Goal: Information Seeking & Learning: Learn about a topic

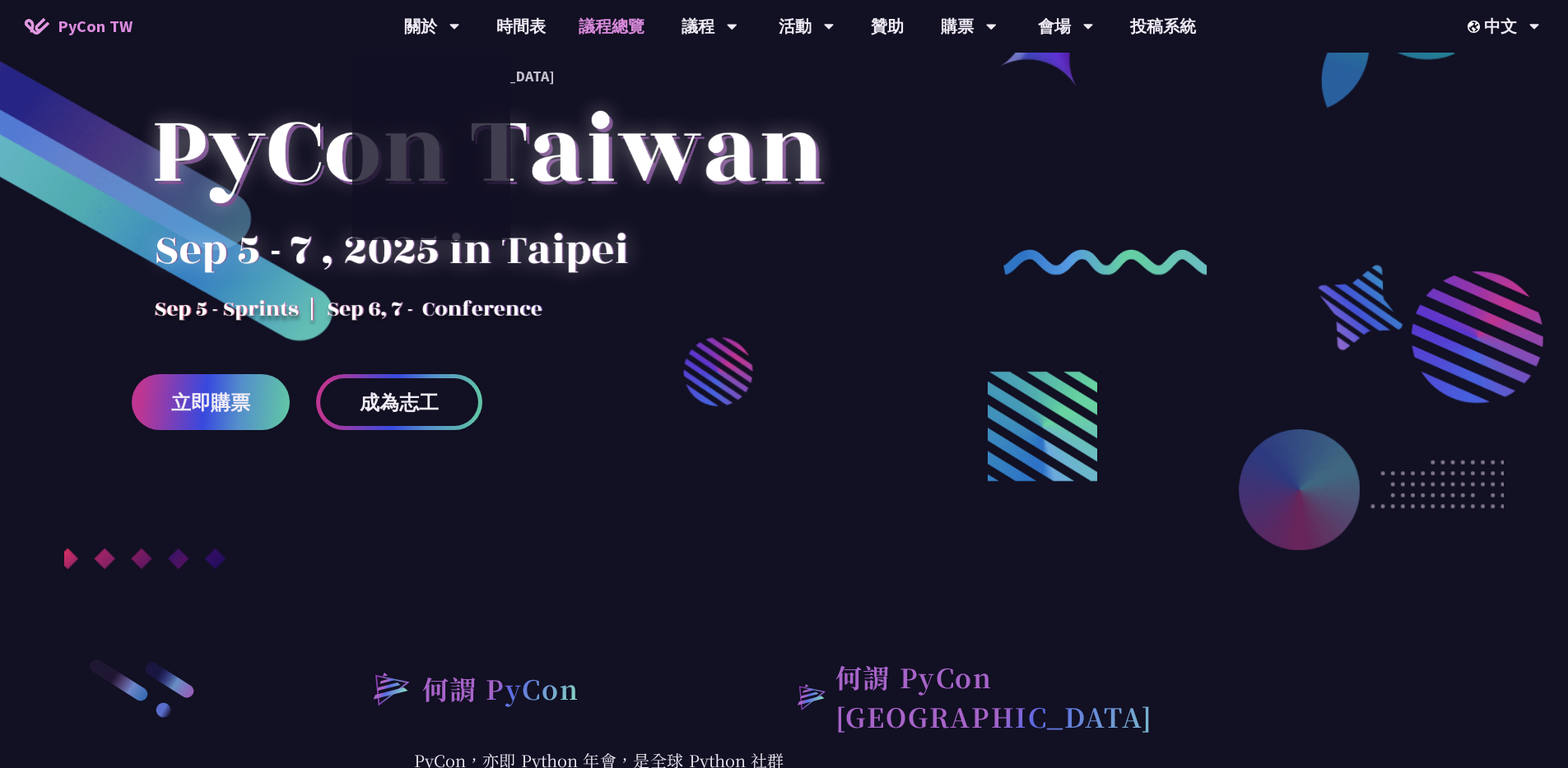
click at [620, 27] on link "議程總覽" at bounding box center [612, 27] width 99 height 53
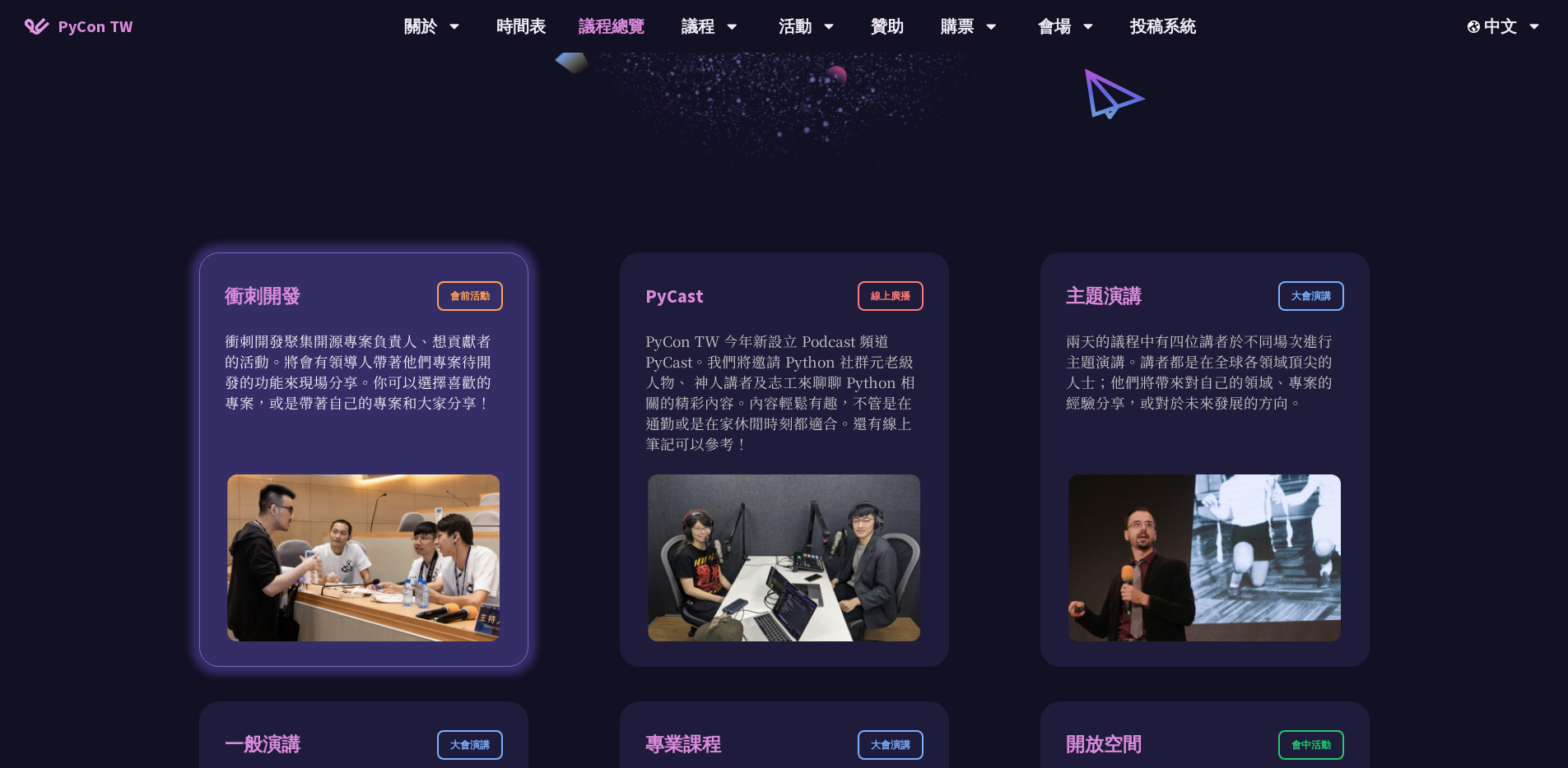
scroll to position [445, 0]
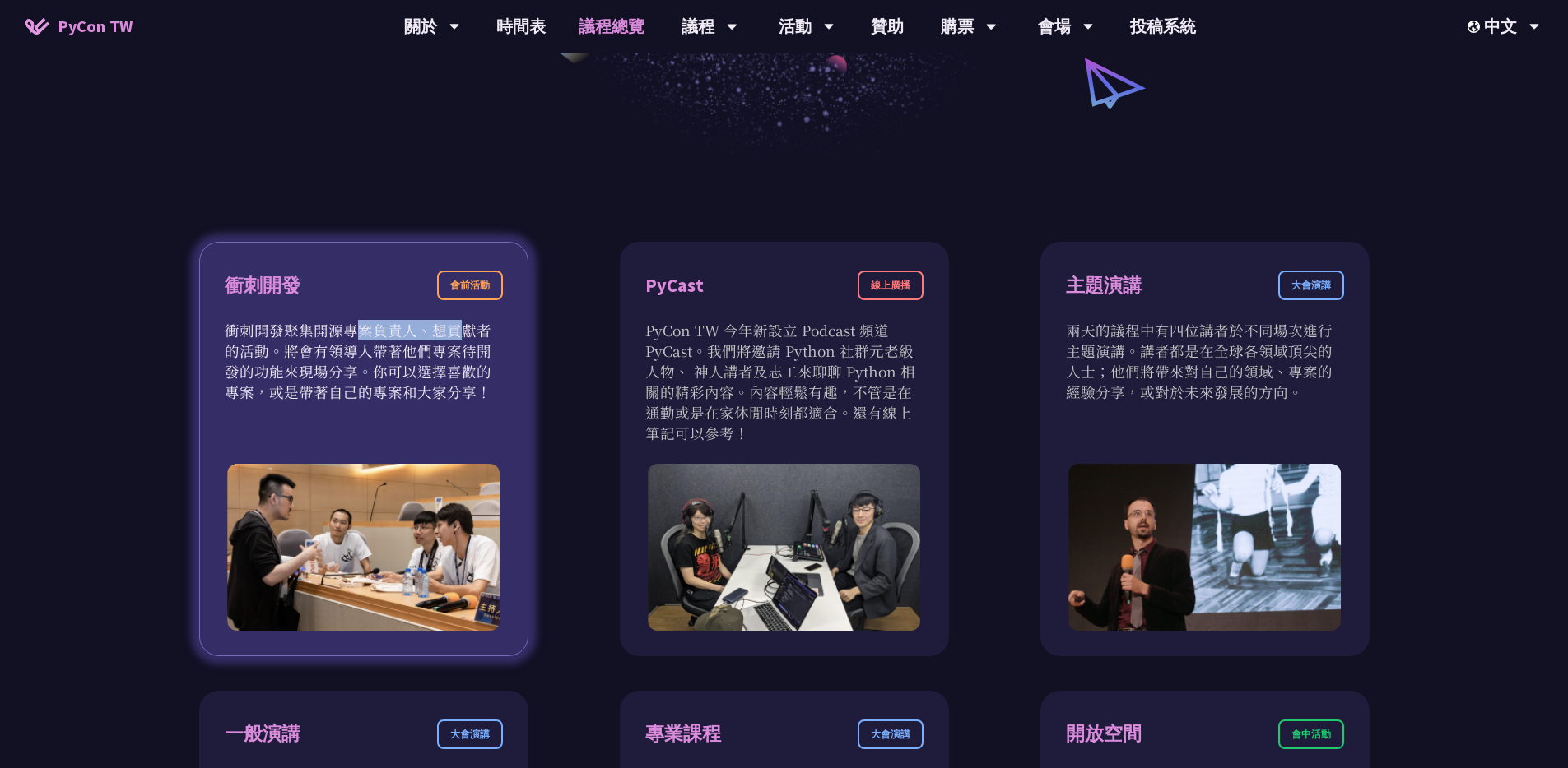
drag, startPoint x: 221, startPoint y: 334, endPoint x: 320, endPoint y: 336, distance: 99.0
click at [320, 336] on div "衝刺開發 會前活動 衝刺開發聚集開源專案負責人、想貢獻者的活動。將會有領導人帶著他們專案待開發的功能來現場分享。你可以選擇喜歡的專案，或是帶著自己的專案和大家…" at bounding box center [363, 448] width 329 height 414
click at [279, 392] on p "衝刺開發聚集開源專案負責人、想貢獻者的活動。將會有領導人帶著他們專案待開發的功能來現場分享。你可以選擇喜歡的專案，或是帶著自己的專案和大家分享！" at bounding box center [363, 361] width 278 height 82
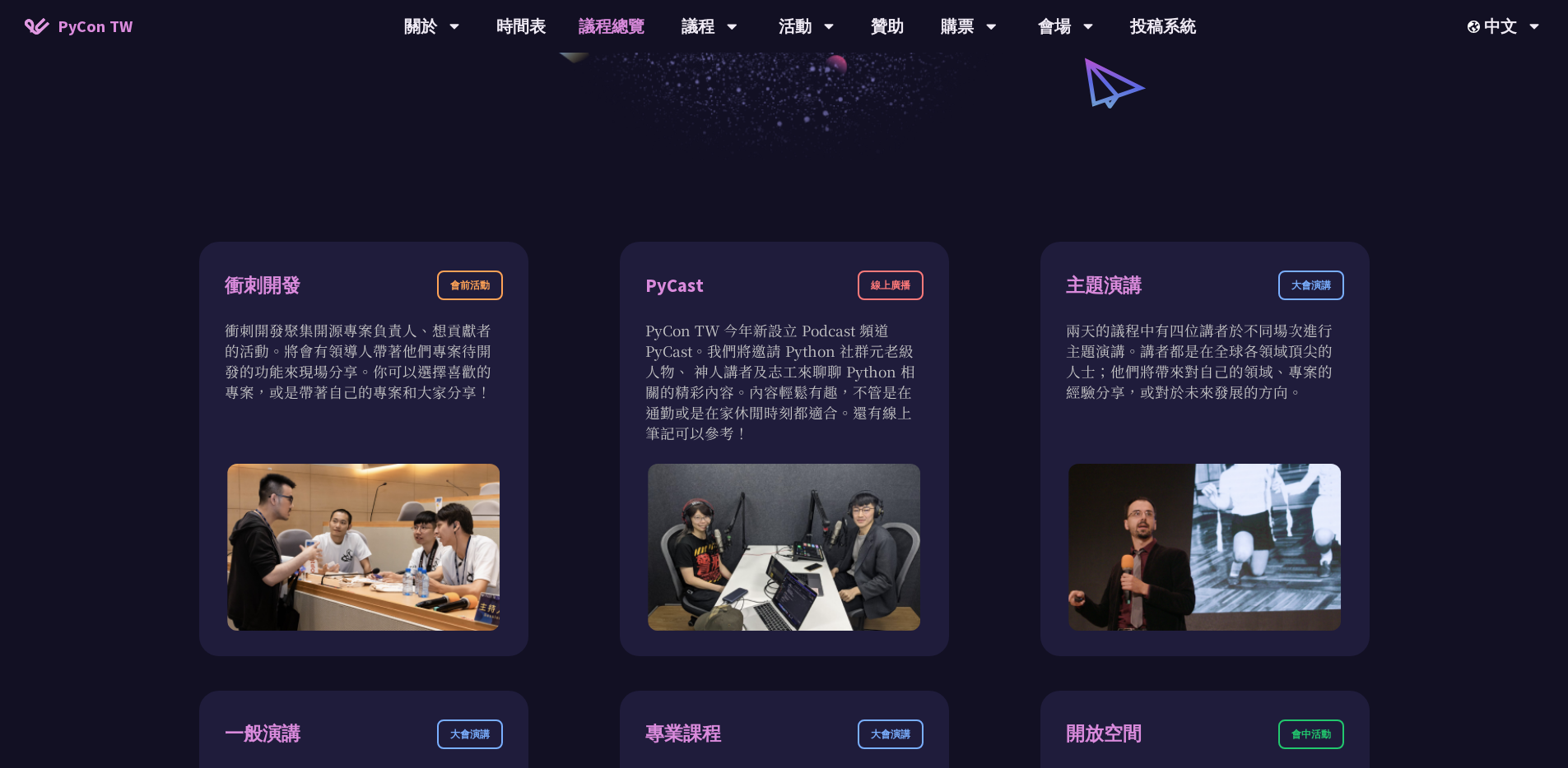
scroll to position [171, 0]
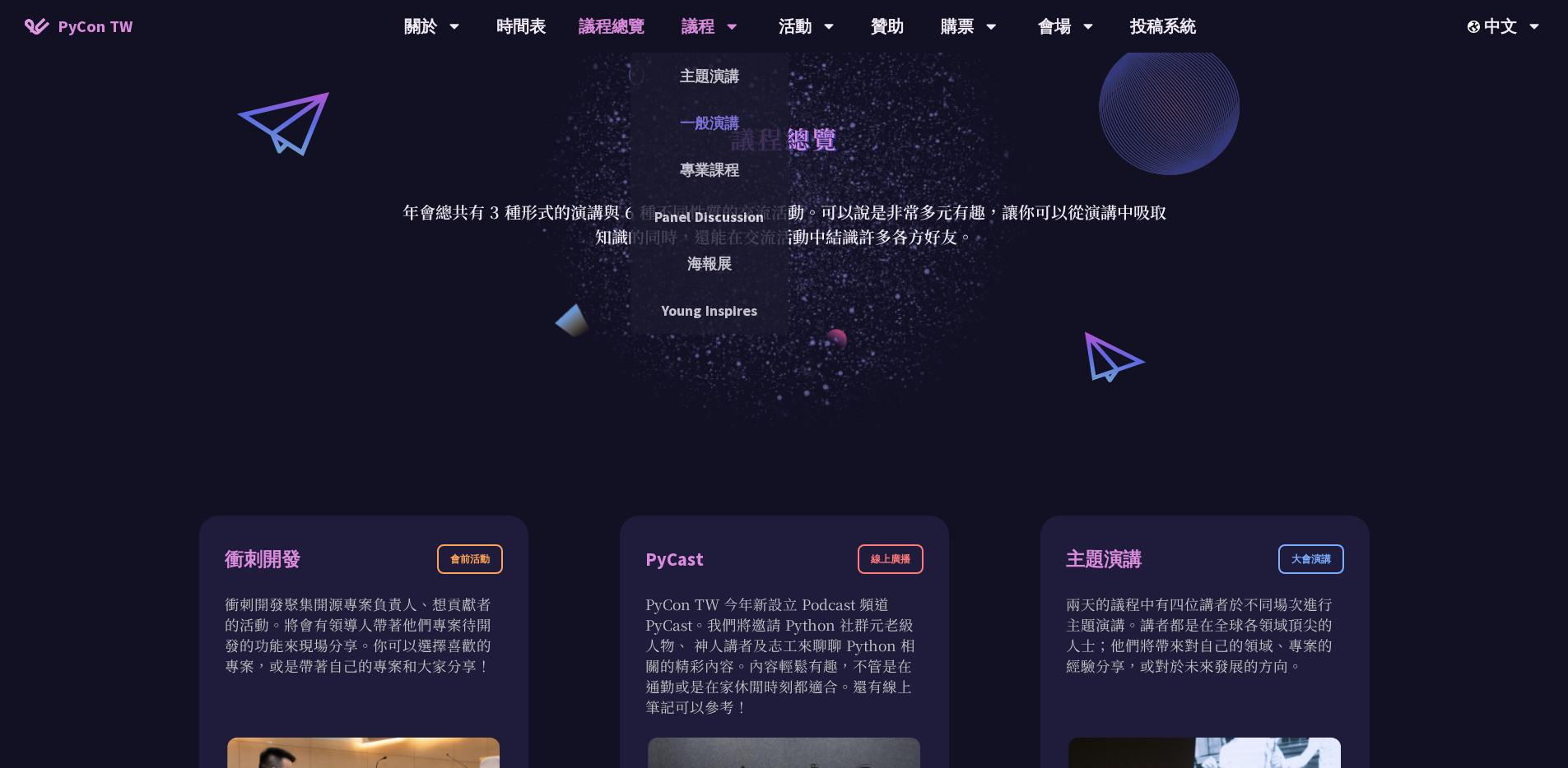
click at [715, 120] on link "一般演講" at bounding box center [710, 122] width 158 height 39
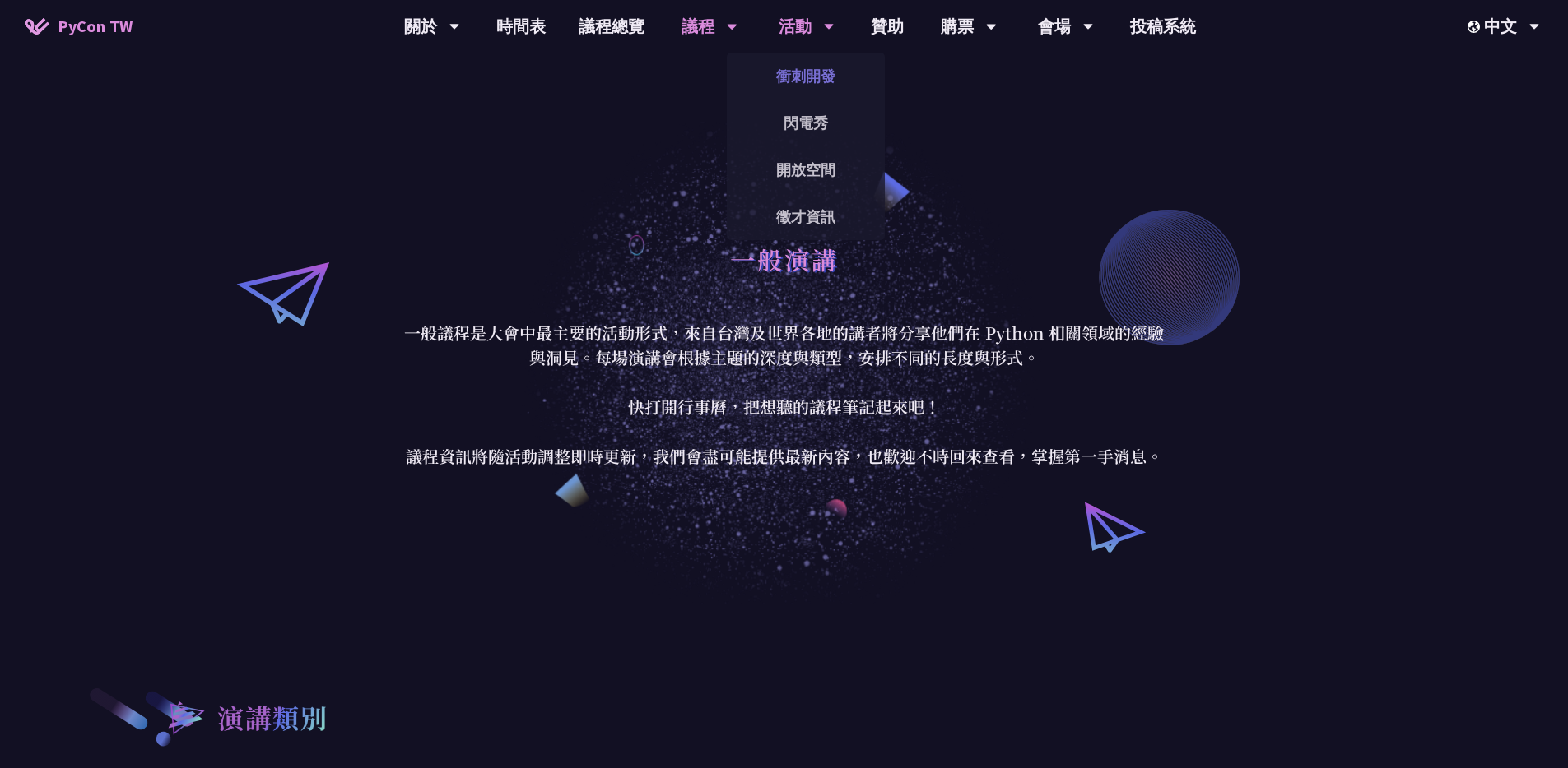
click at [794, 63] on link "衝刺開發" at bounding box center [805, 76] width 158 height 39
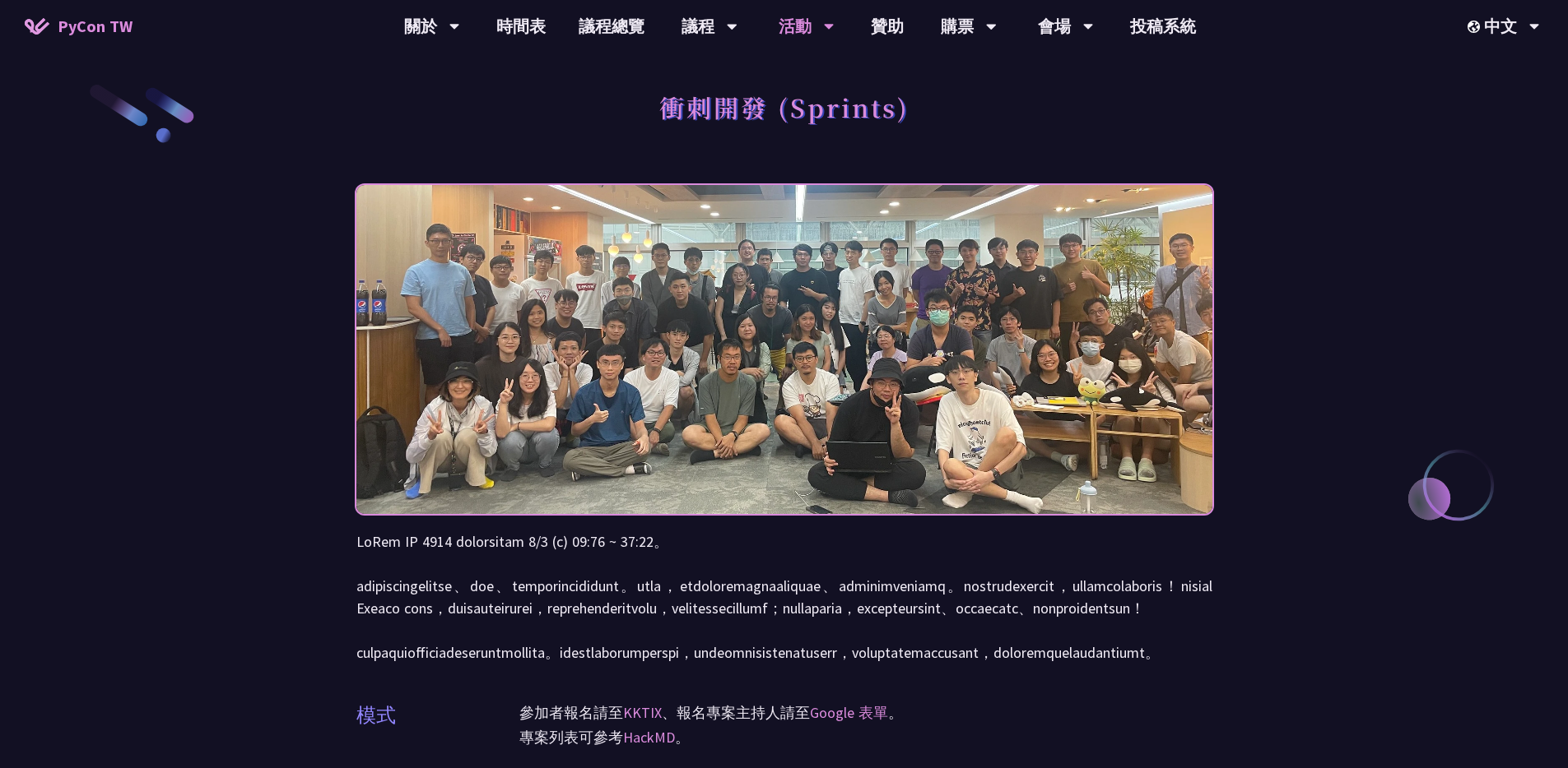
scroll to position [183, 0]
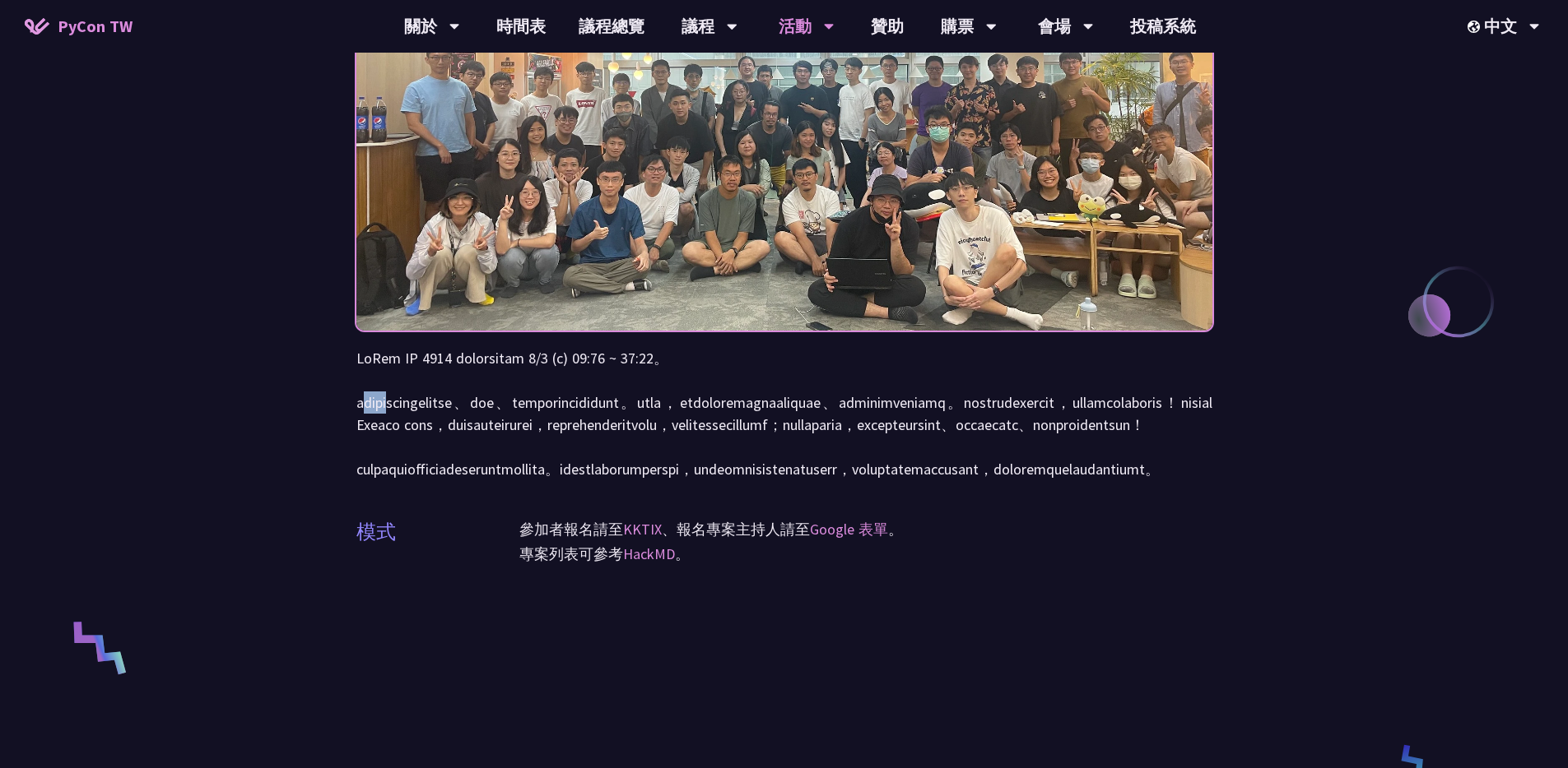
drag, startPoint x: 364, startPoint y: 405, endPoint x: 434, endPoint y: 405, distance: 70.0
click at [434, 405] on p at bounding box center [784, 413] width 856 height 134
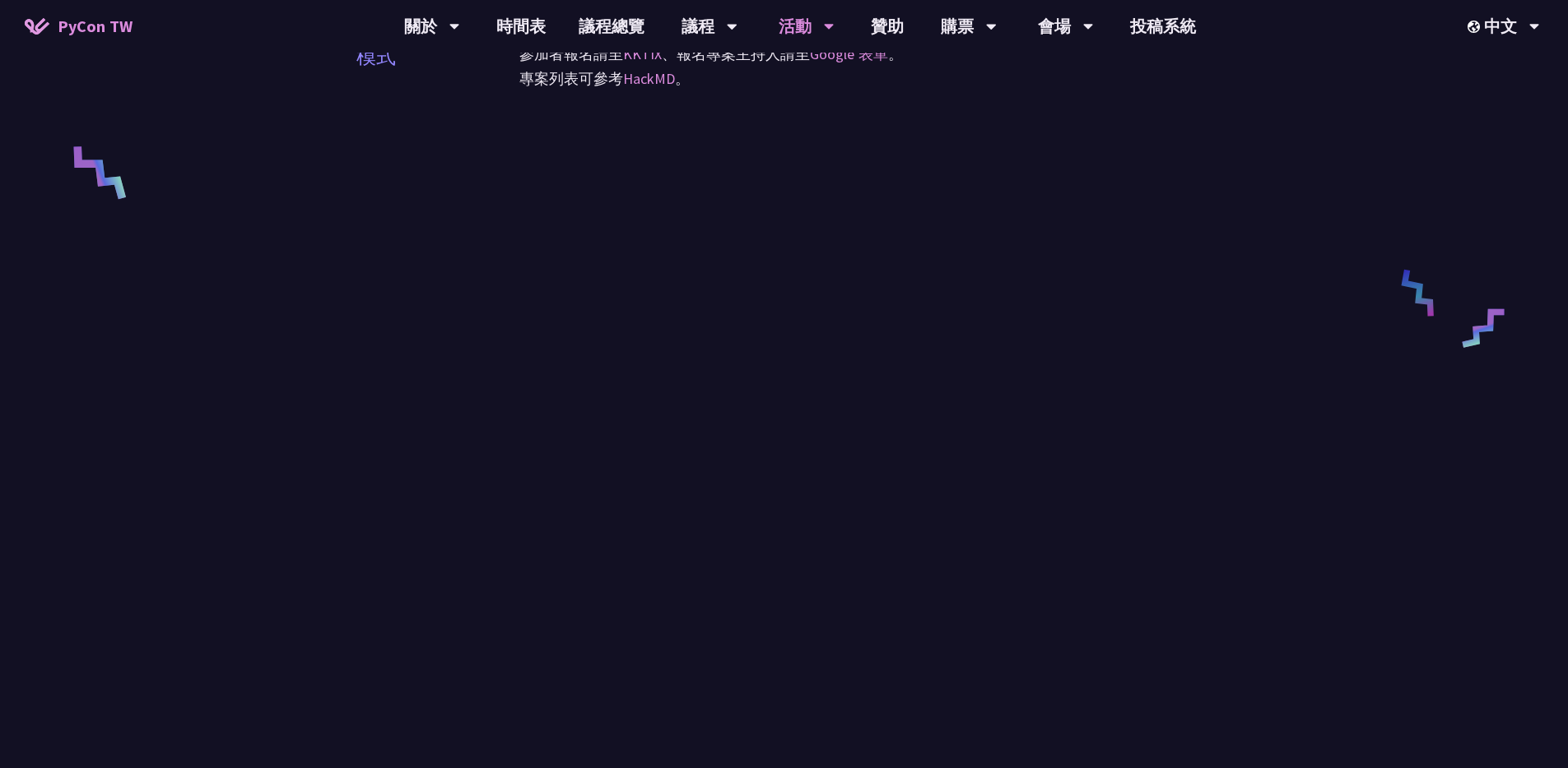
scroll to position [0, 0]
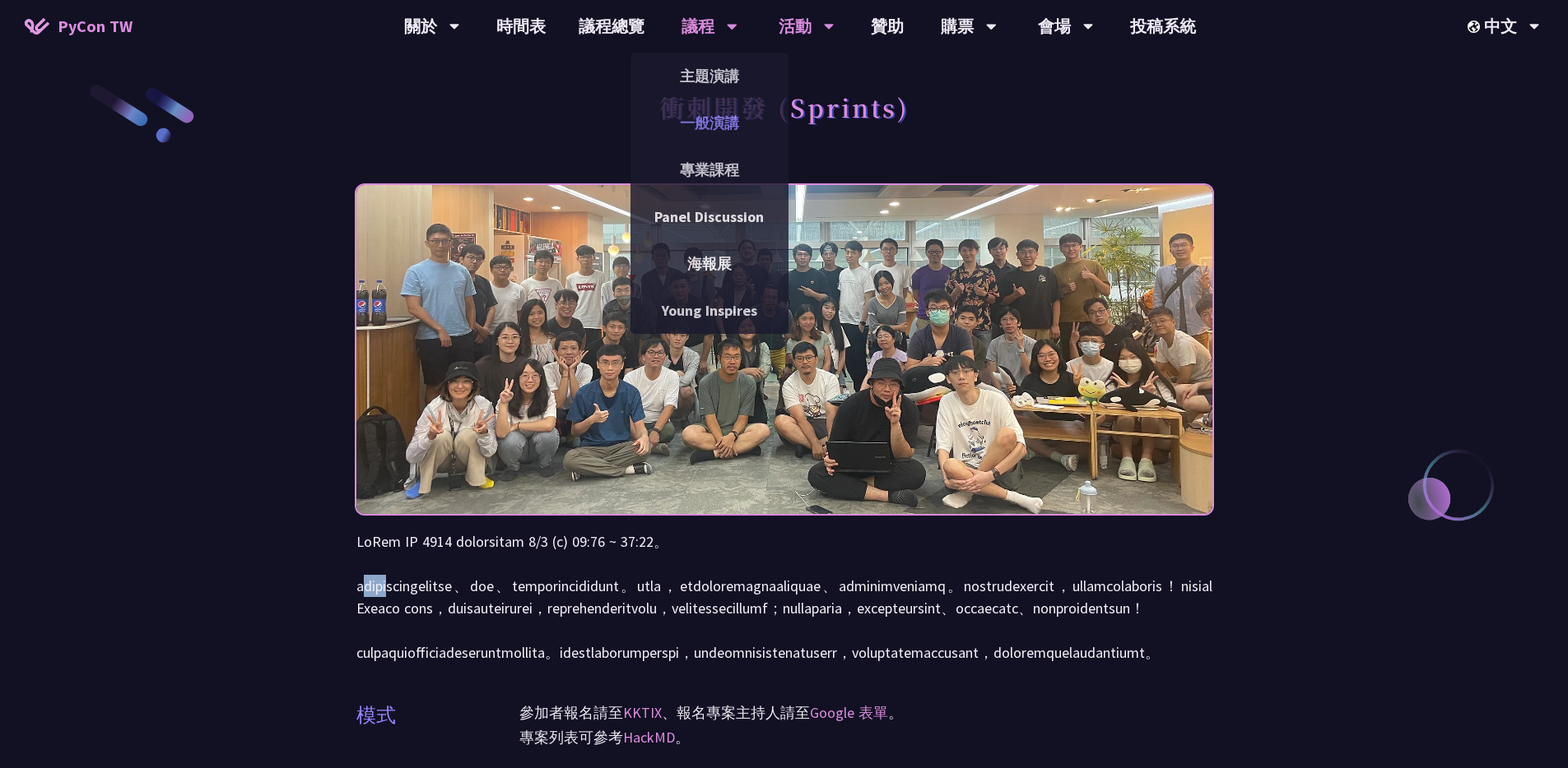
click at [700, 120] on link "一般演講" at bounding box center [710, 122] width 158 height 39
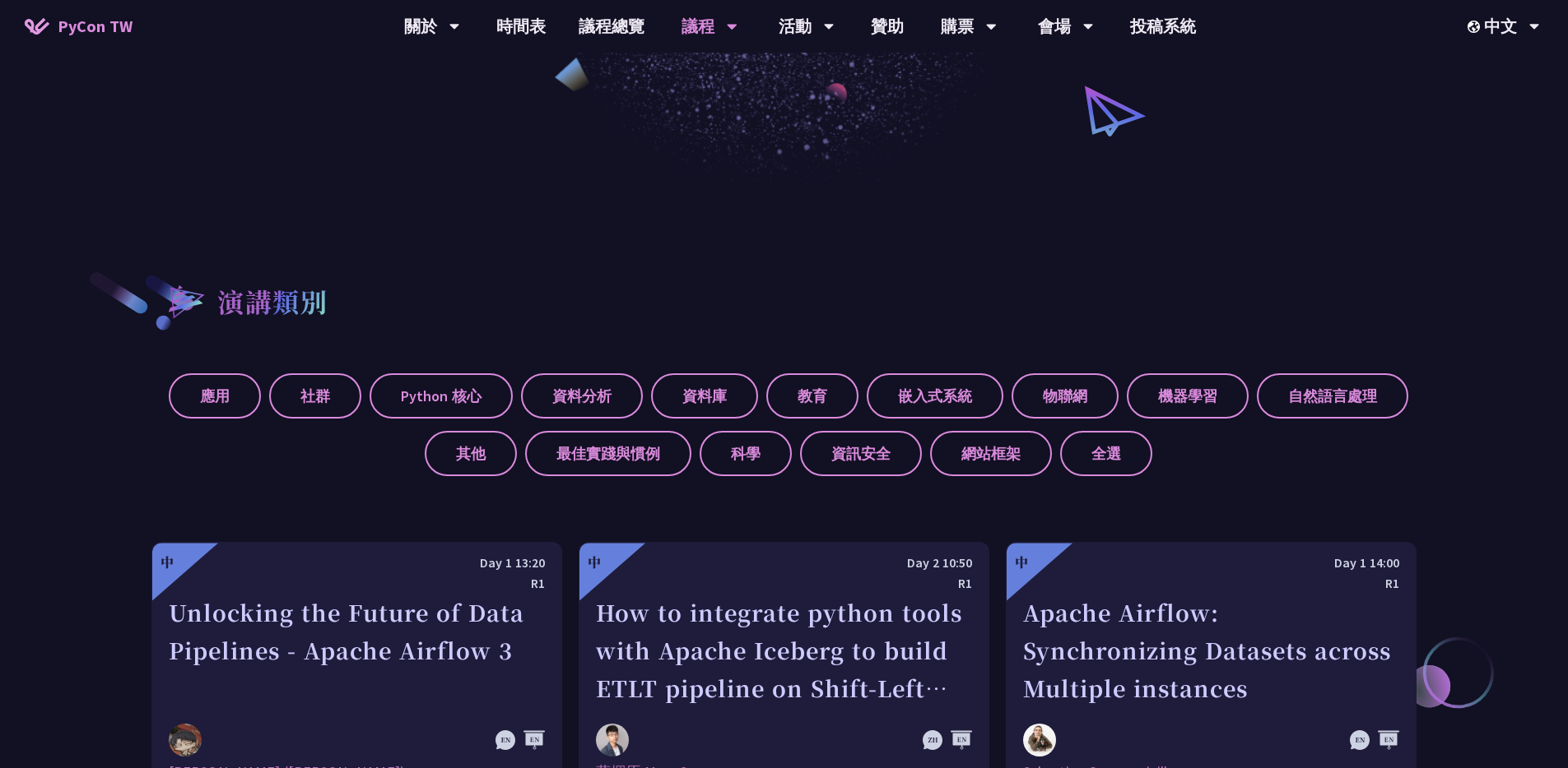
scroll to position [140, 0]
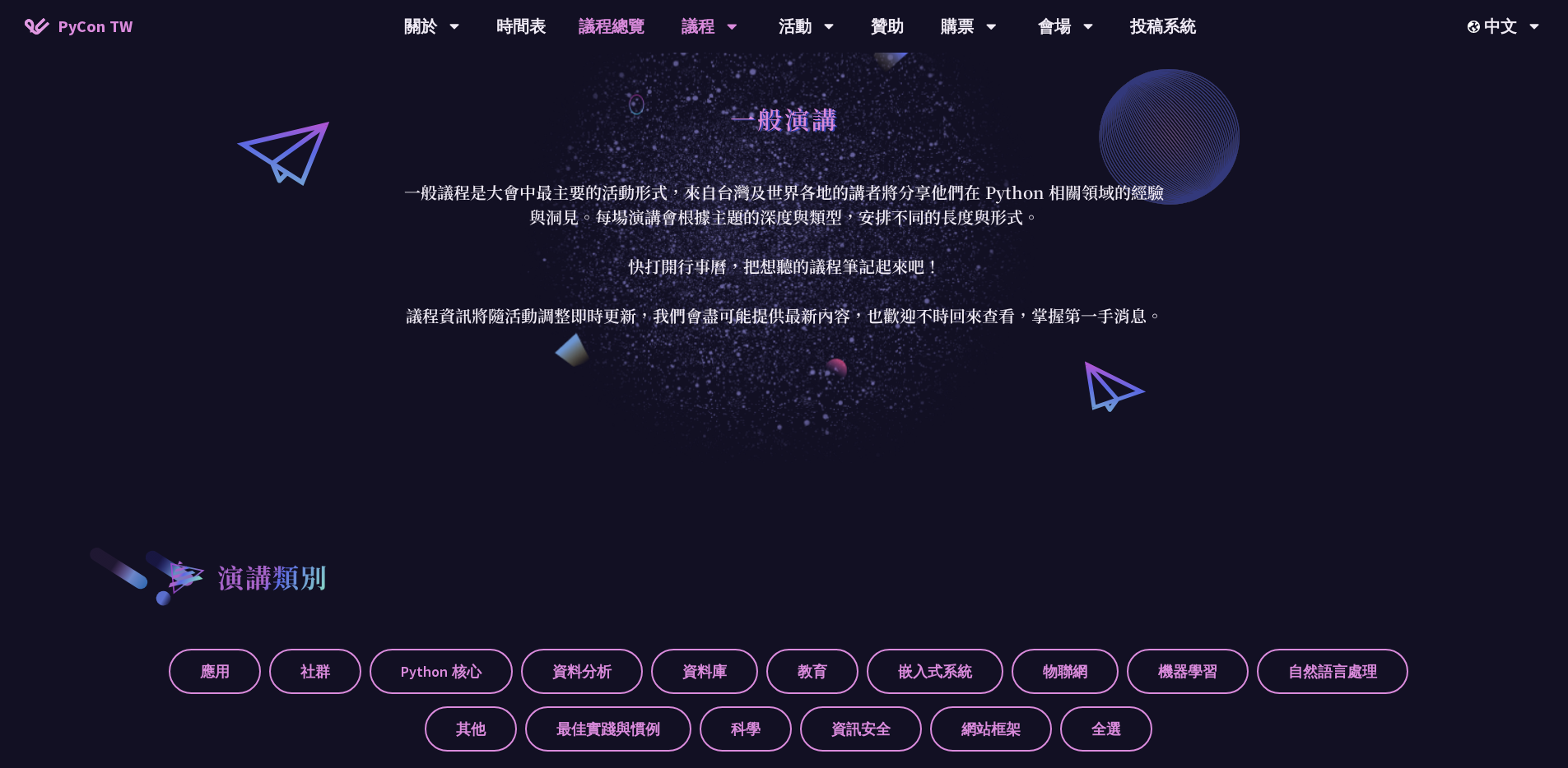
click at [617, 24] on link "議程總覽" at bounding box center [612, 27] width 99 height 53
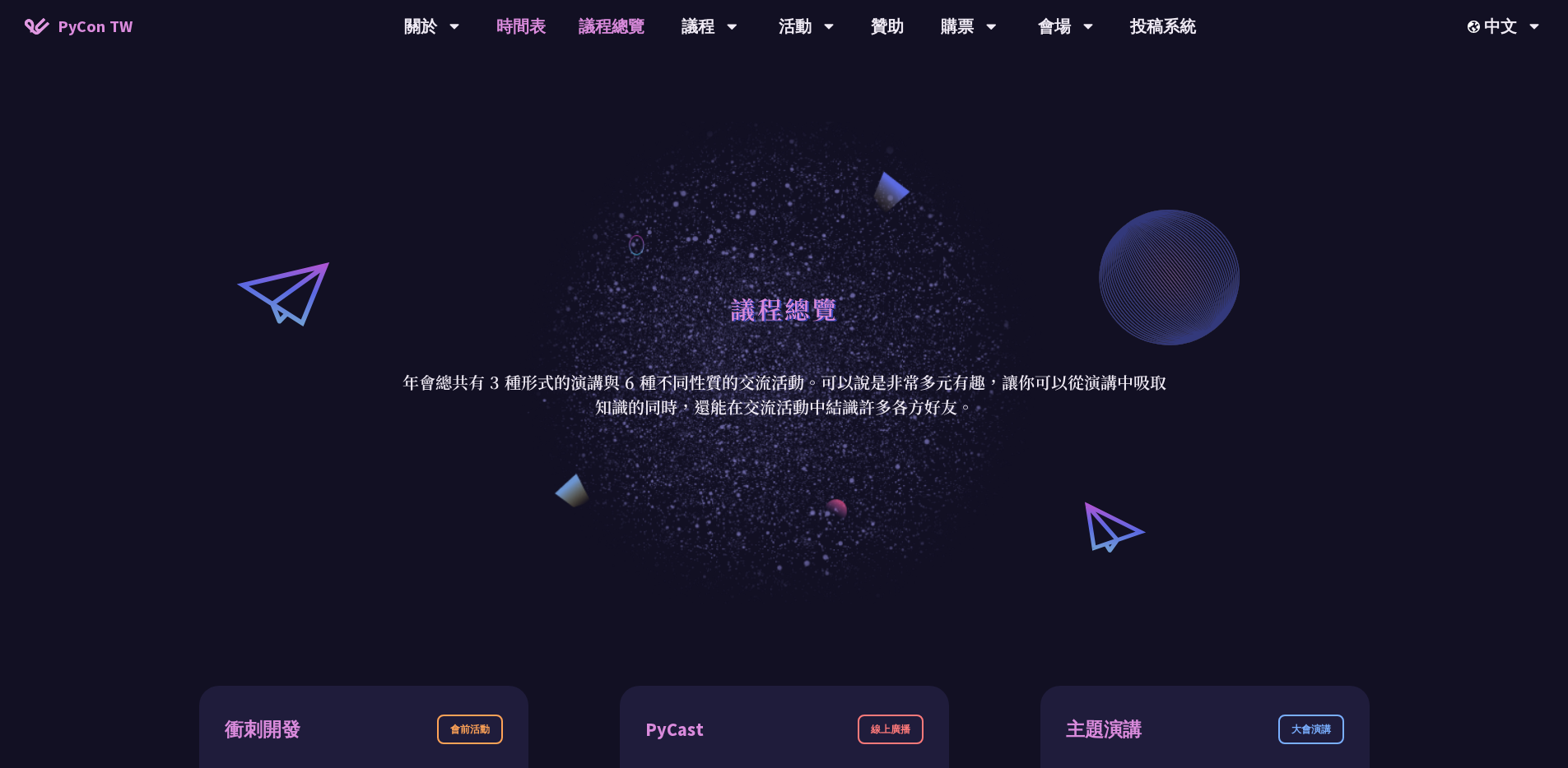
click at [526, 34] on link "時間表" at bounding box center [521, 27] width 83 height 53
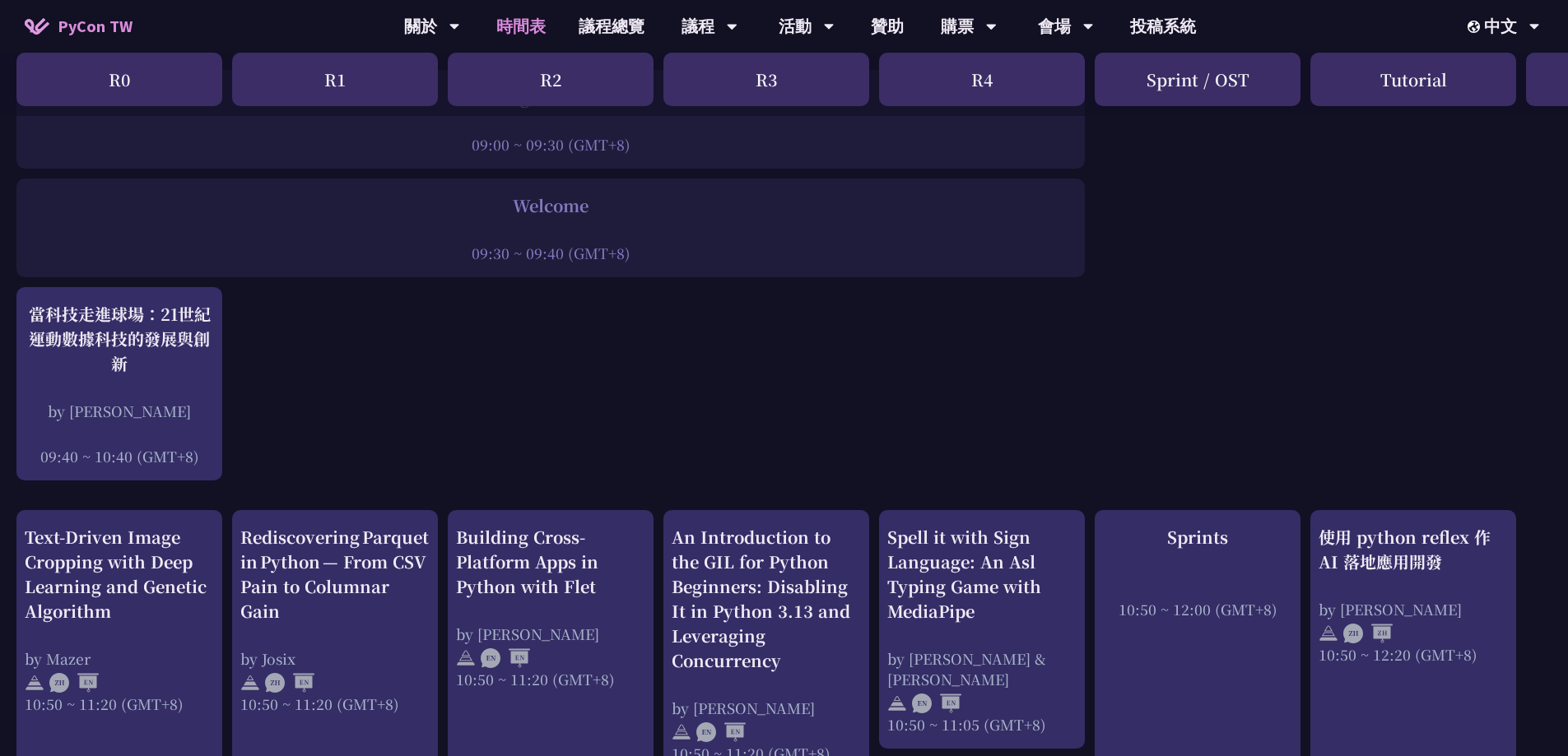
scroll to position [90, 0]
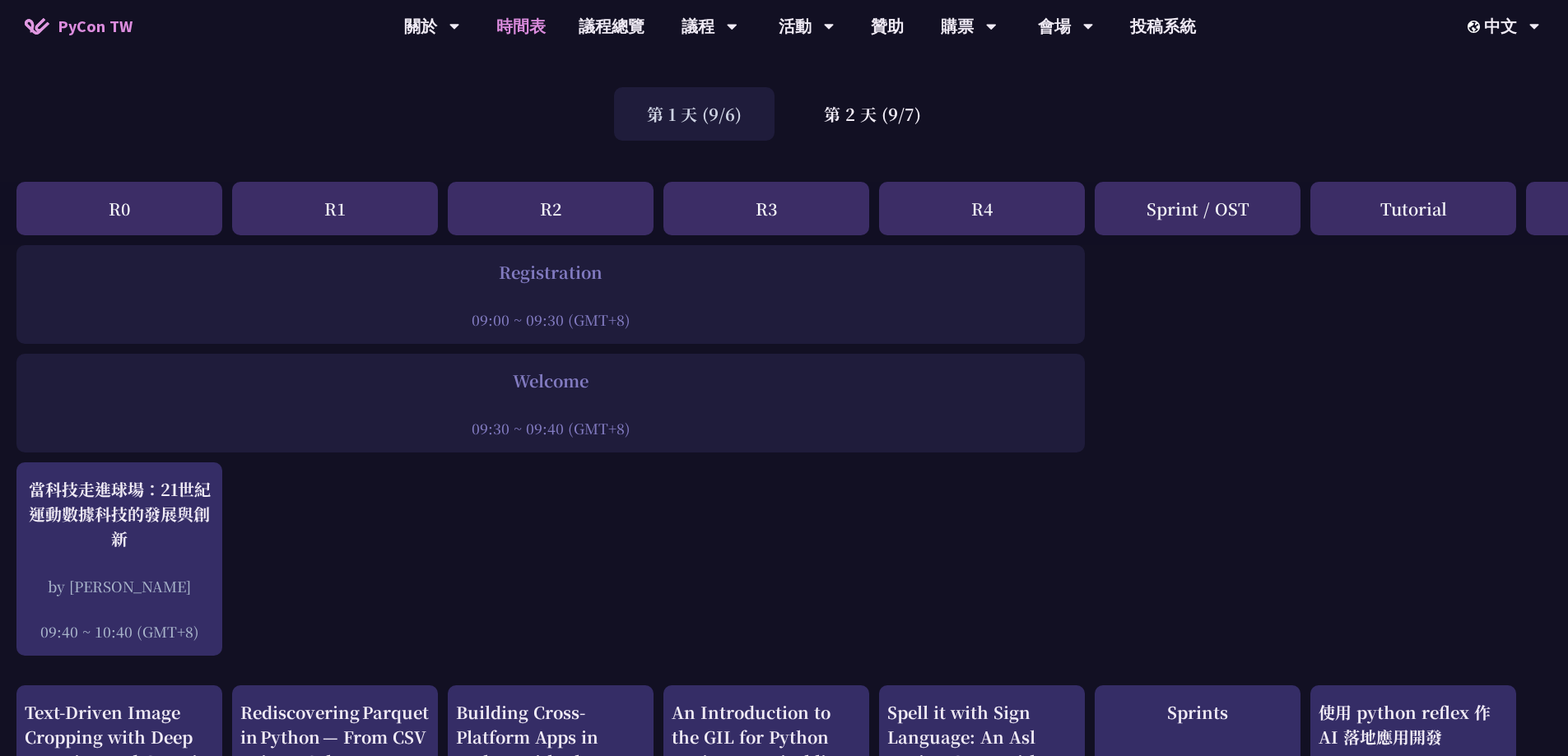
drag, startPoint x: 452, startPoint y: 272, endPoint x: 684, endPoint y: 382, distance: 256.8
click at [853, 321] on div "09:00 ~ 09:30 (GMT+8)" at bounding box center [550, 320] width 1052 height 21
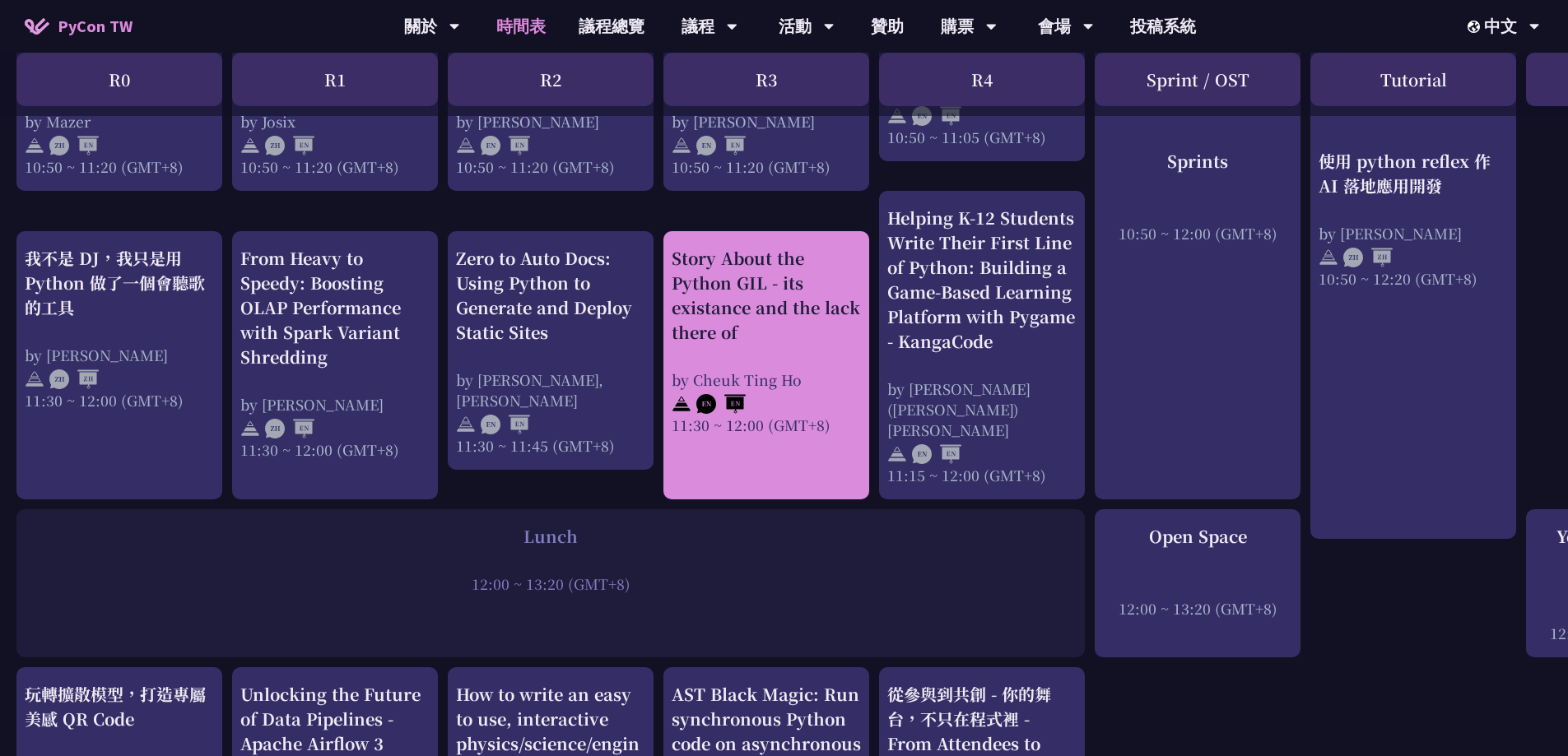
scroll to position [589, 0]
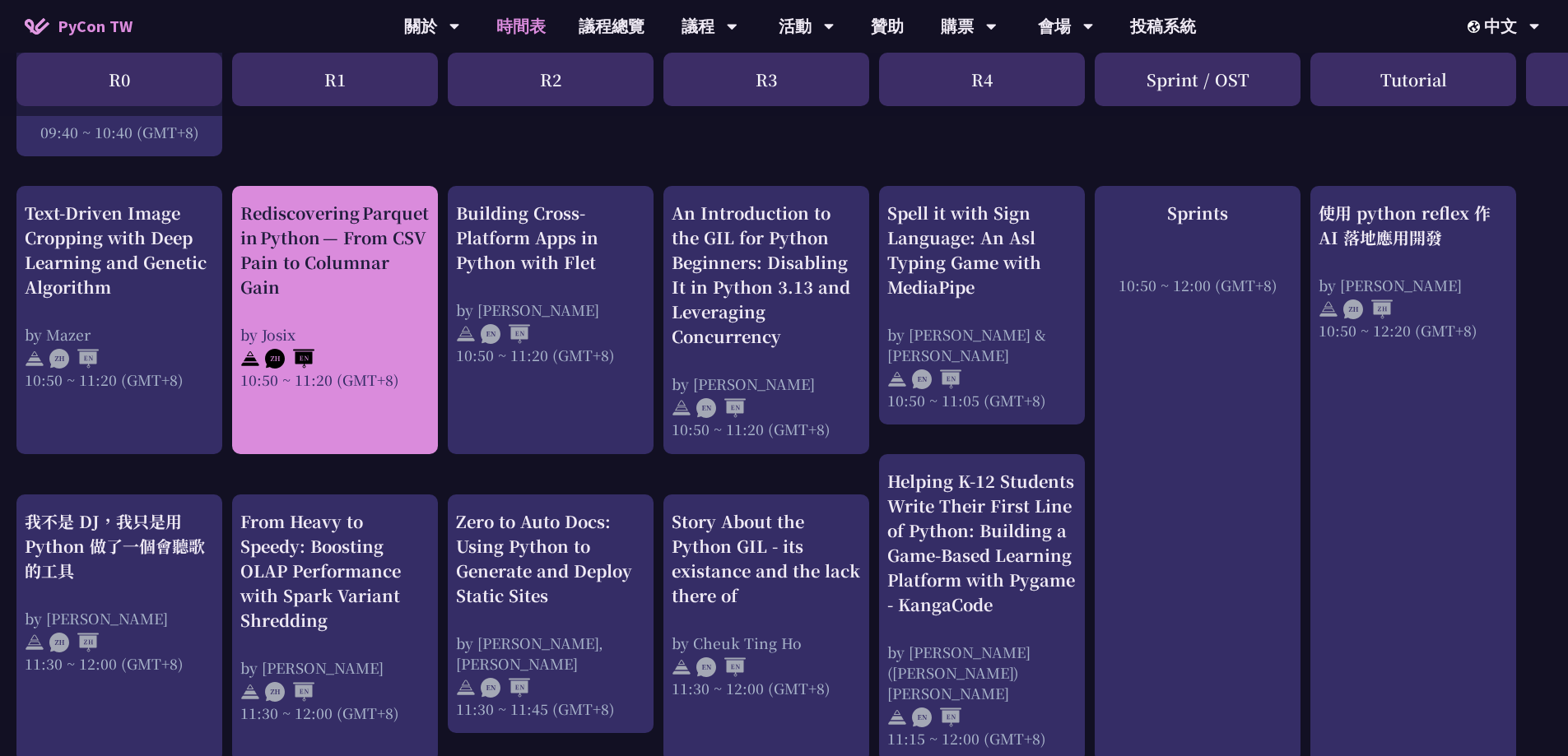
click at [368, 309] on div "Rediscovering Parquet in Python — From CSV Pain to Columnar Gain by Josix 10:50…" at bounding box center [335, 296] width 190 height 190
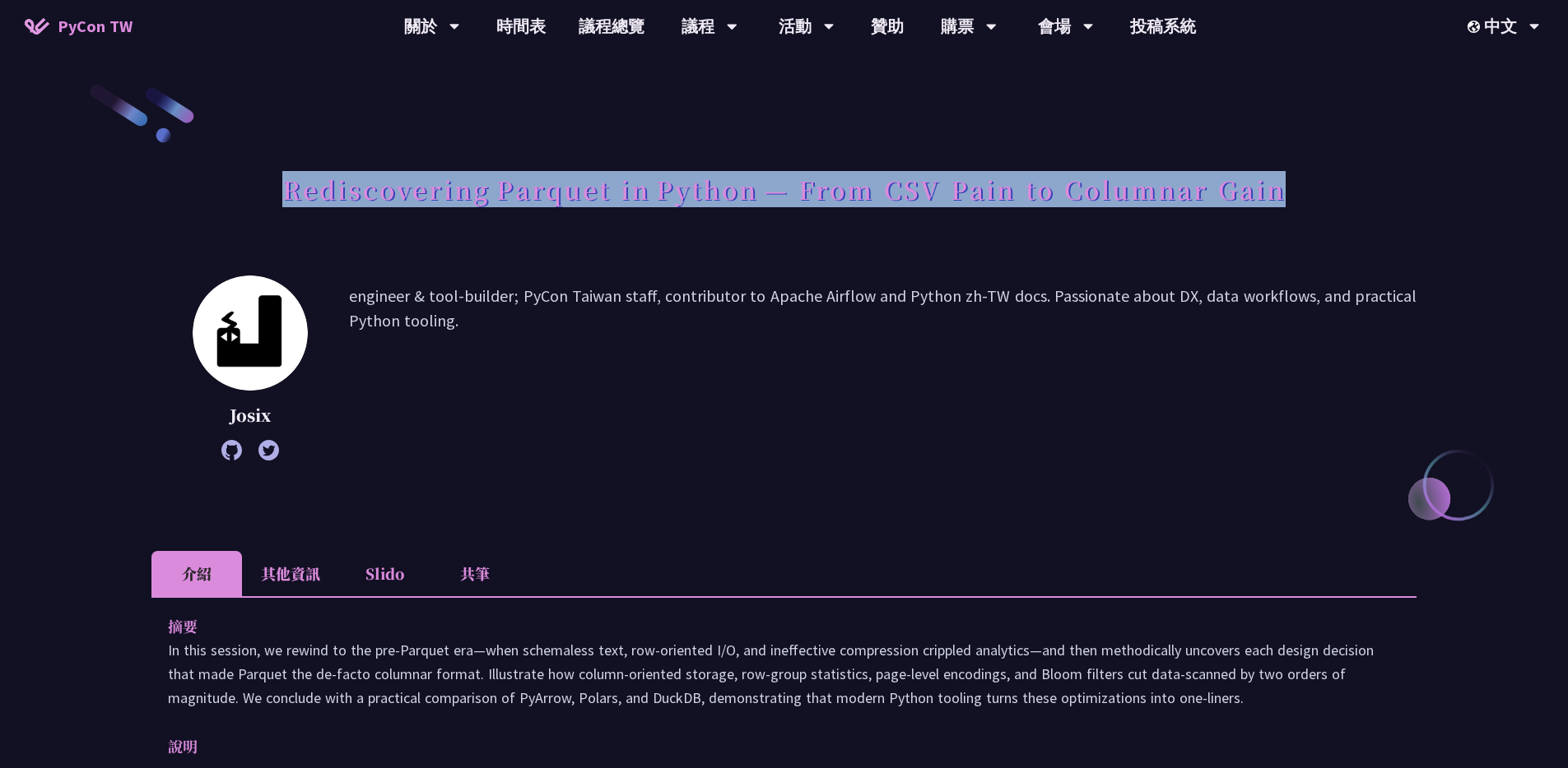
drag, startPoint x: 290, startPoint y: 192, endPoint x: 1295, endPoint y: 194, distance: 1005.0
click at [1295, 194] on div "Rediscovering Parquet in Python — From CSV Pain to Columnar Gain" at bounding box center [784, 208] width 1265 height 86
click at [1284, 209] on div at bounding box center [1284, 209] width 0 height 0
click at [1079, 241] on div "Rediscovering Parquet in Python — From CSV Pain to Columnar Gain" at bounding box center [784, 208] width 1265 height 86
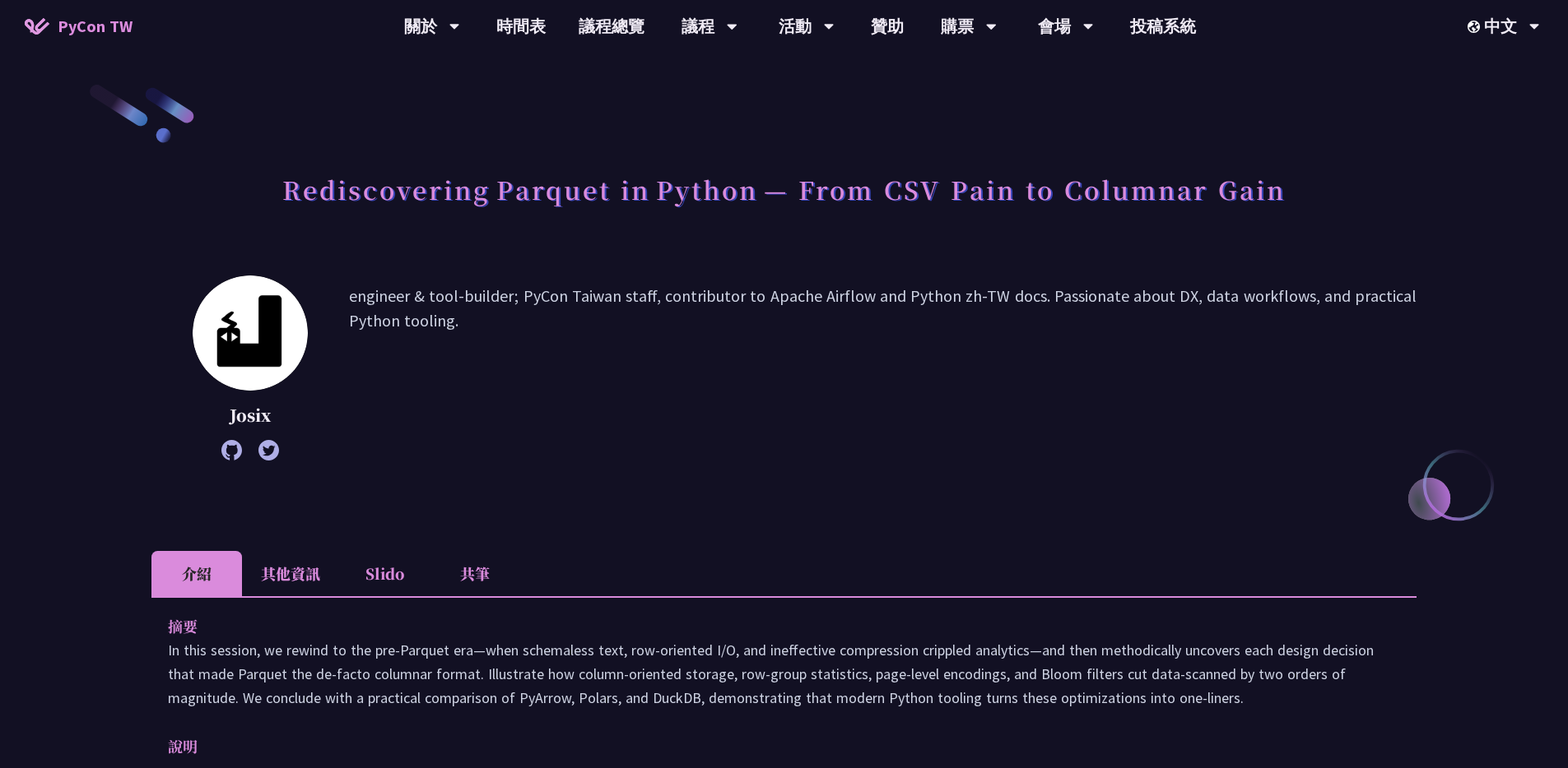
click at [1153, 192] on h1 "Rediscovering Parquet in Python — From CSV Pain to Columnar Gain" at bounding box center [784, 190] width 1004 height 49
click at [1142, 209] on div at bounding box center [1142, 209] width 0 height 0
click at [831, 212] on h1 "Rediscovering Parquet in Python — From CSV Pain to Columnar Gain" at bounding box center [784, 190] width 1004 height 49
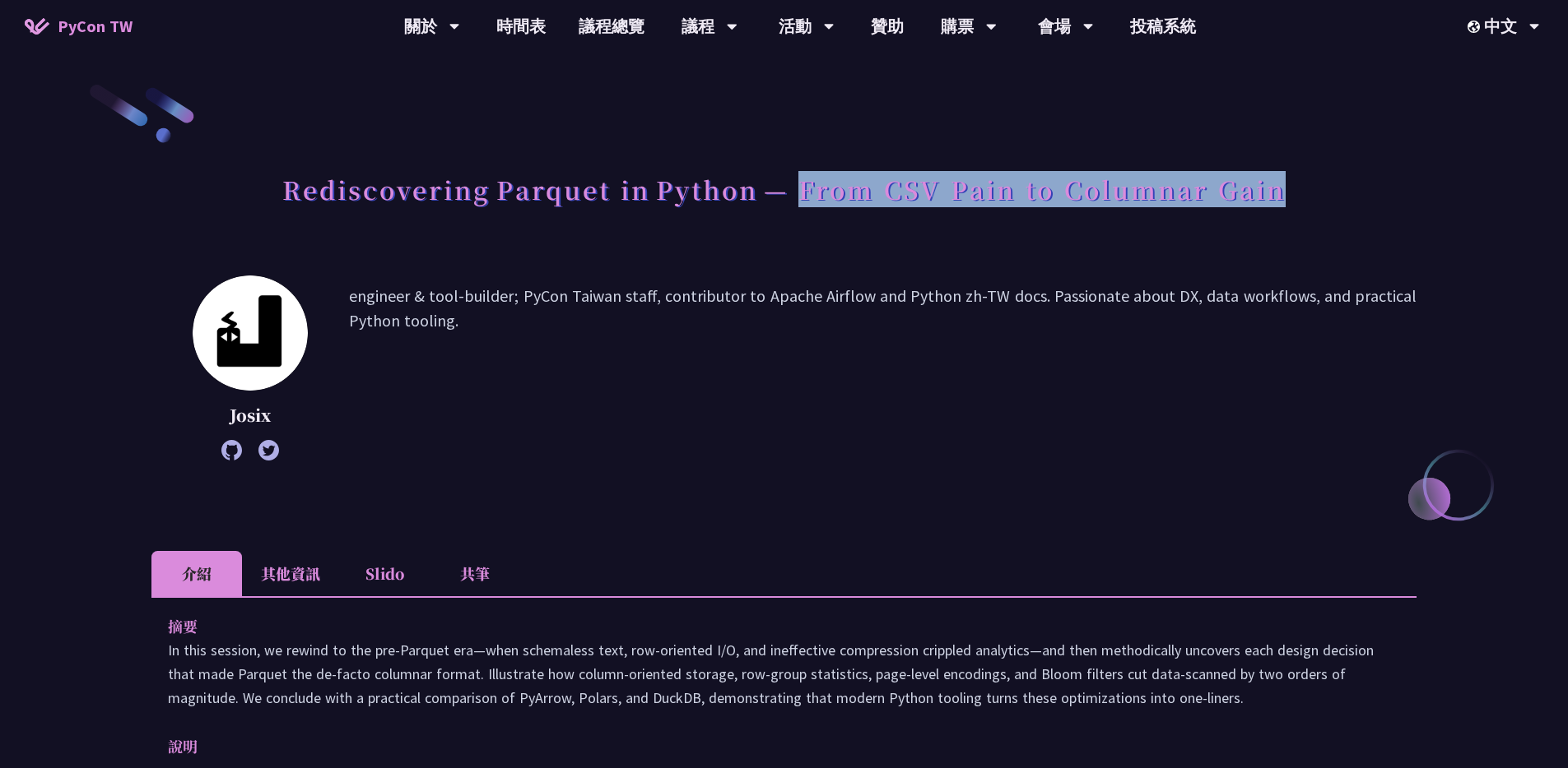
drag, startPoint x: 802, startPoint y: 191, endPoint x: 1284, endPoint y: 190, distance: 482.0
click at [1284, 191] on h1 "Rediscovering Parquet in Python — From CSV Pain to Columnar Gain" at bounding box center [784, 190] width 1004 height 49
click at [1274, 209] on div at bounding box center [1274, 209] width 0 height 0
click at [674, 208] on h1 "Rediscovering Parquet in Python — From CSV Pain to Columnar Gain" at bounding box center [784, 190] width 1004 height 49
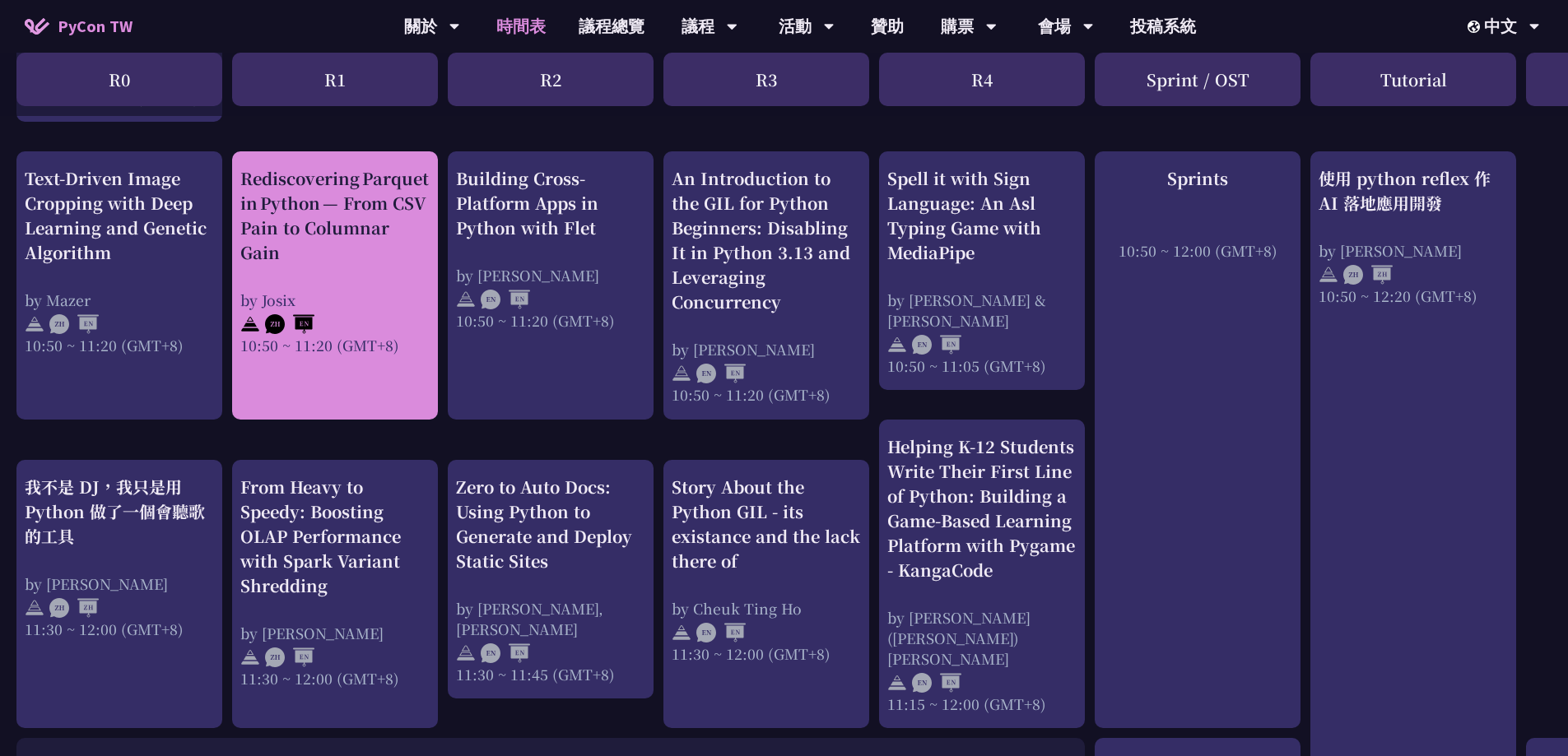
scroll to position [663, 0]
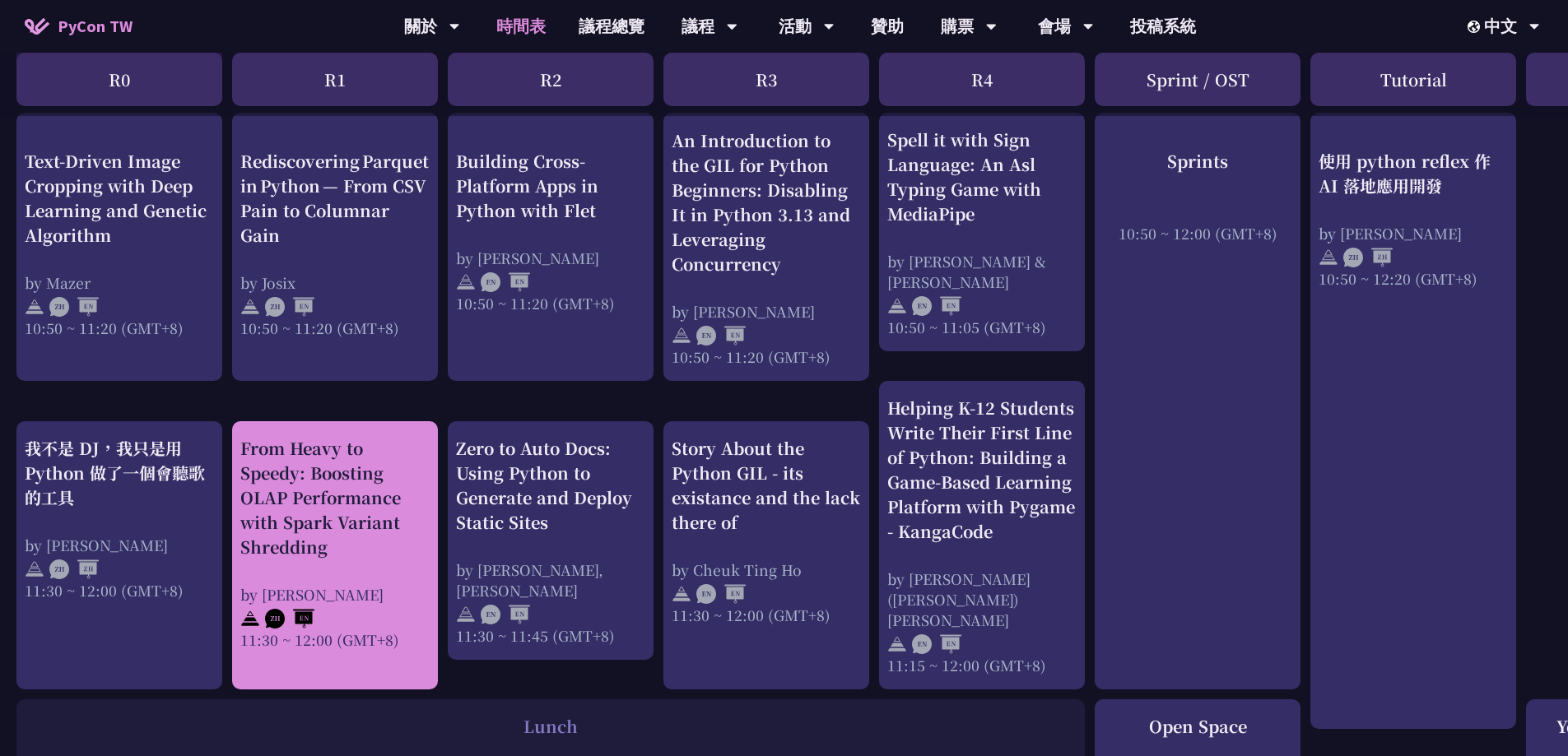
click at [367, 513] on div "From Heavy to Speedy: Boosting OLAP Performance with Spark Variant Shredding" at bounding box center [335, 498] width 190 height 123
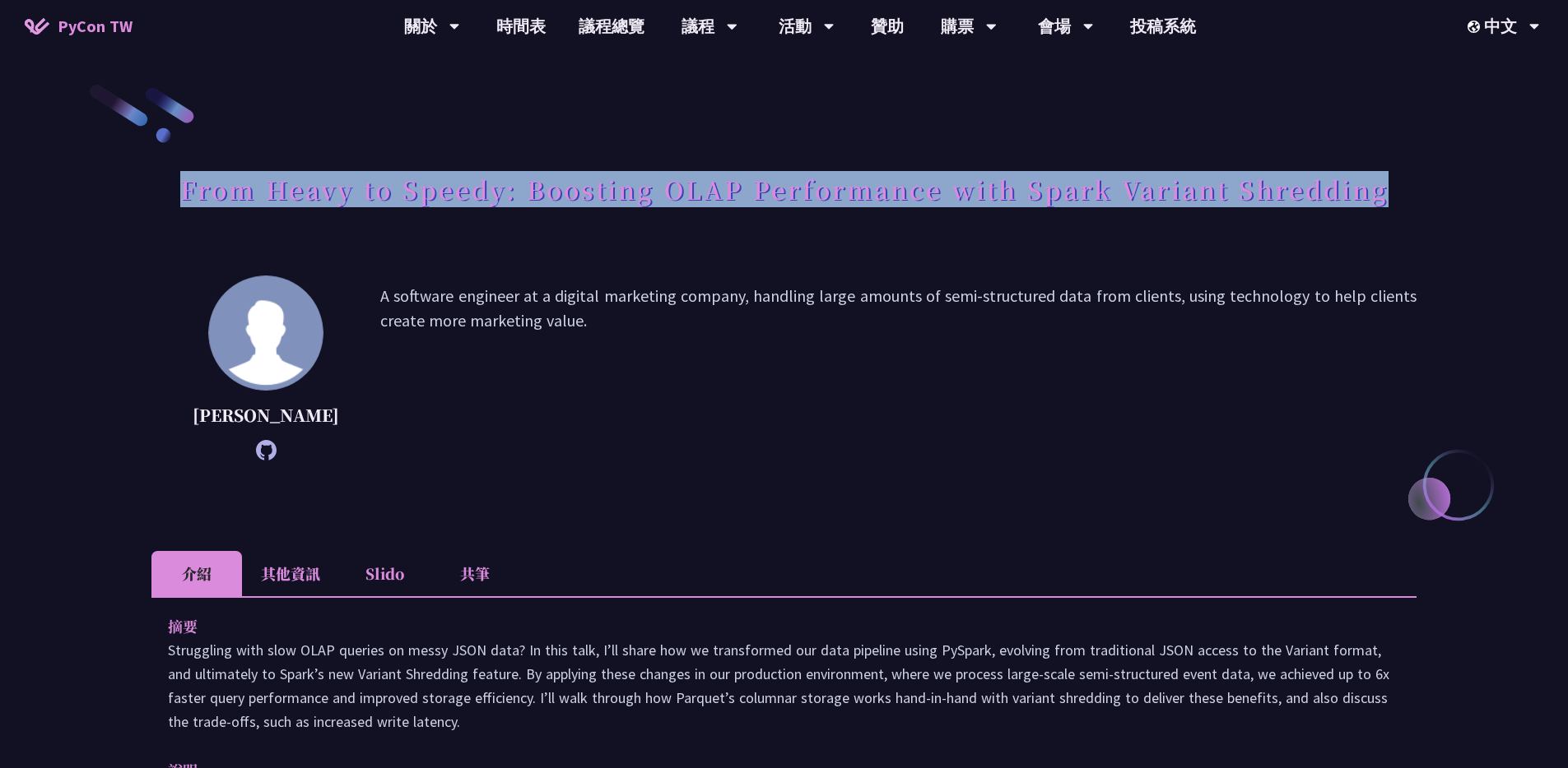
drag, startPoint x: 1457, startPoint y: 194, endPoint x: 160, endPoint y: 199, distance: 1297.0
click at [160, 199] on div "From Heavy to Speedy: Boosting OLAP Performance with Spark Variant Shredding We…" at bounding box center [784, 602] width 1568 height 1205
click at [150, 209] on div at bounding box center [150, 209] width 0 height 0
click at [165, 225] on div "From Heavy to Speedy: Boosting OLAP Performance with Spark Variant Shredding" at bounding box center [784, 208] width 1265 height 86
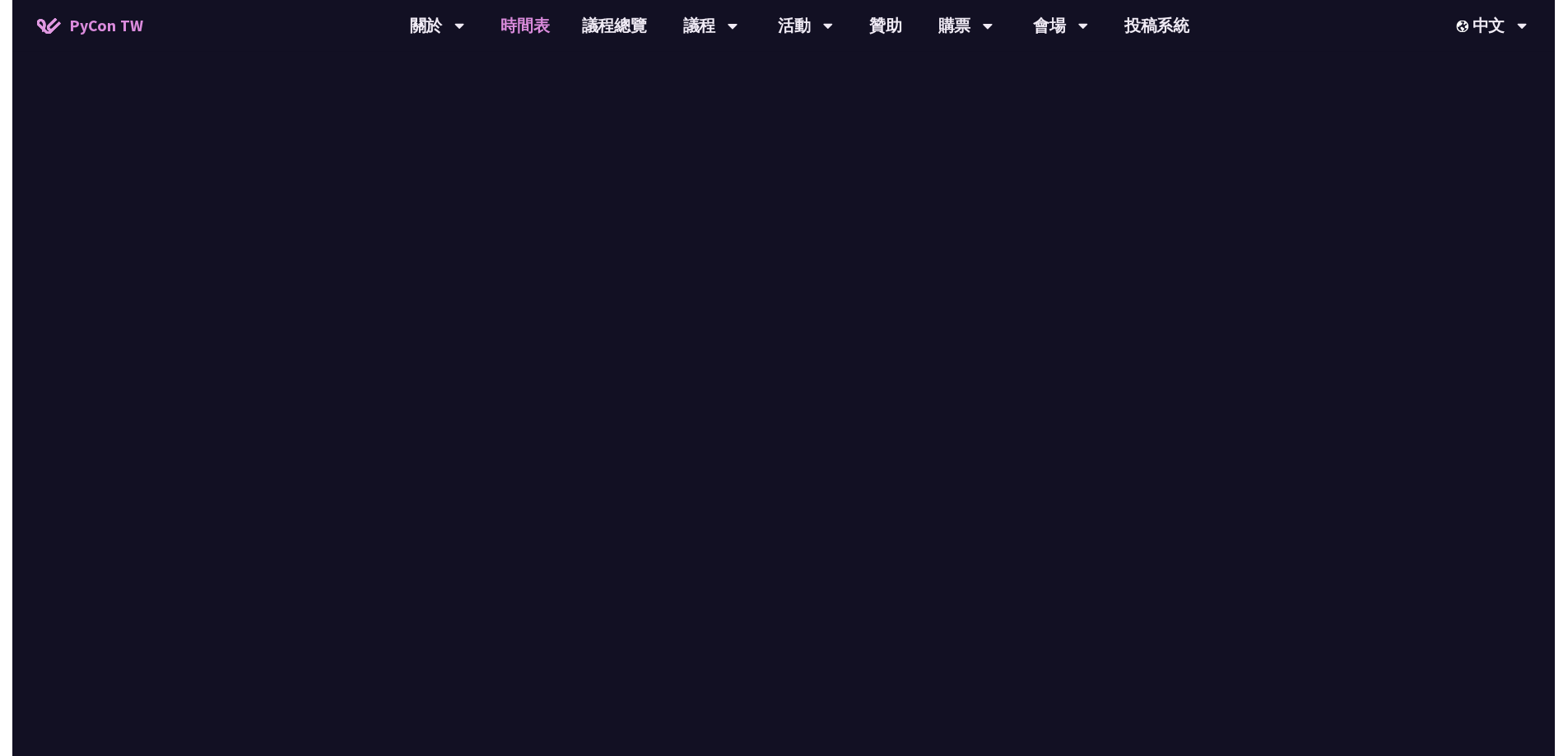
scroll to position [663, 0]
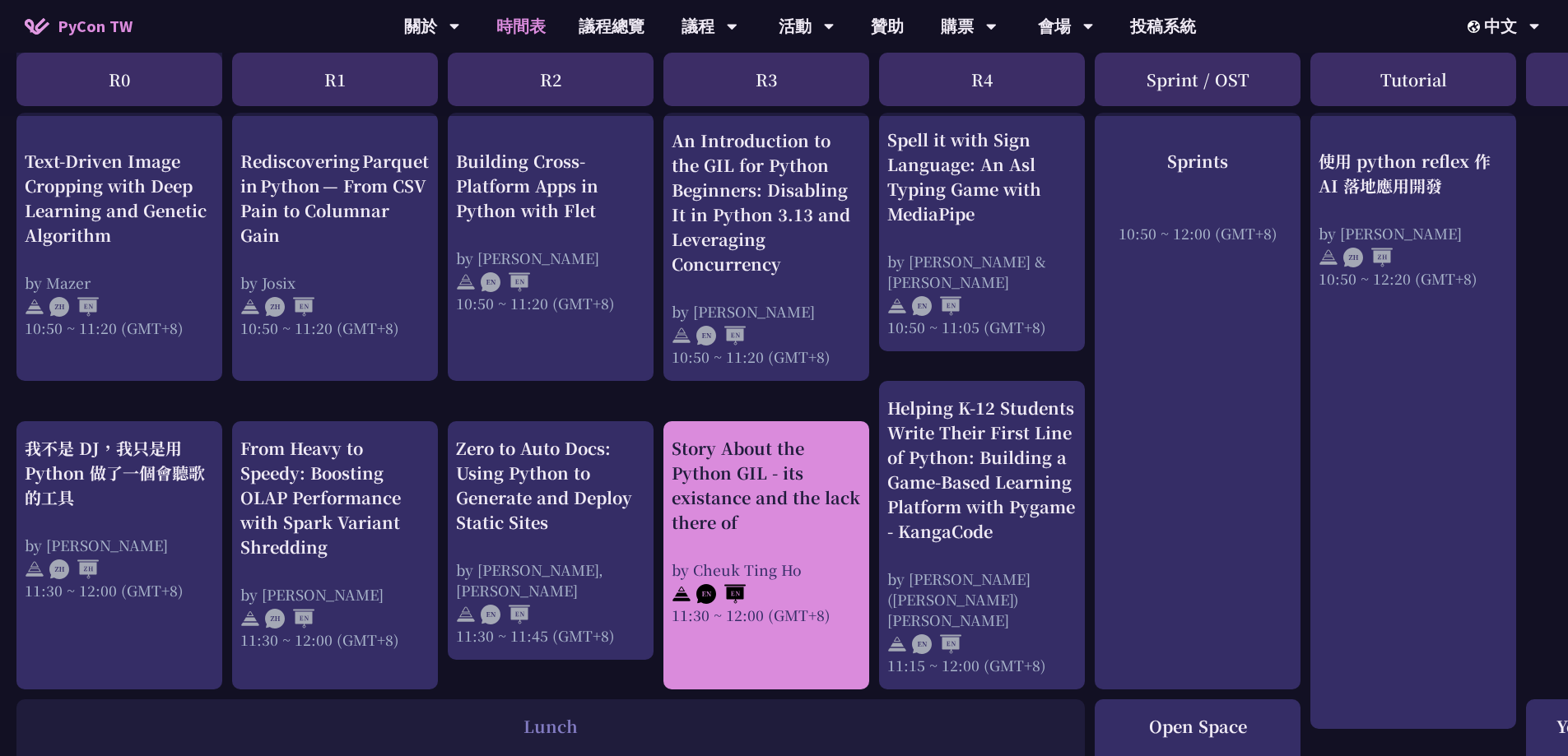
click at [779, 499] on div "Story About the Python GIL - its existance and the lack there of" at bounding box center [766, 486] width 190 height 99
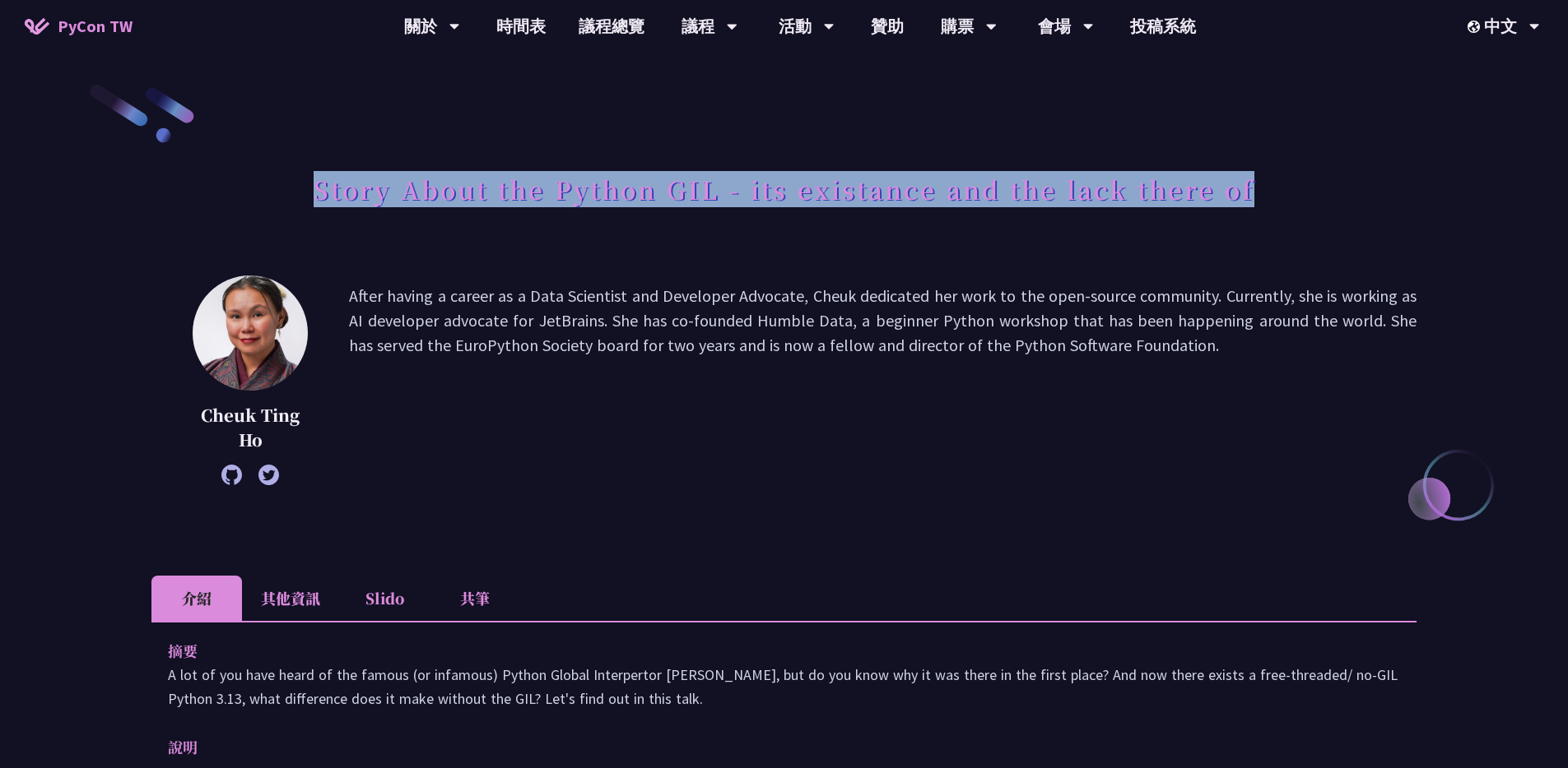
drag, startPoint x: 311, startPoint y: 190, endPoint x: 1248, endPoint y: 188, distance: 937.0
click at [1248, 188] on div "Story About the Python GIL - its existance and the lack there of" at bounding box center [784, 208] width 1265 height 86
click at [911, 185] on h1 "Story About the Python GIL - its existance and the lack there of" at bounding box center [784, 190] width 941 height 49
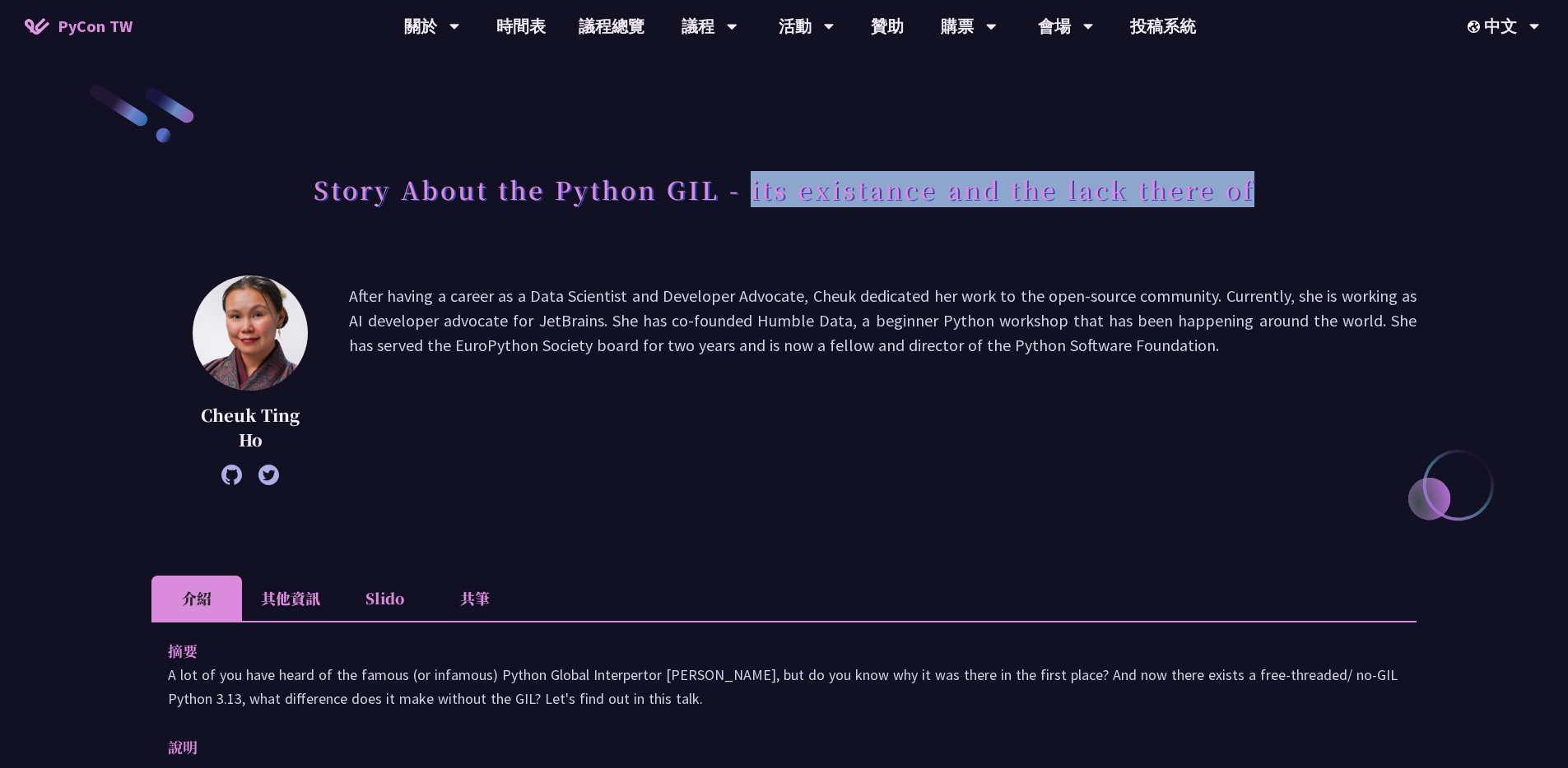
drag, startPoint x: 749, startPoint y: 192, endPoint x: 1295, endPoint y: 195, distance: 546.0
click at [1295, 195] on div "Story About the Python GIL - its existance and the lack there of" at bounding box center [784, 208] width 1265 height 86
click at [1284, 209] on div at bounding box center [1284, 209] width 0 height 0
click at [635, 215] on div "Story About the Python GIL - its existance and the lack there of" at bounding box center [784, 208] width 1265 height 86
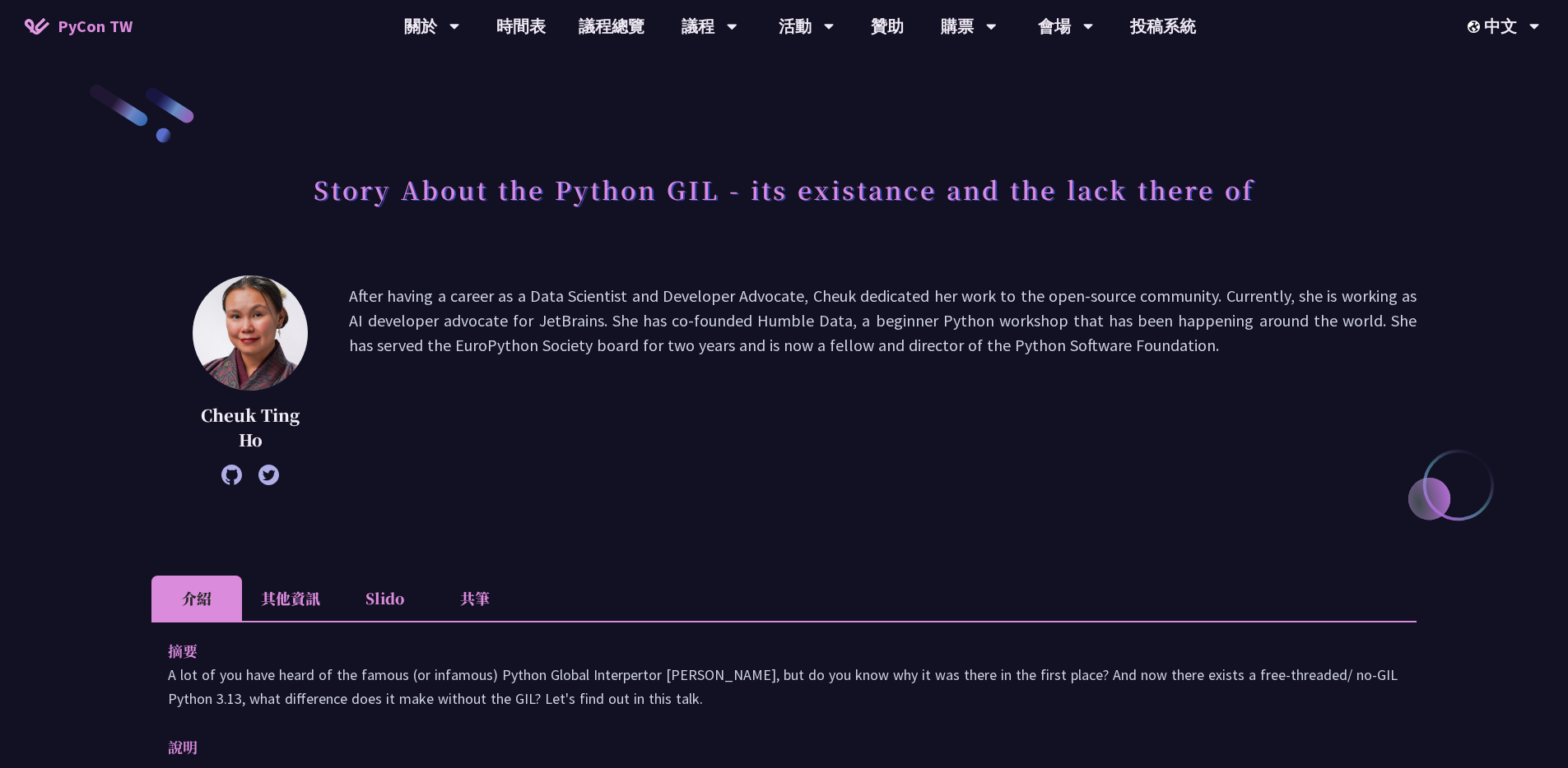
click at [784, 301] on p "After having a career as a Data Scientist and Developer Advocate, Cheuk dedicat…" at bounding box center [882, 380] width 1067 height 193
click at [774, 307] on div at bounding box center [774, 307] width 0 height 0
click at [980, 311] on p "After having a career as a Data Scientist and Developer Advocate, Cheuk dedicat…" at bounding box center [882, 380] width 1067 height 193
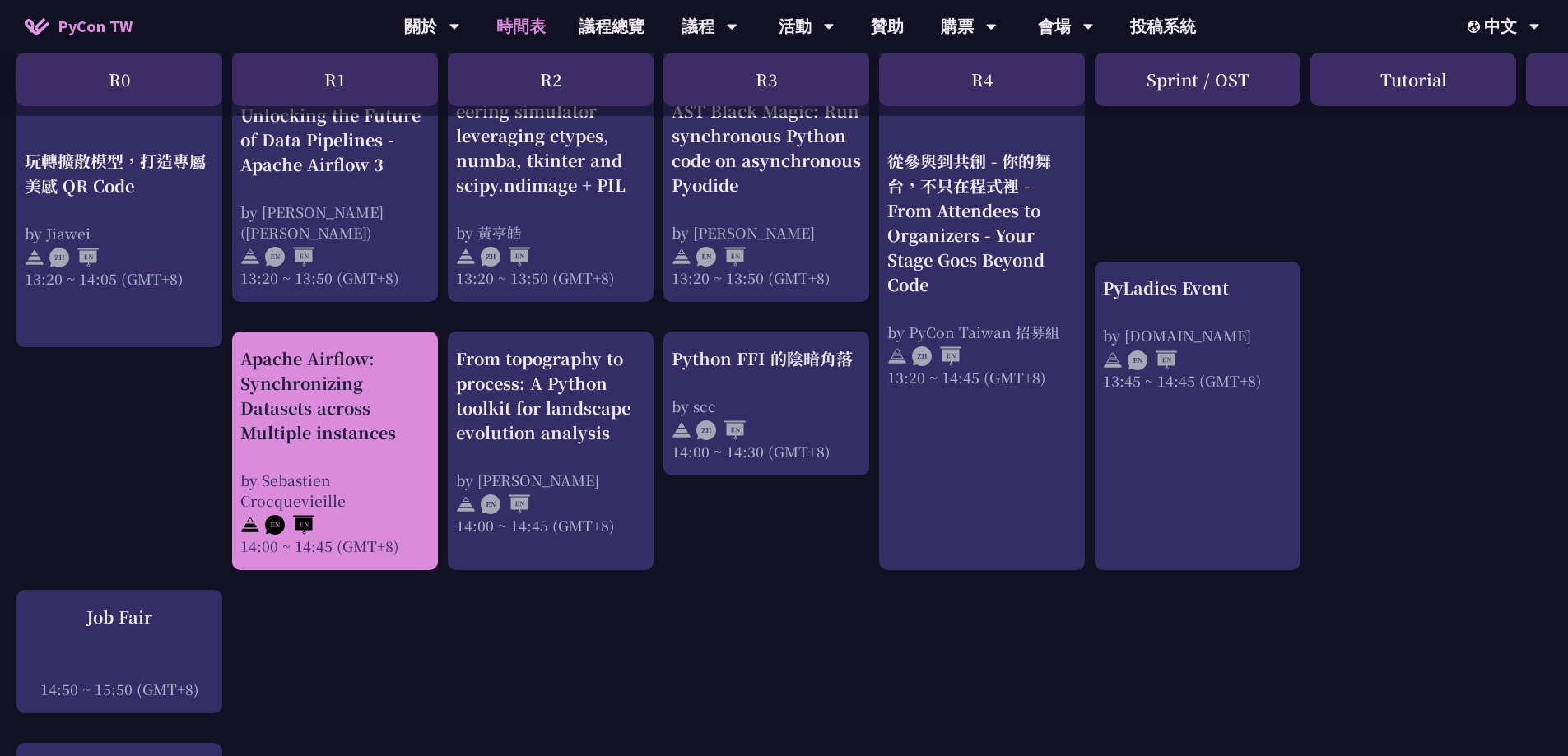
scroll to position [1236, 0]
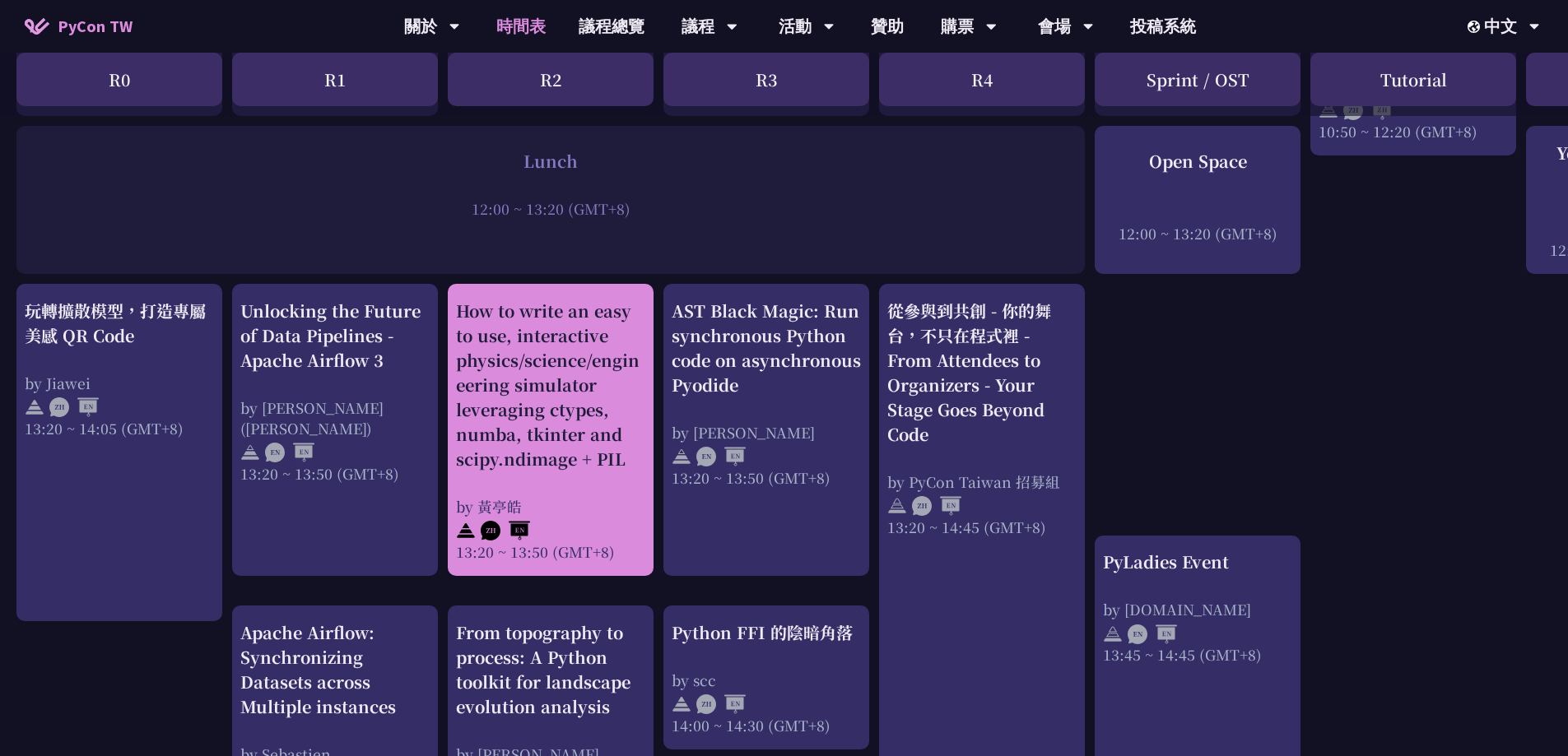
click at [517, 374] on div "How to write an easy to use, interactive physics/science/engineering simulator …" at bounding box center [551, 385] width 190 height 173
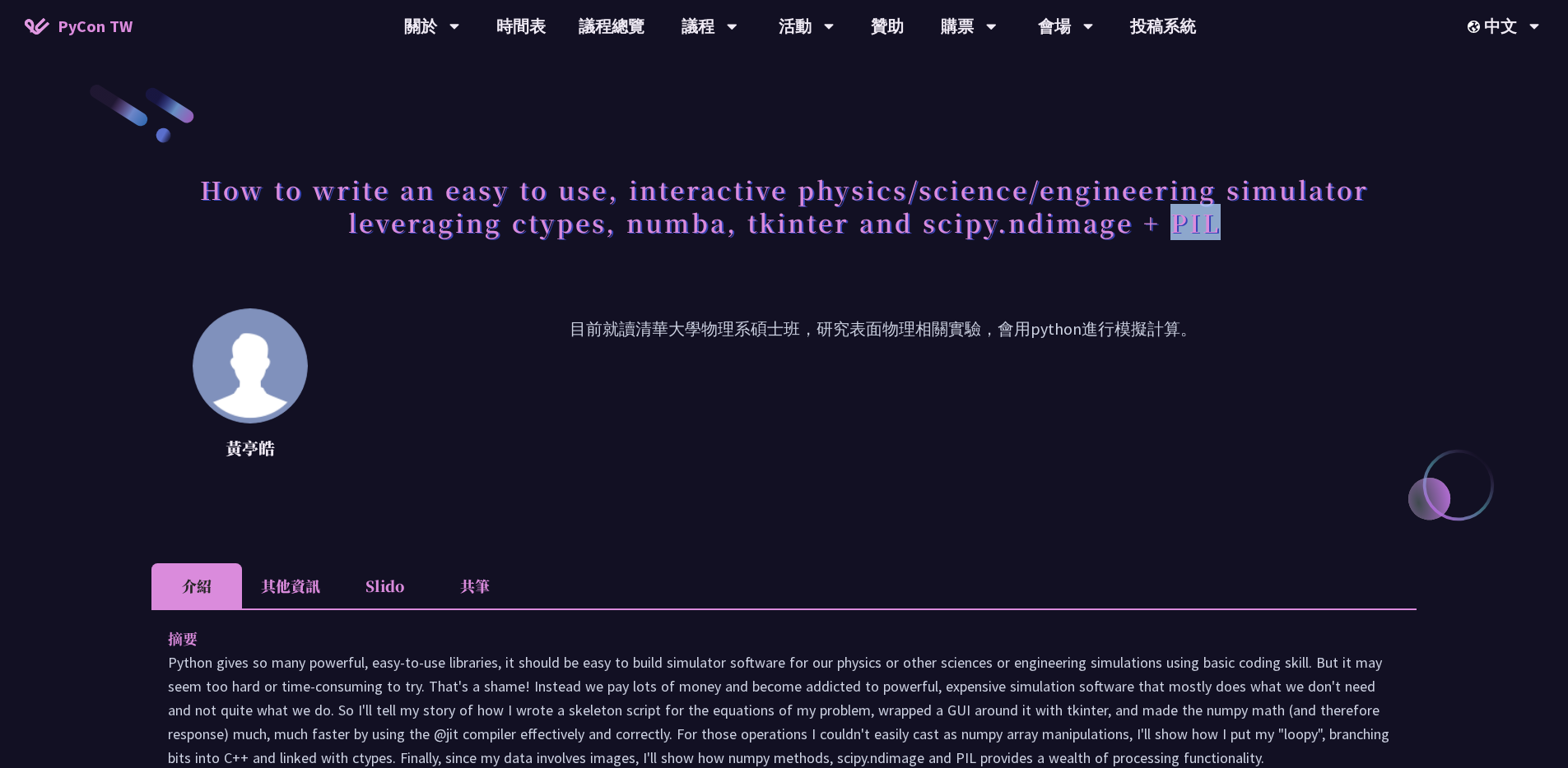
drag, startPoint x: 1166, startPoint y: 223, endPoint x: 1217, endPoint y: 223, distance: 51.0
click at [1217, 223] on h1 "How to write an easy to use, interactive physics/science/engineering simulator …" at bounding box center [784, 206] width 1265 height 82
copy h1 "PIL"
click at [787, 220] on h1 "How to write an easy to use, interactive physics/science/engineering simulator …" at bounding box center [784, 206] width 1265 height 82
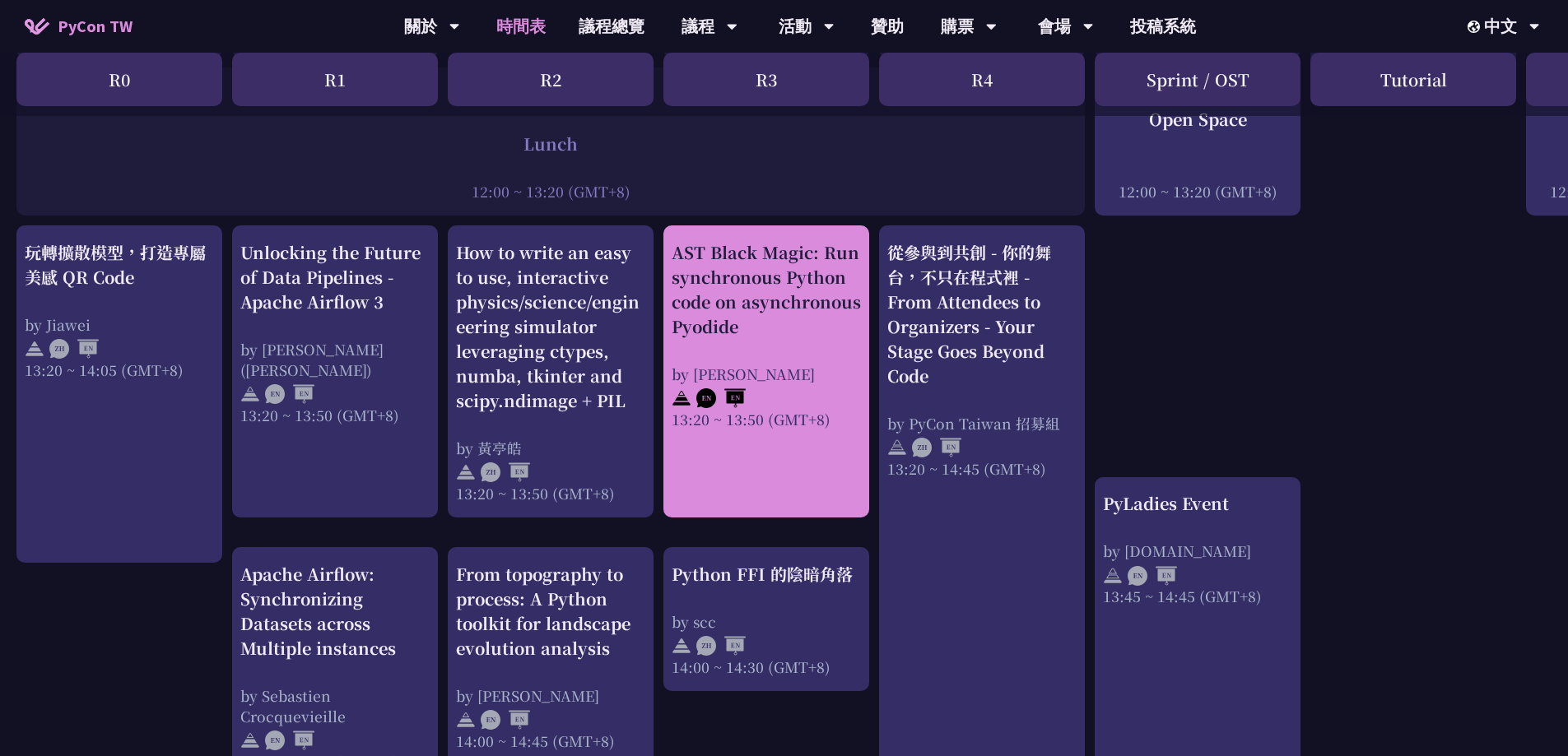
scroll to position [1484, 0]
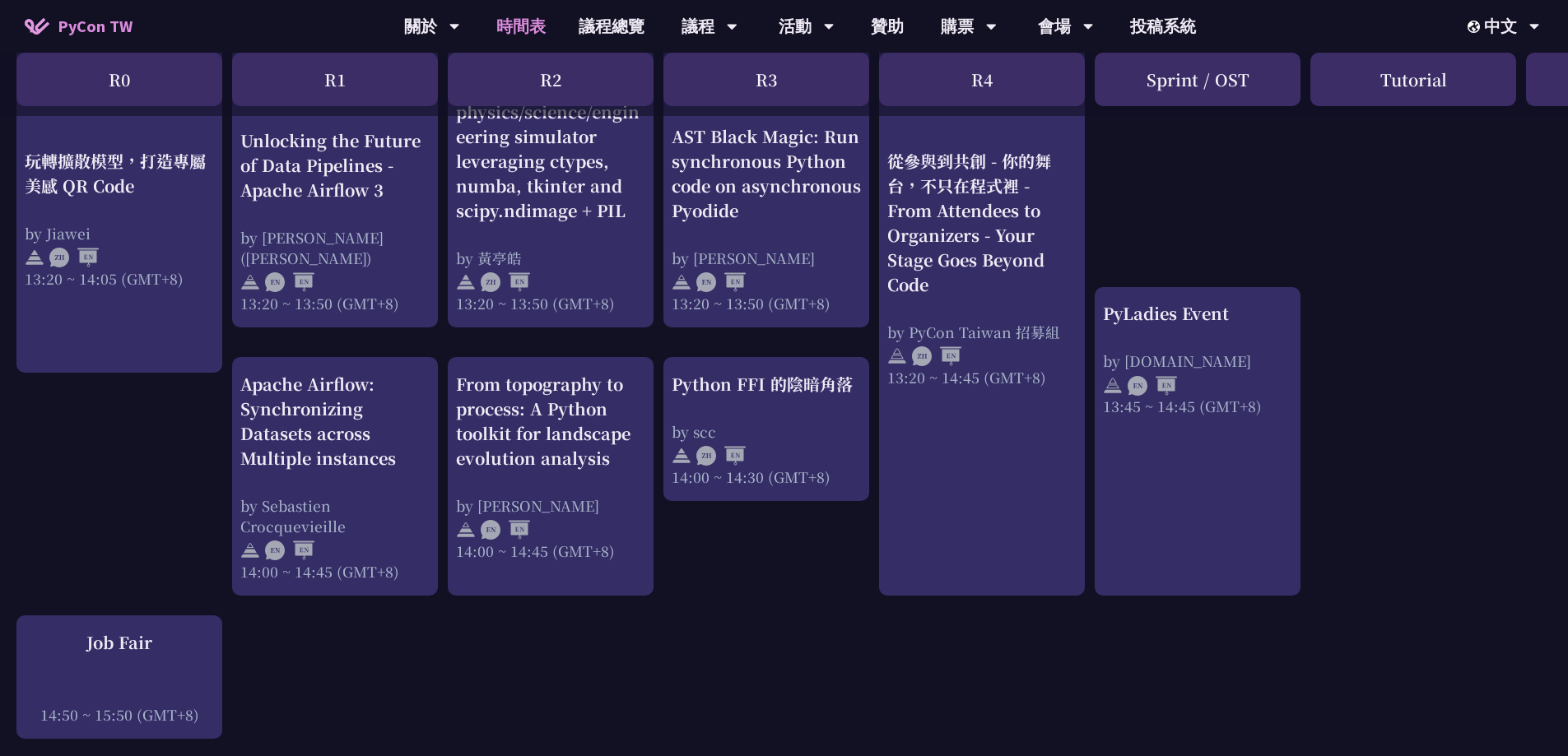
click at [1434, 436] on div "An Introduction to the GIL for Python Beginners: Disabling It in Python 3.13 an…" at bounding box center [874, 185] width 1748 height 2669
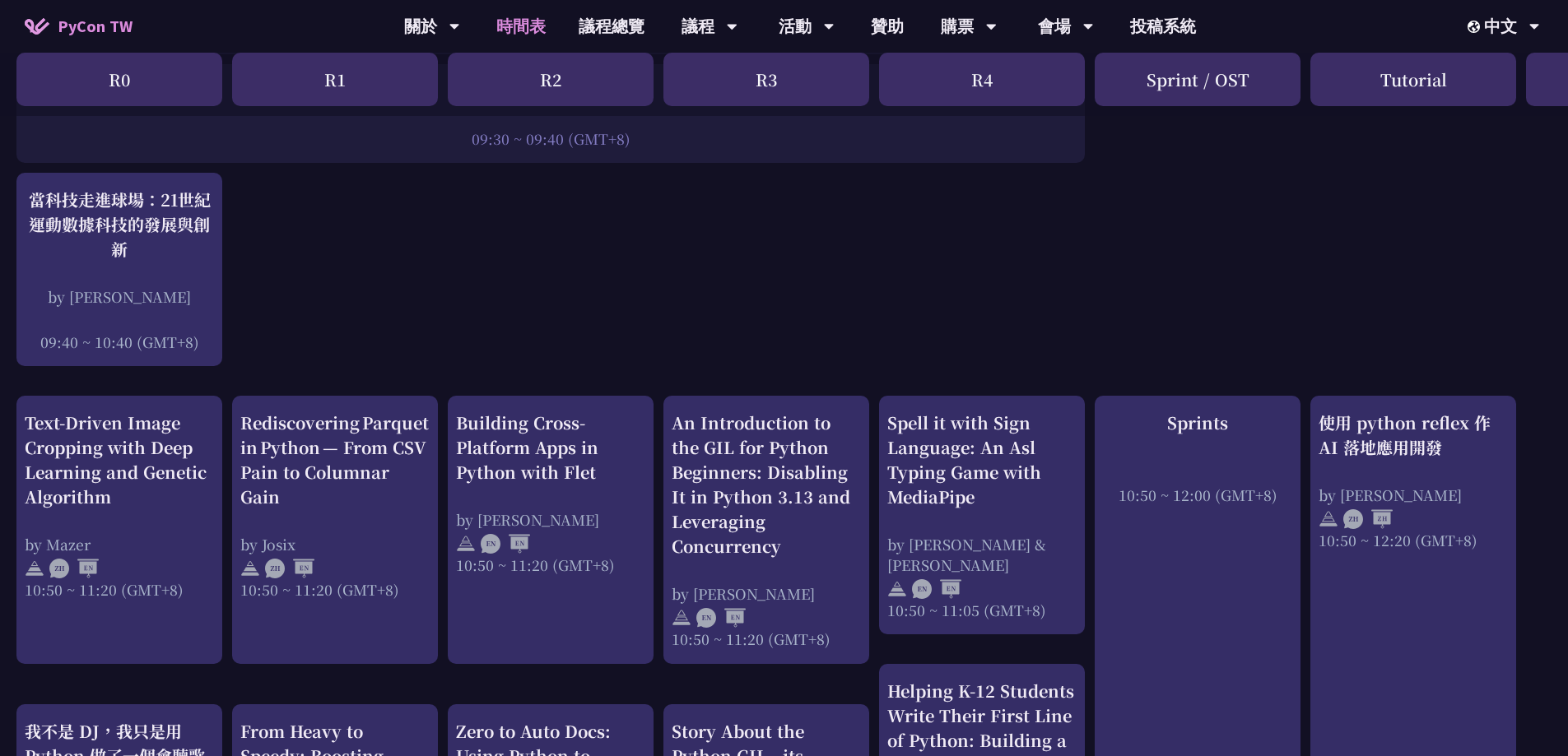
scroll to position [33, 0]
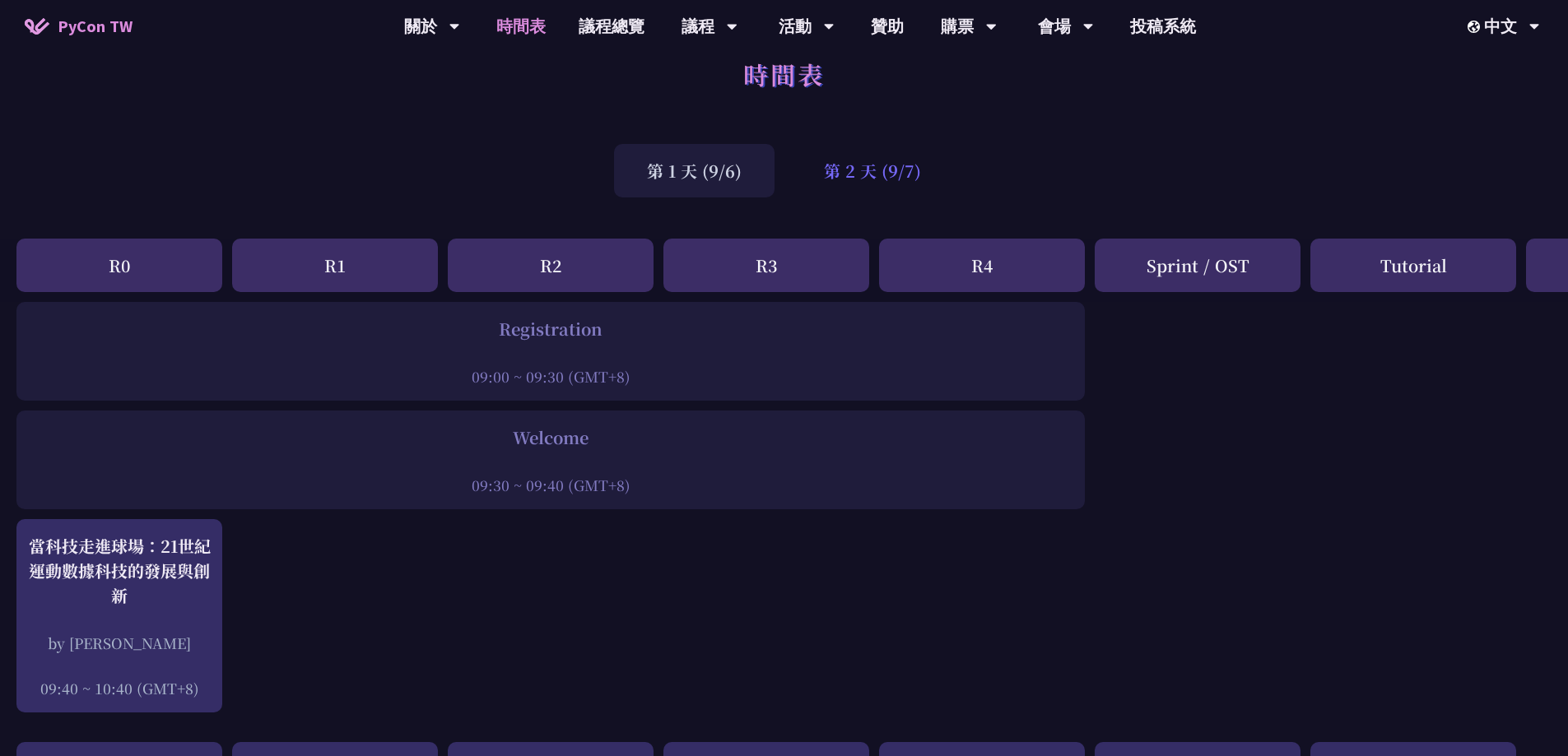
click at [881, 176] on div "第 2 天 (9/7)" at bounding box center [873, 171] width 163 height 53
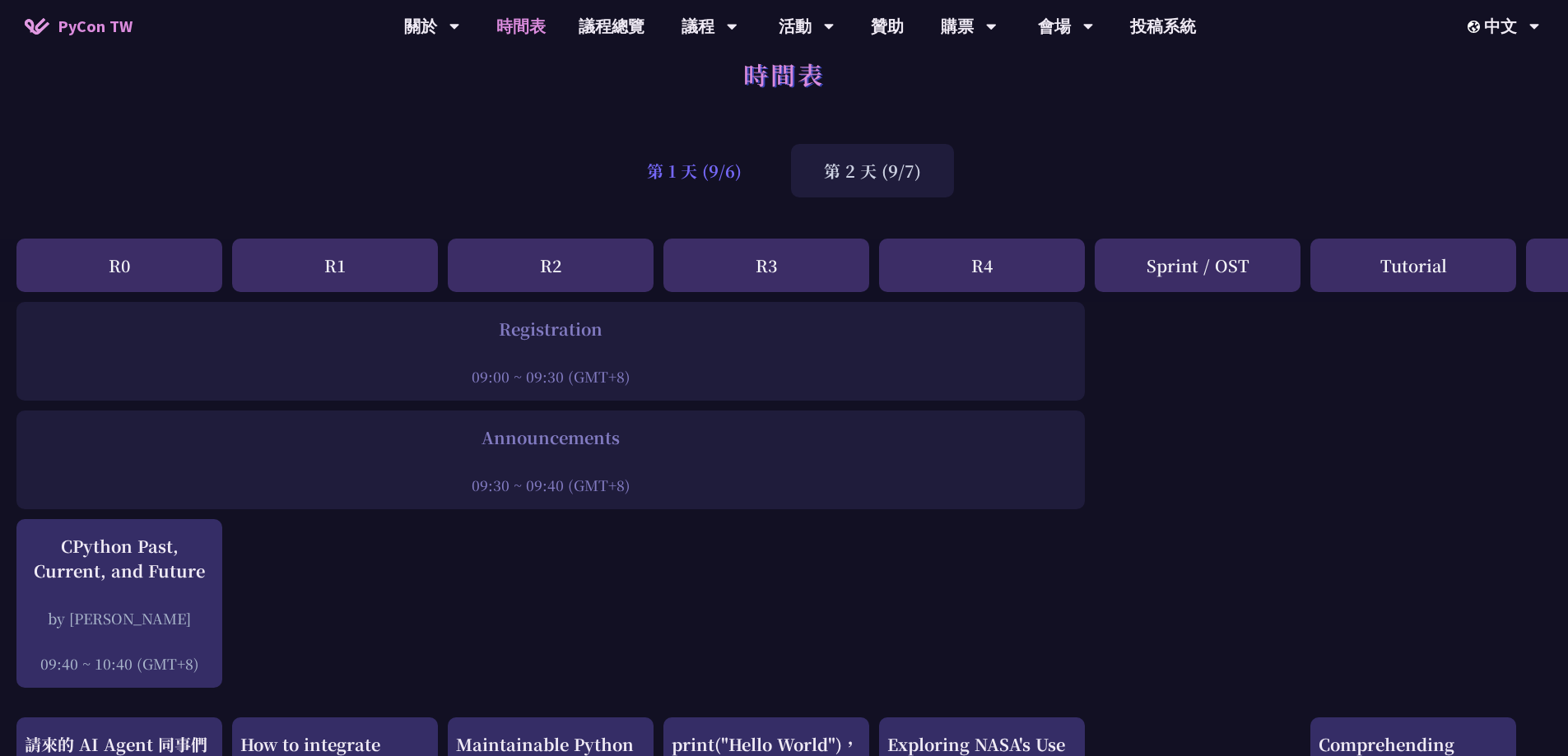
click at [706, 175] on div "第 1 天 (9/6)" at bounding box center [693, 171] width 160 height 53
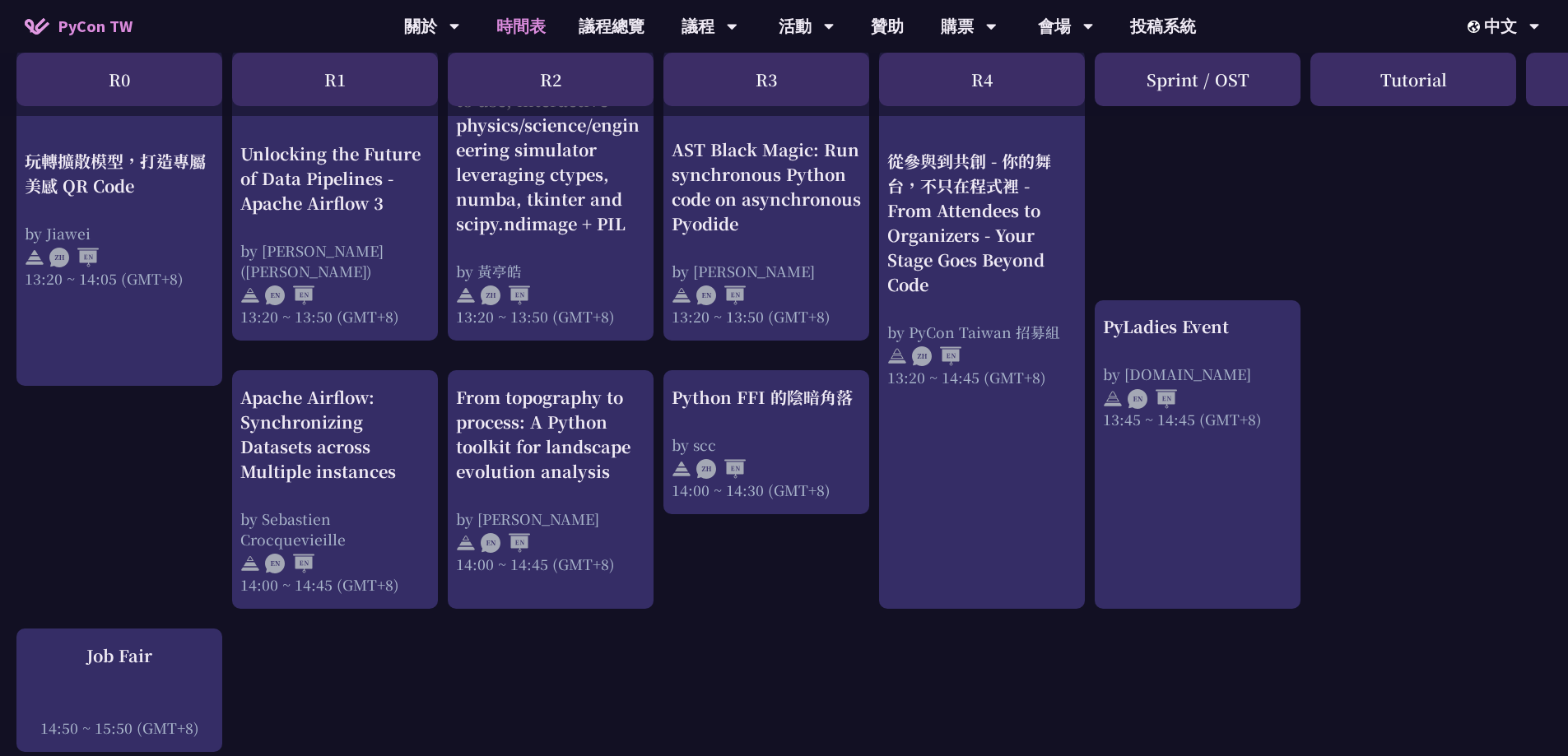
scroll to position [1483, 0]
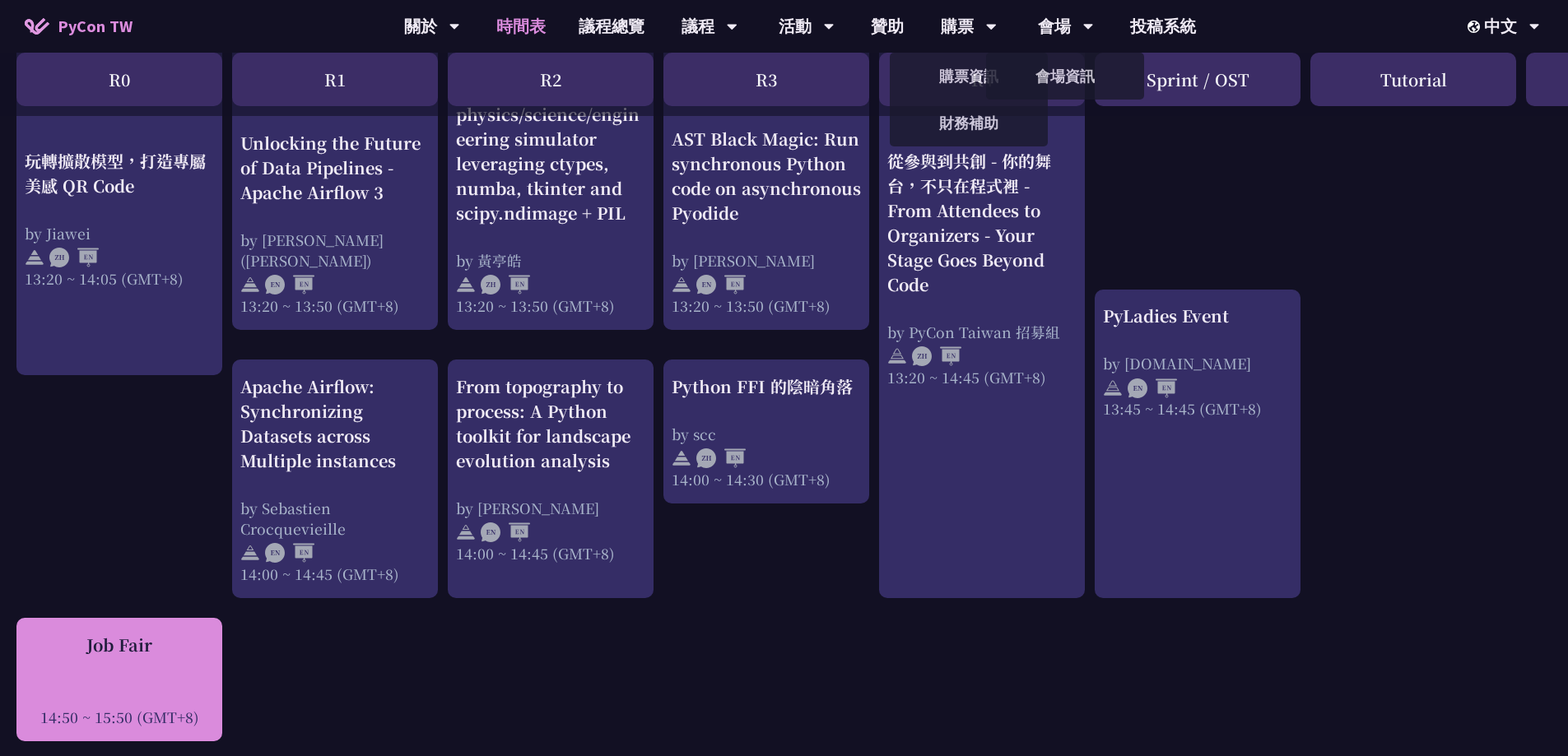
click at [126, 644] on div "Job Fair" at bounding box center [120, 645] width 190 height 25
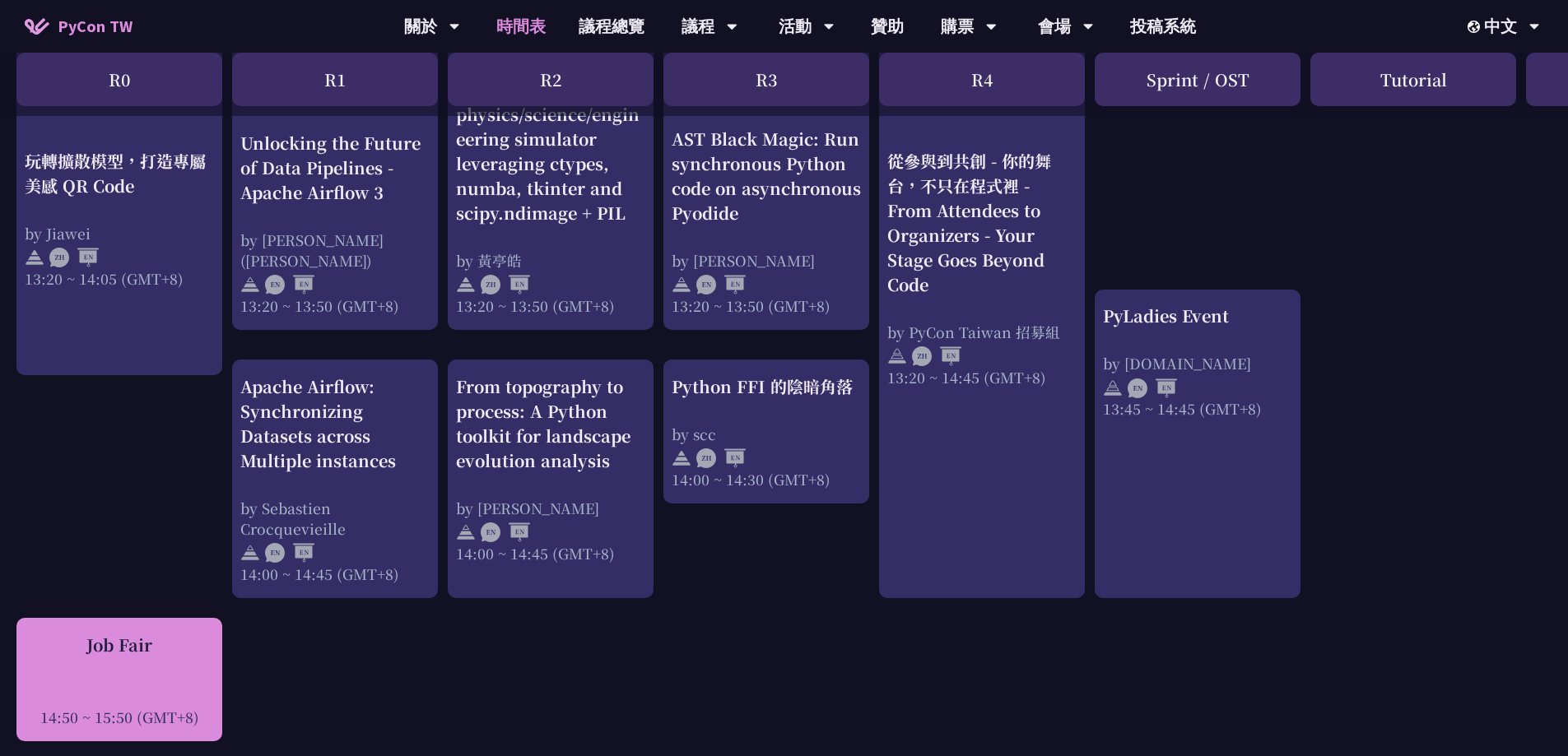
click at [99, 657] on div "Job Fair 14:50 ~ 15:50 (GMT+8)" at bounding box center [120, 680] width 190 height 95
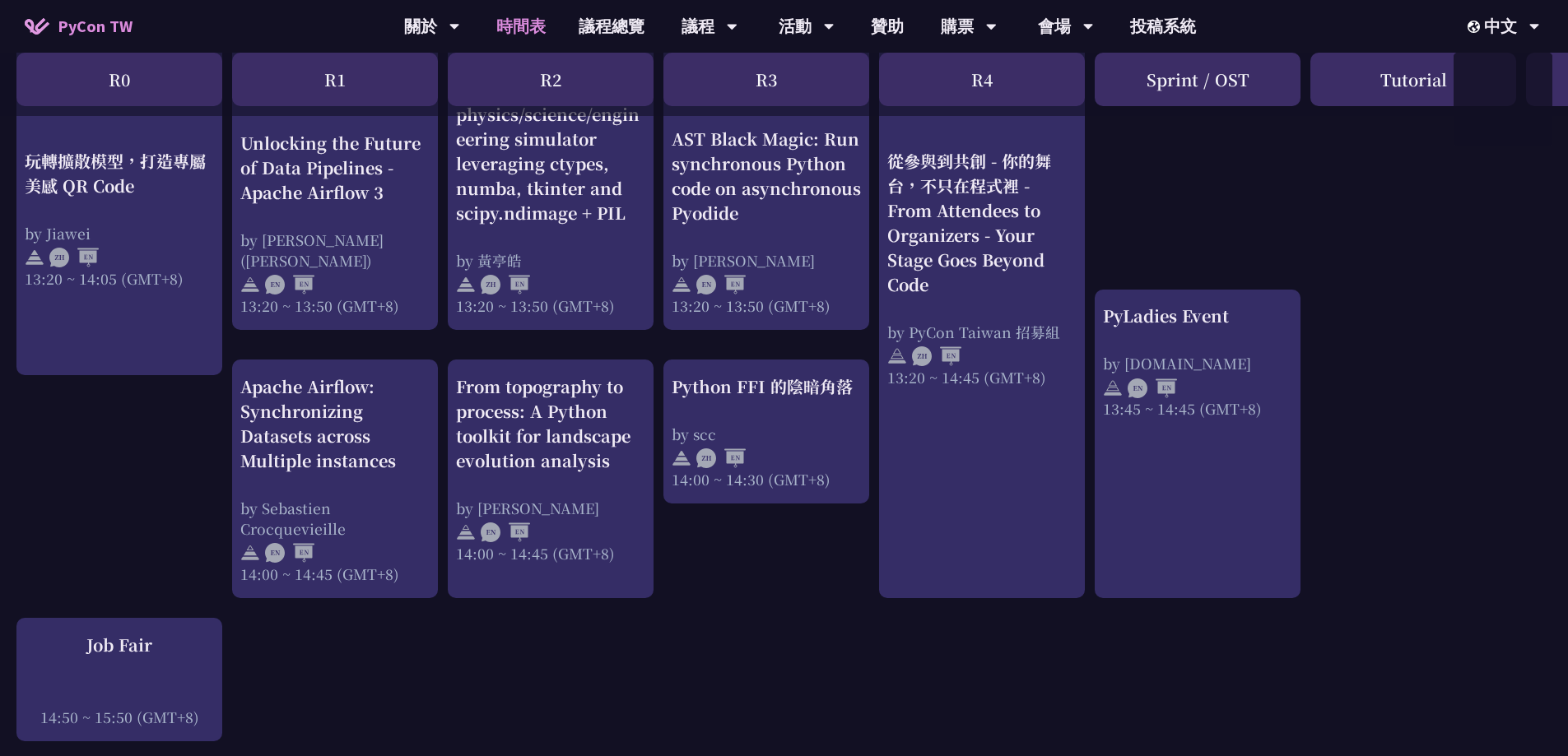
click at [1400, 286] on div "An Introduction to the GIL for Python Beginners: Disabling It in Python 3.13 an…" at bounding box center [874, 187] width 1748 height 2669
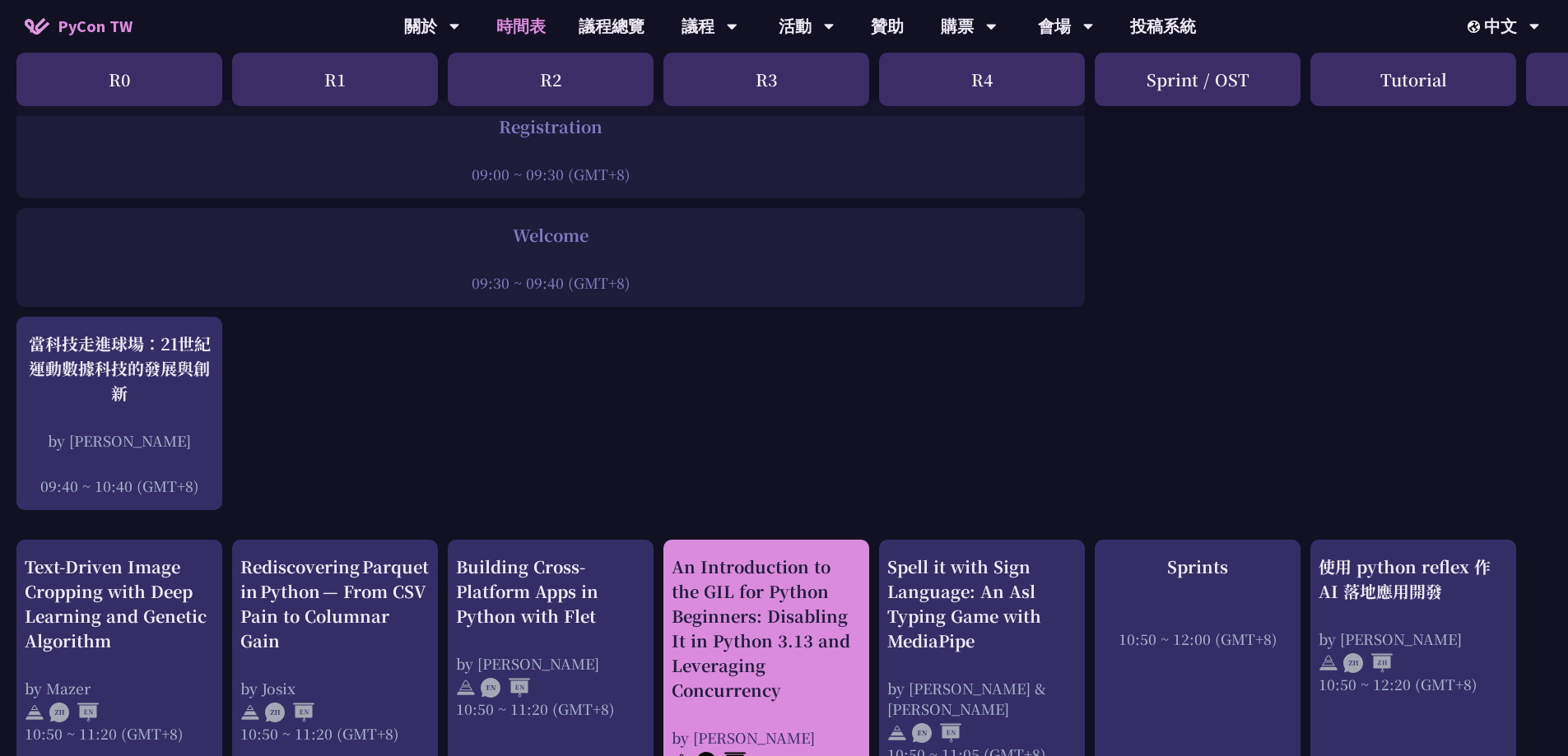
scroll to position [669, 0]
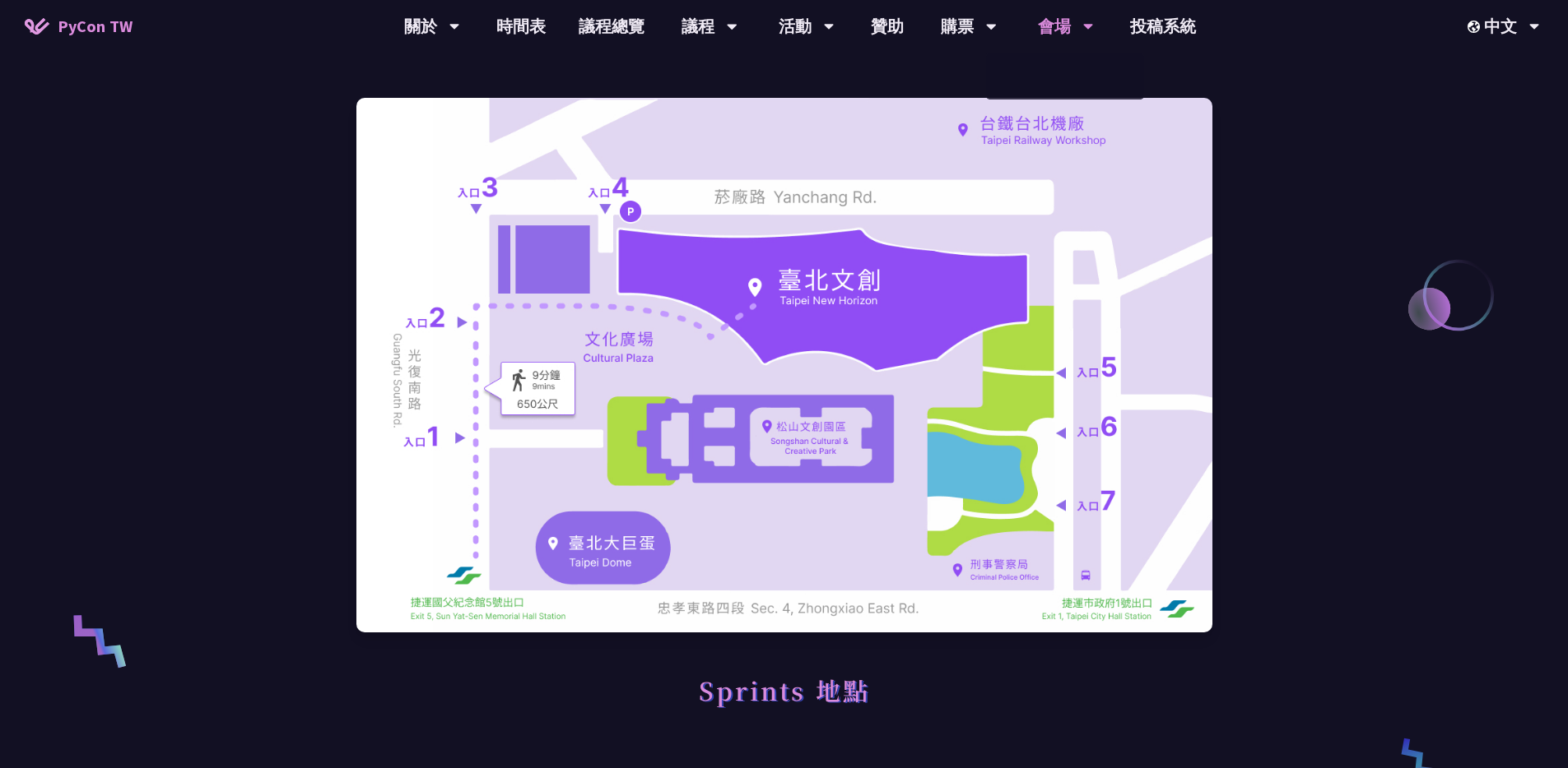
scroll to position [275, 0]
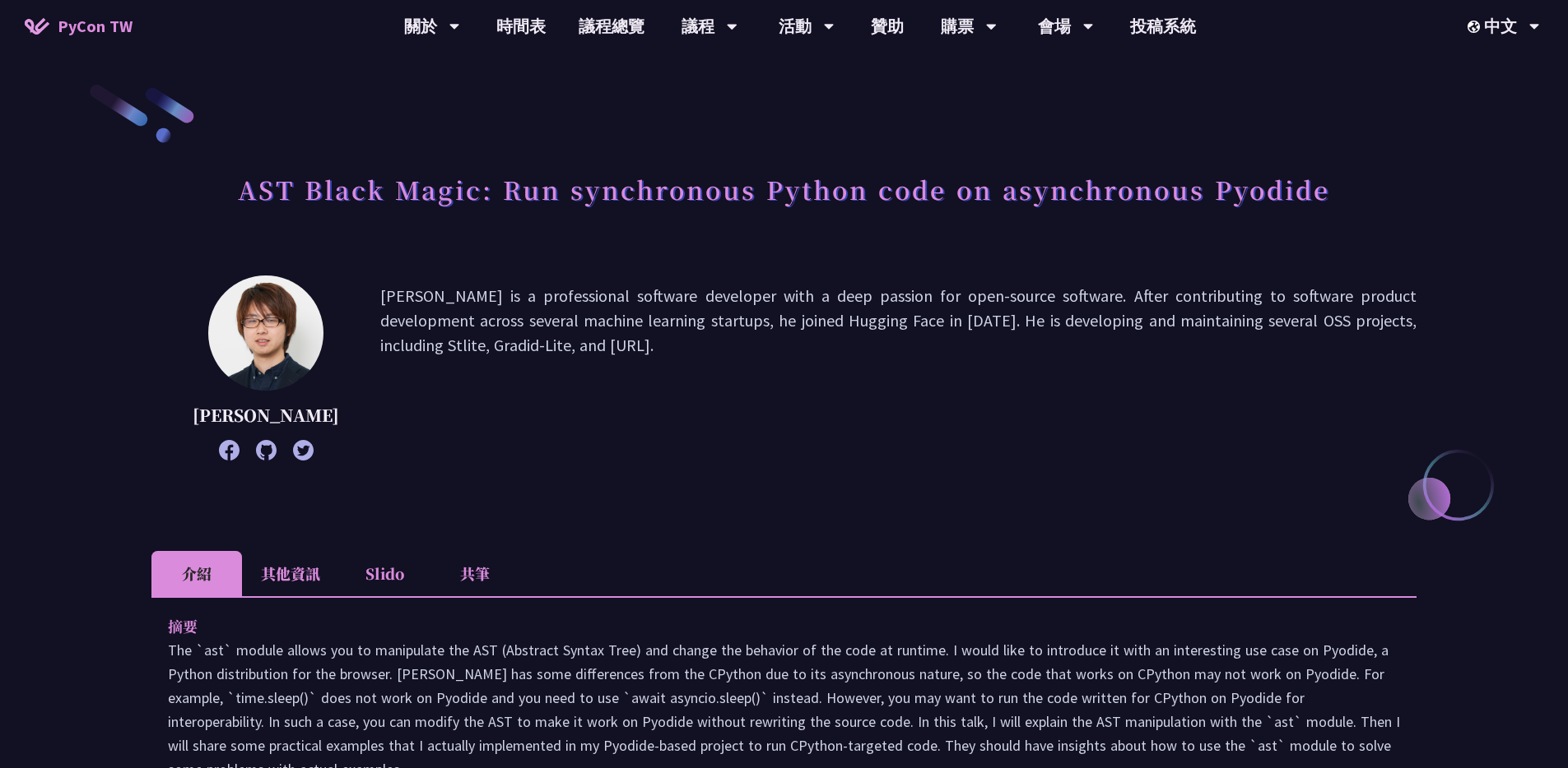
click at [1322, 188] on h1 "AST Black Magic: Run synchronous Python code on asynchronous Pyodide" at bounding box center [784, 190] width 1092 height 49
click at [1311, 148] on div at bounding box center [1311, 148] width 0 height 0
click at [1295, 167] on h1 "AST Black Magic: Run synchronous Python code on asynchronous Pyodide" at bounding box center [784, 190] width 1092 height 49
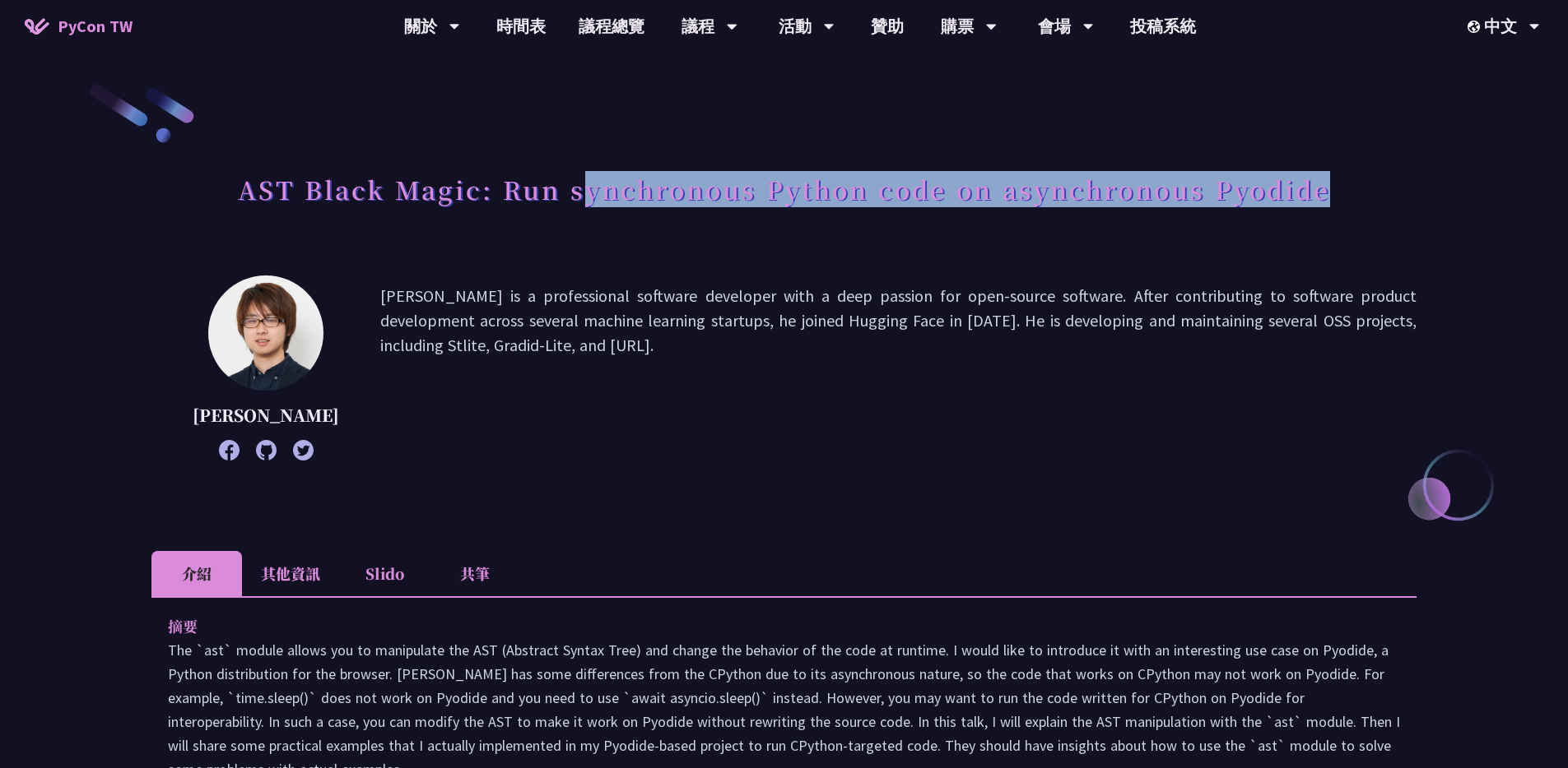
drag, startPoint x: 1342, startPoint y: 196, endPoint x: 581, endPoint y: 202, distance: 761.0
click at [581, 202] on div "AST Black Magic: Run synchronous Python code on asynchronous Pyodide" at bounding box center [784, 208] width 1265 height 86
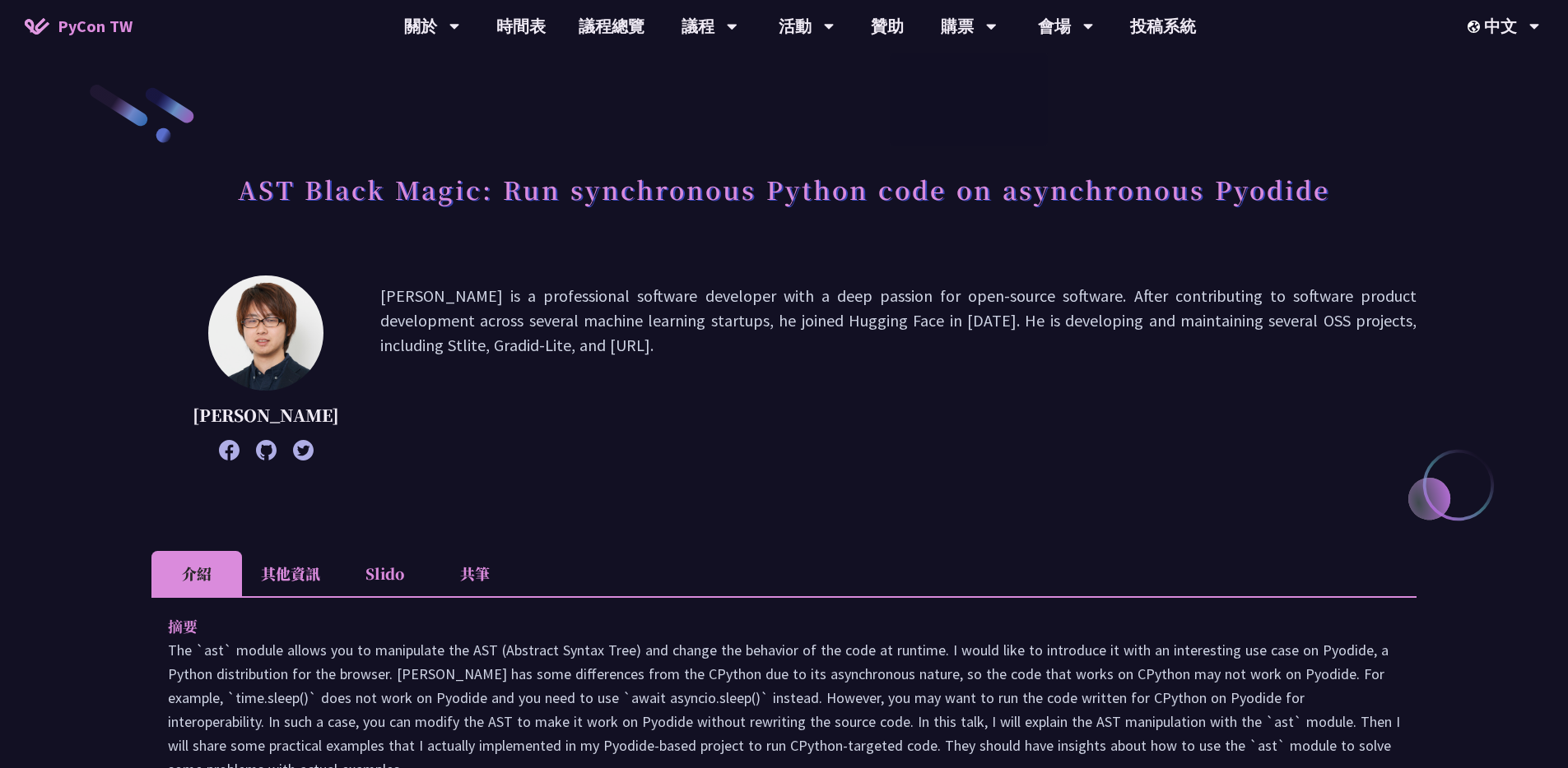
drag, startPoint x: 682, startPoint y: 318, endPoint x: 774, endPoint y: 317, distance: 92.0
click at [774, 317] on p "[PERSON_NAME] is a professional software developer with a deep passion for open…" at bounding box center [898, 368] width 1036 height 169
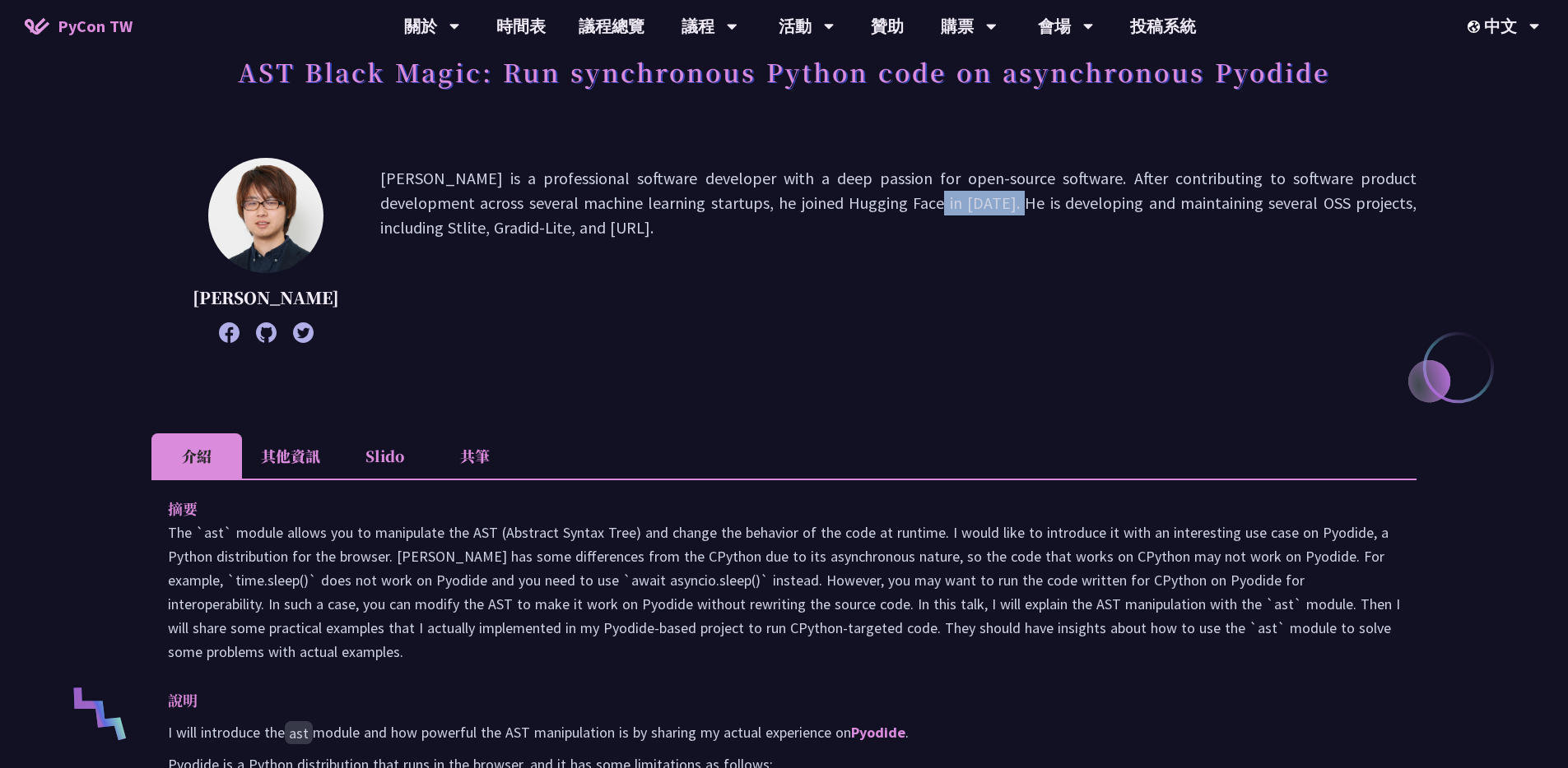
scroll to position [170, 0]
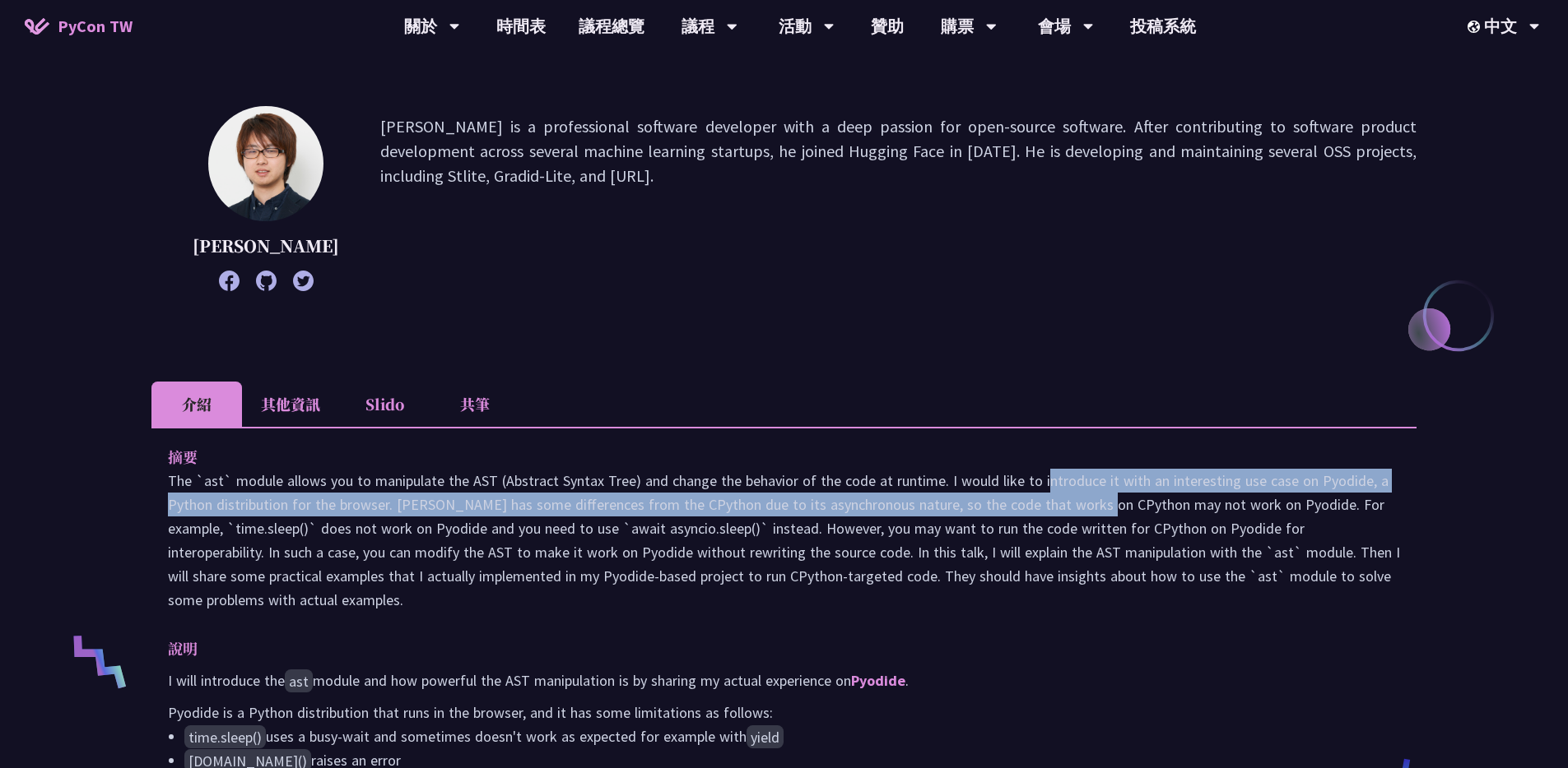
drag, startPoint x: 944, startPoint y: 509, endPoint x: 947, endPoint y: 520, distance: 11.4
click at [947, 520] on p "The `ast` module allows you to manipulate the AST (Abstract Syntax Tree) and ch…" at bounding box center [784, 540] width 1232 height 143
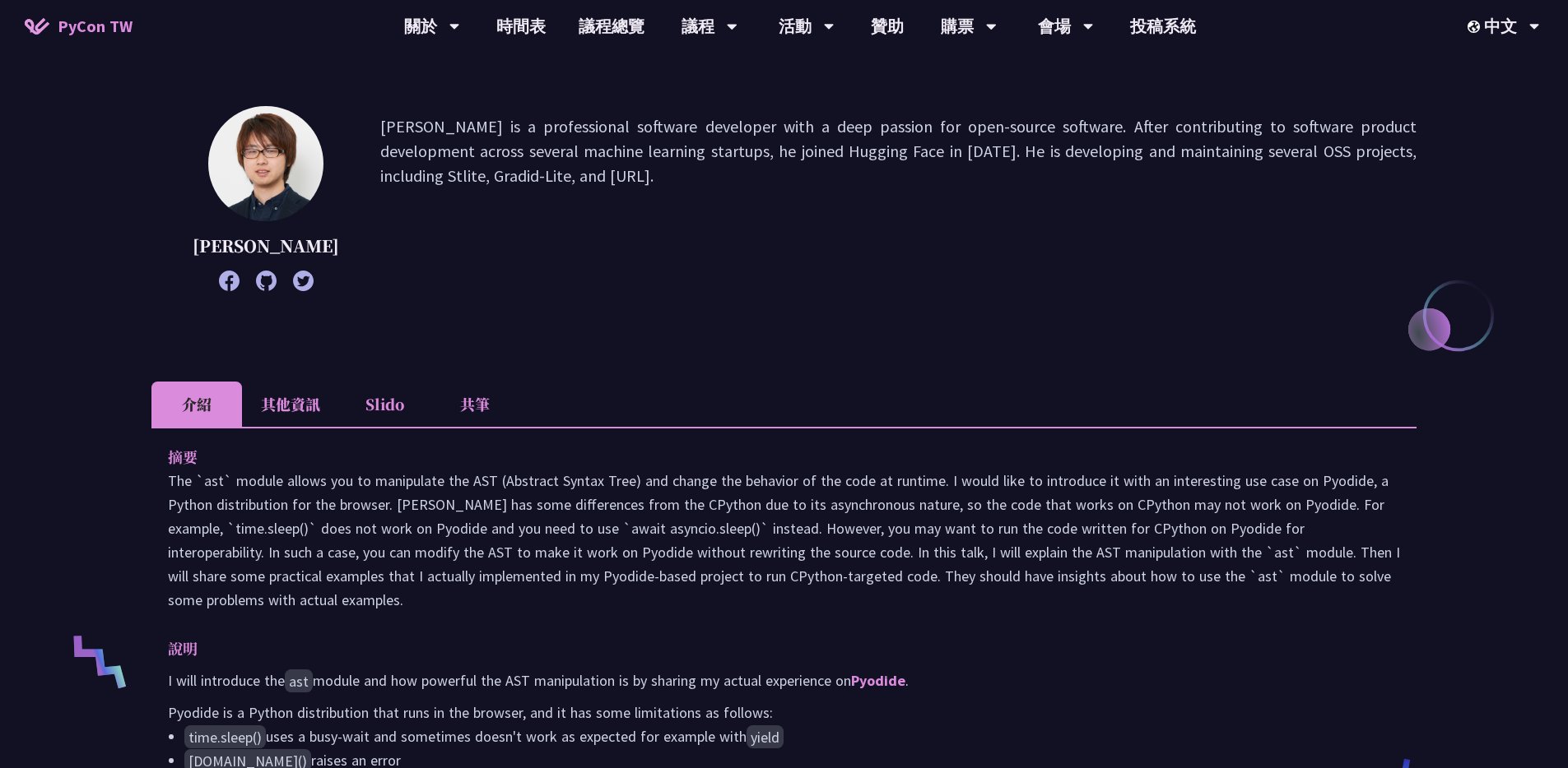
click at [705, 561] on p "The `ast` module allows you to manipulate the AST (Abstract Syntax Tree) and ch…" at bounding box center [784, 540] width 1232 height 143
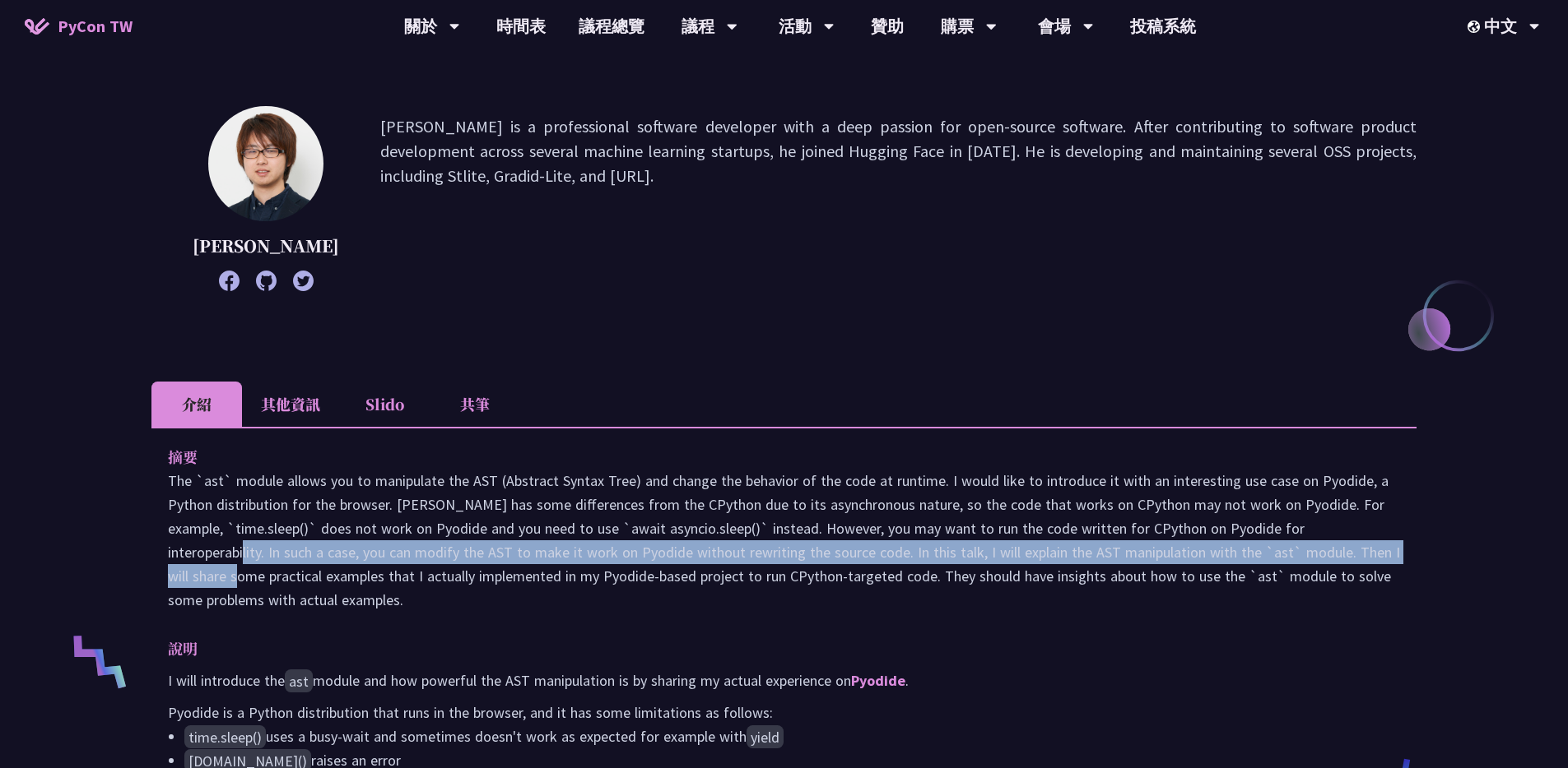
drag, startPoint x: 1223, startPoint y: 558, endPoint x: 1225, endPoint y: 572, distance: 14.1
click at [1225, 572] on p "The `ast` module allows you to manipulate the AST (Abstract Syntax Tree) and ch…" at bounding box center [784, 540] width 1232 height 143
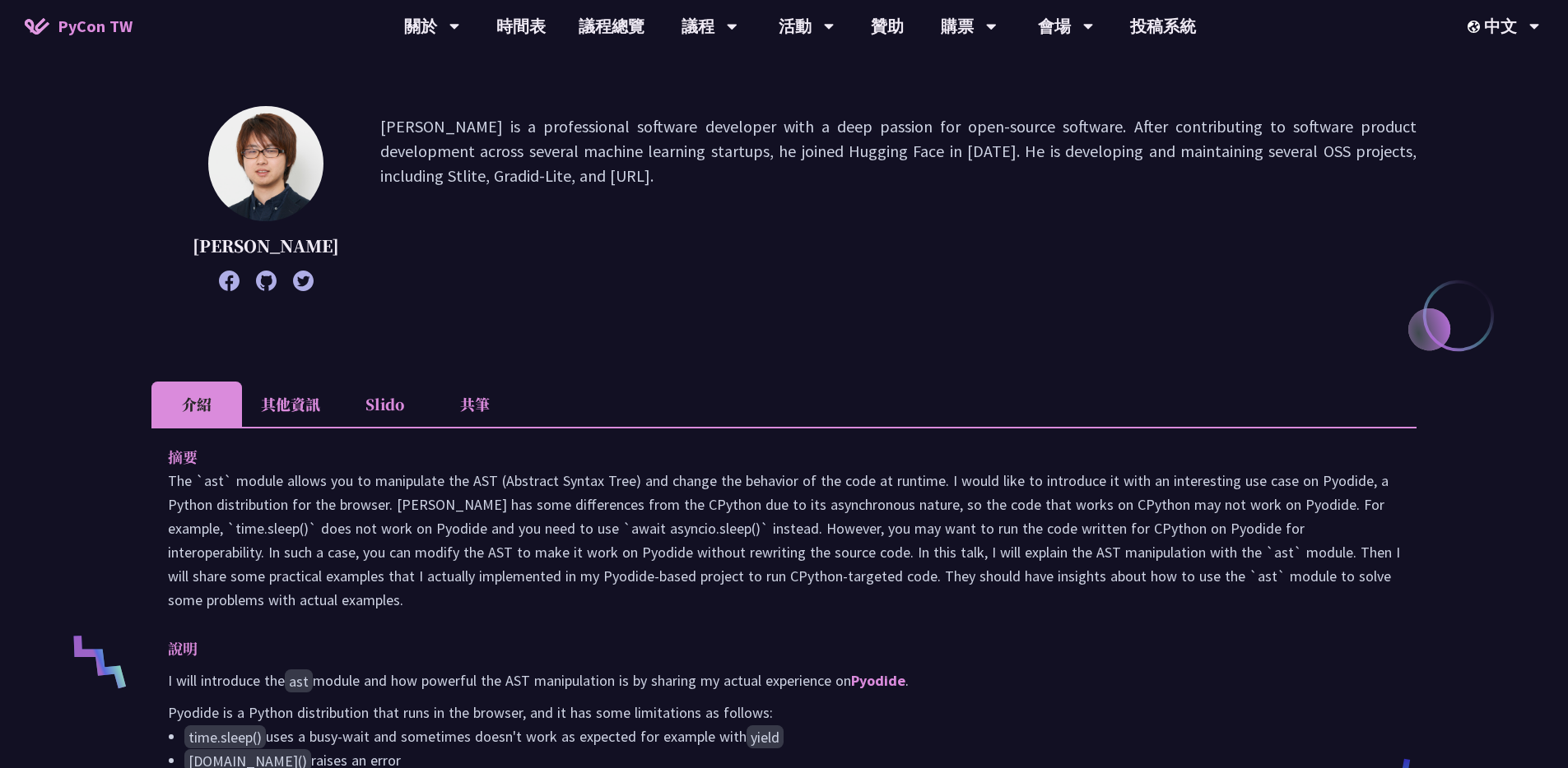
click at [1311, 587] on p "The `ast` module allows you to manipulate the AST (Abstract Syntax Tree) and ch…" at bounding box center [784, 540] width 1232 height 143
click at [1274, 550] on p "The `ast` module allows you to manipulate the AST (Abstract Syntax Tree) and ch…" at bounding box center [784, 540] width 1232 height 143
click at [1264, 521] on div at bounding box center [1264, 521] width 0 height 0
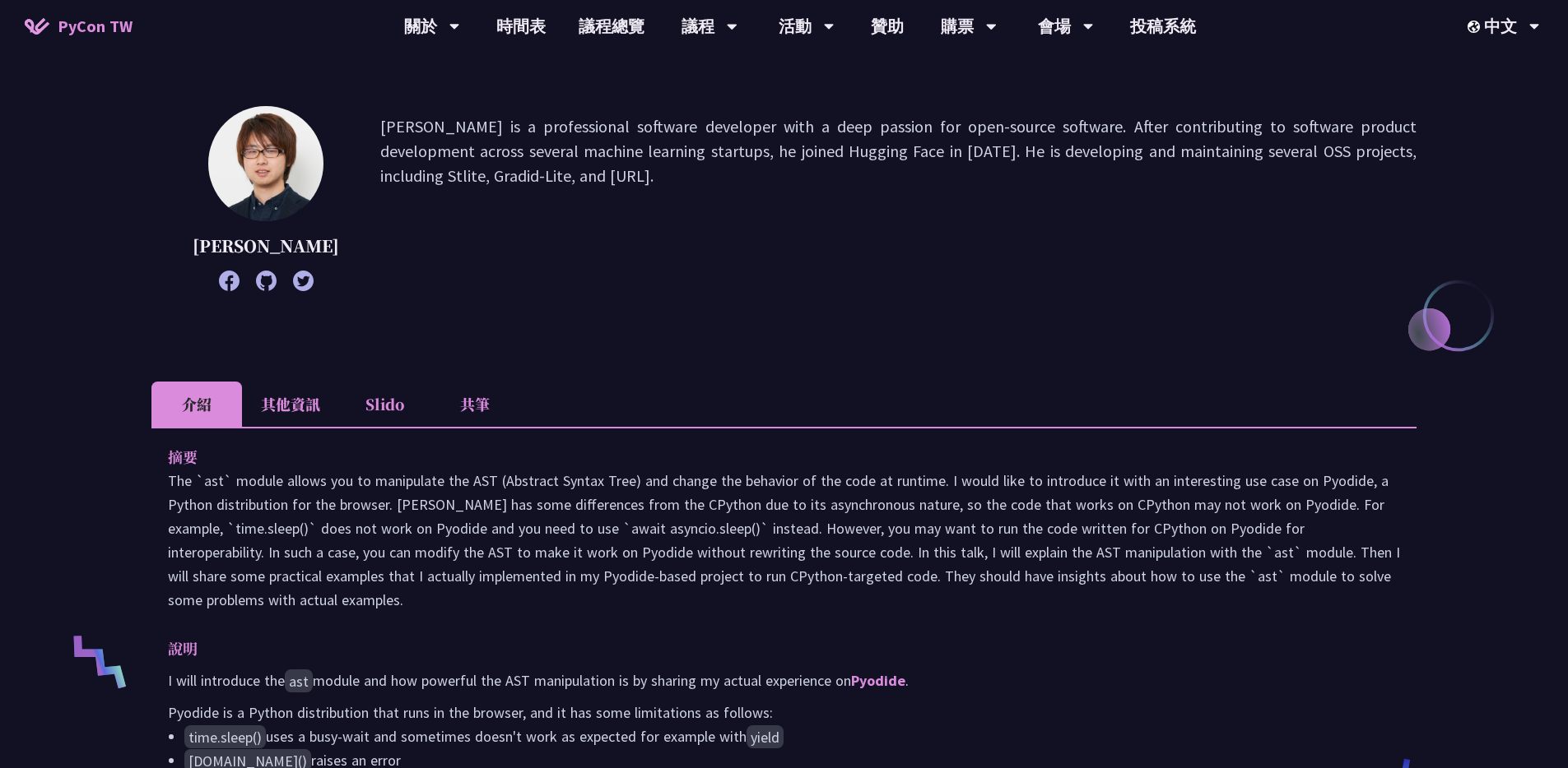
click at [1170, 580] on p "The `ast` module allows you to manipulate the AST (Abstract Syntax Tree) and ch…" at bounding box center [784, 540] width 1232 height 143
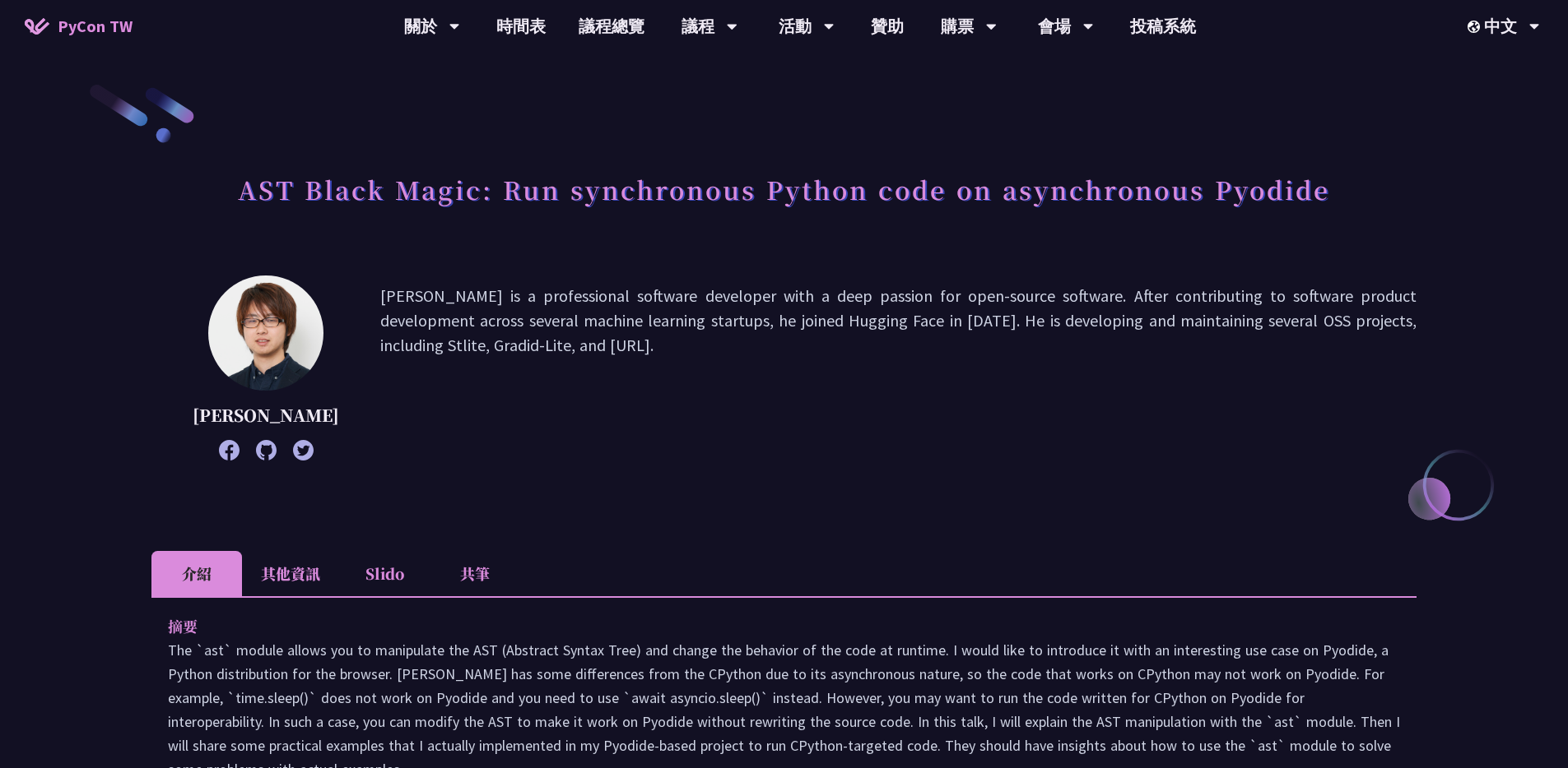
scroll to position [275, 0]
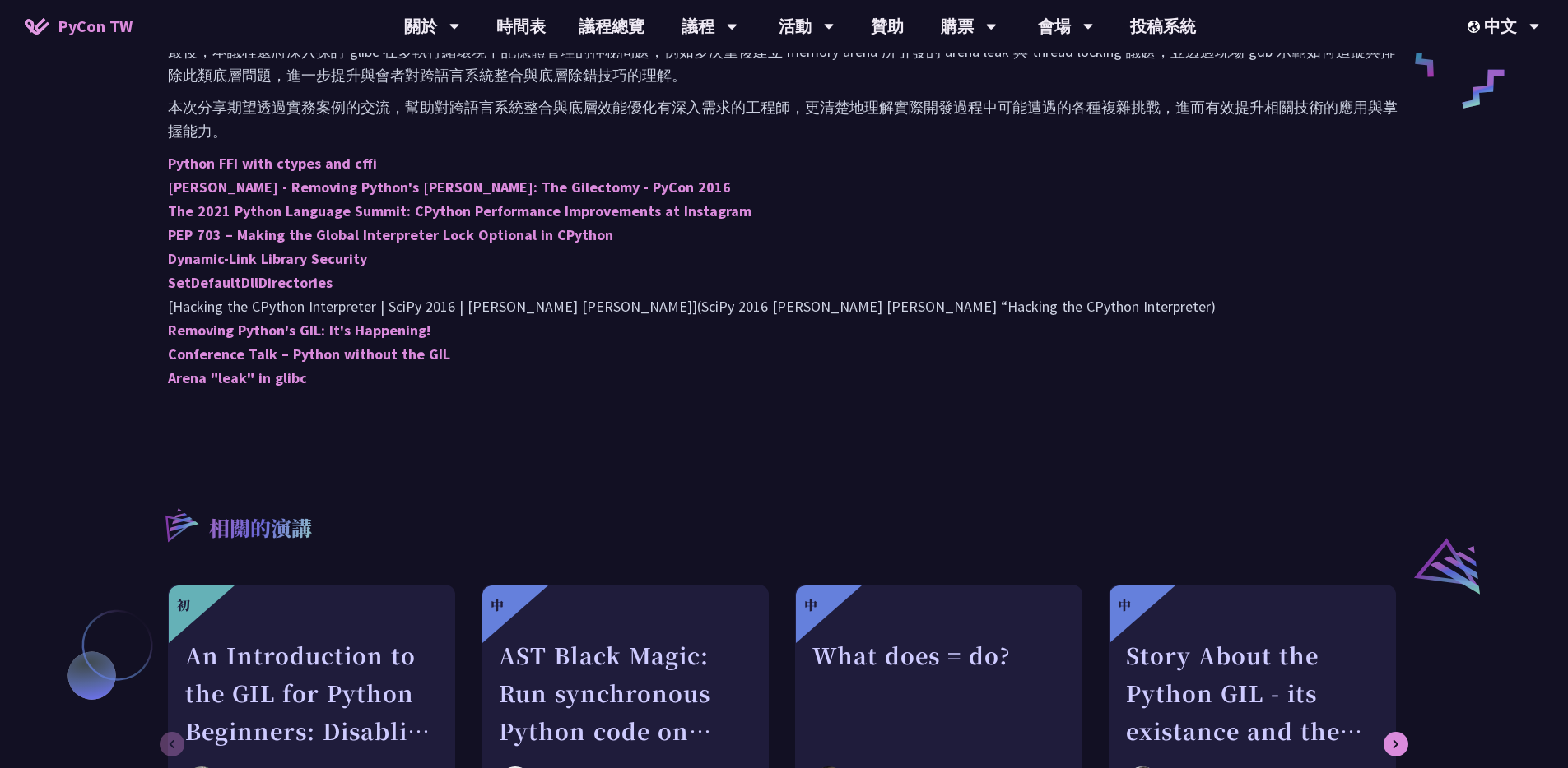
scroll to position [963, 0]
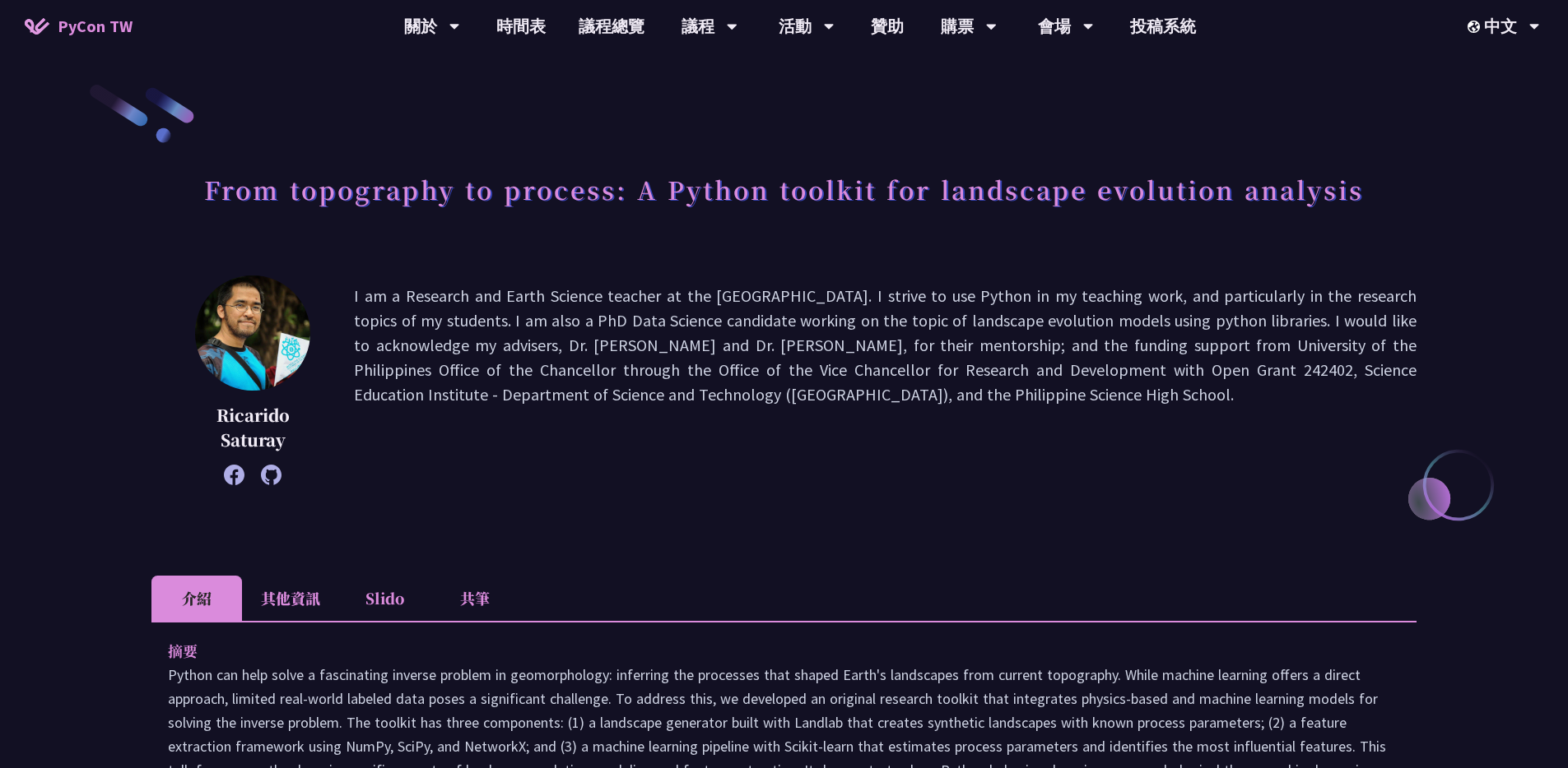
click at [810, 407] on p "I am a Research and Earth Science teacher at the [GEOGRAPHIC_DATA]. I strive to…" at bounding box center [885, 380] width 1062 height 193
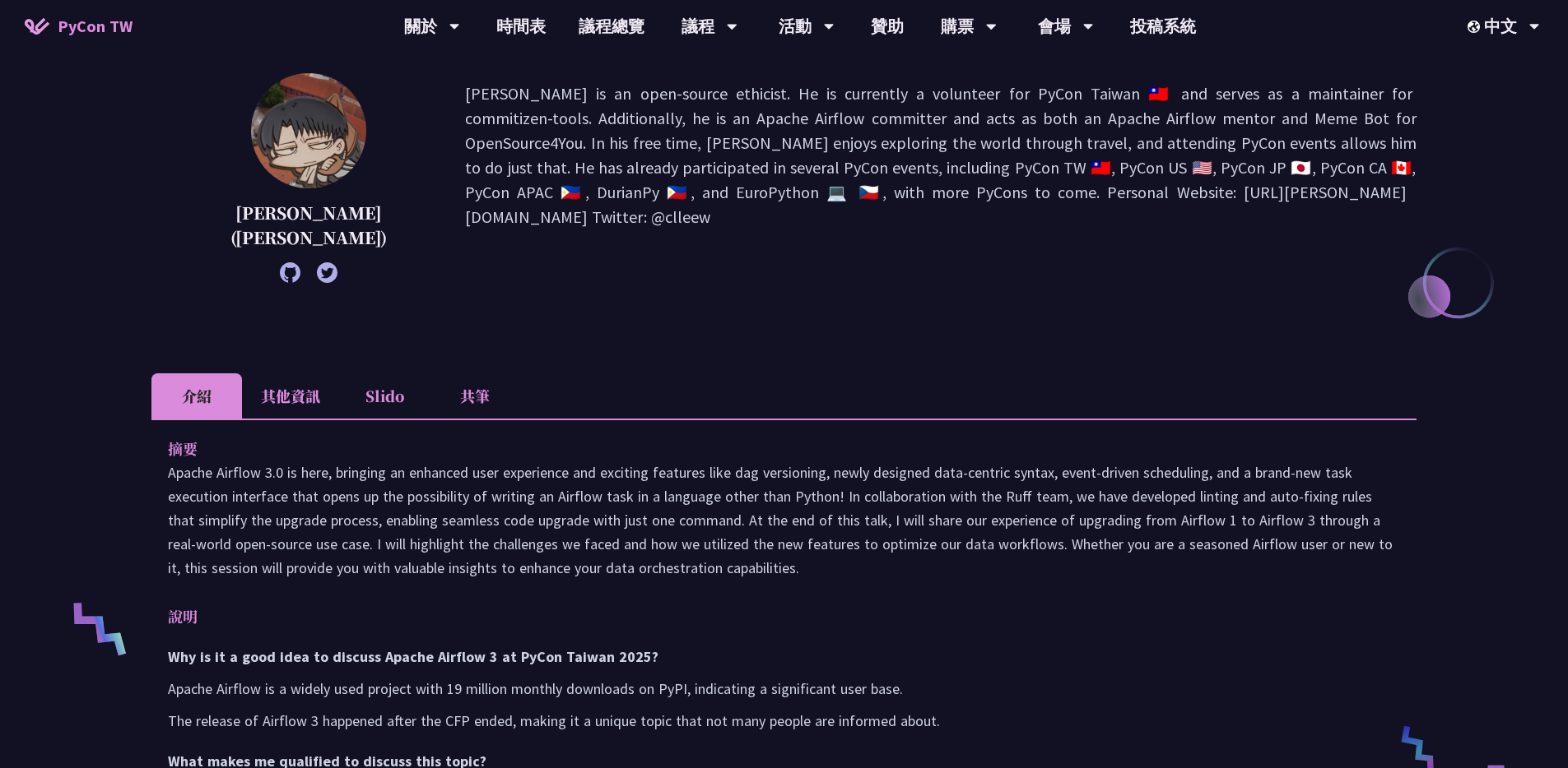
scroll to position [382, 0]
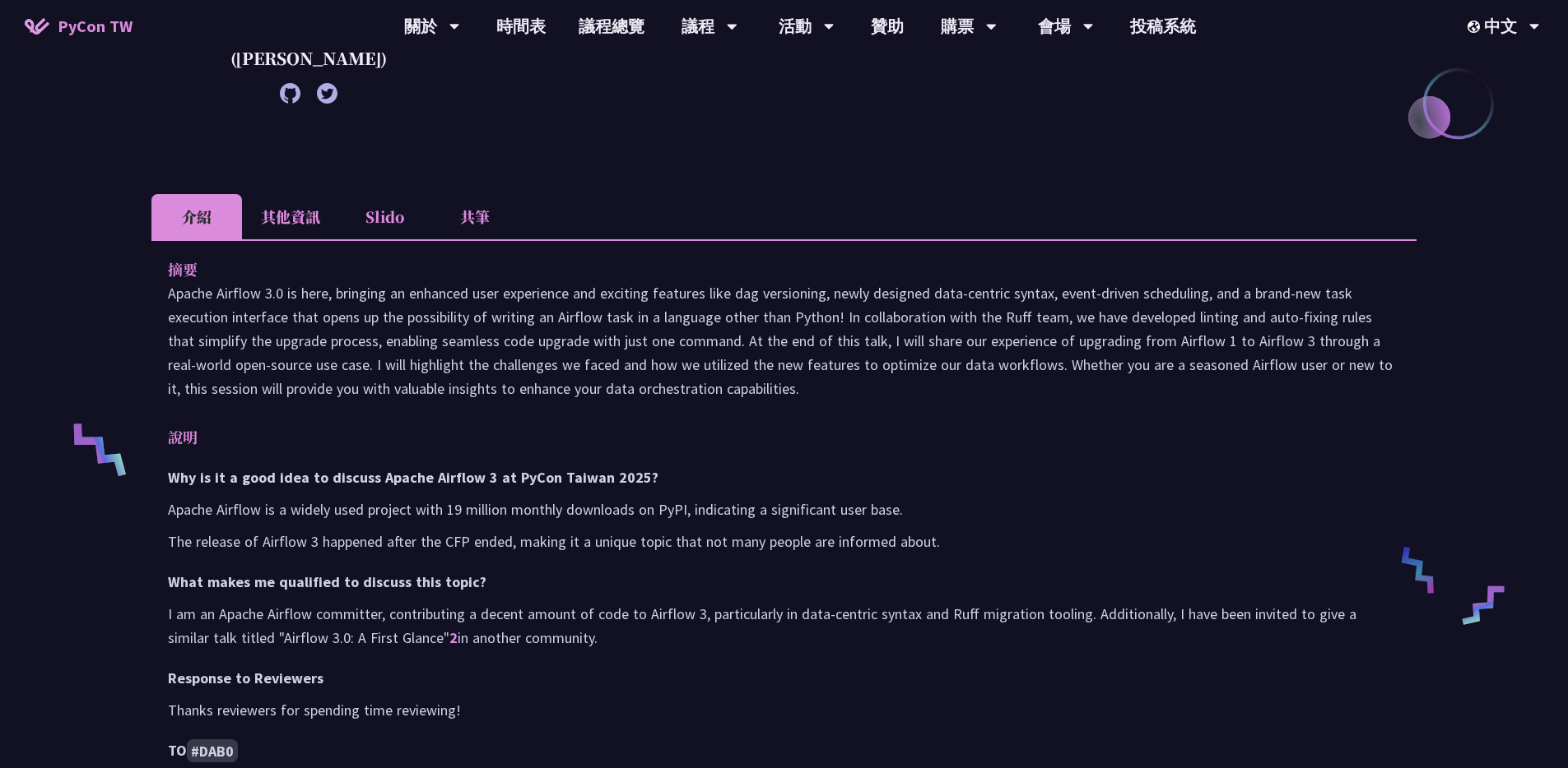
click at [191, 288] on p "Apache Airflow 3.0 is here, bringing an enhanced user experience and exciting f…" at bounding box center [784, 341] width 1232 height 119
copy p "Apache"
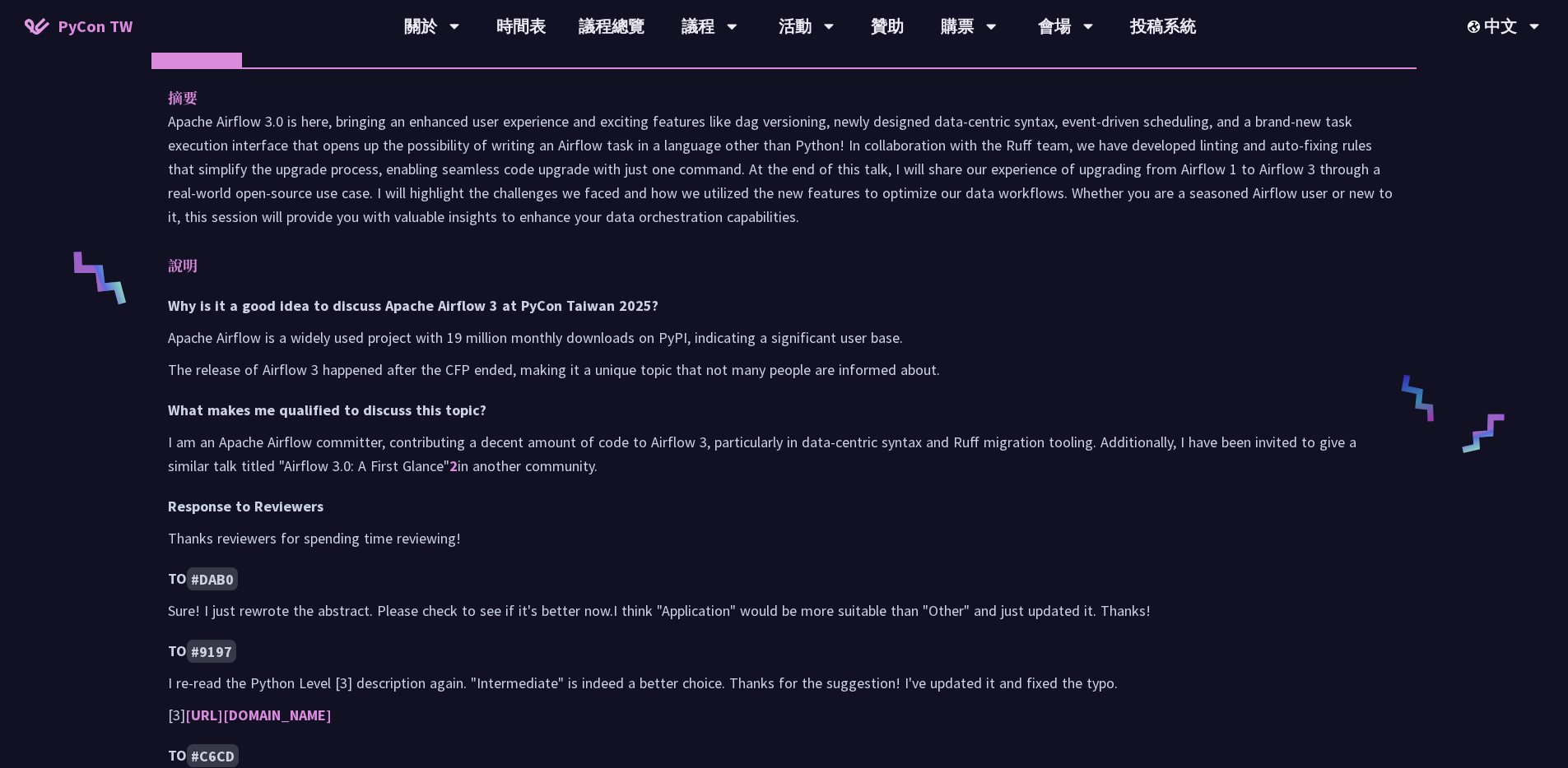
click at [1137, 251] on div "摘要 Apache Airflow 3.0 is here, bringing an enhanced user experience and excitin…" at bounding box center [784, 541] width 1265 height 949
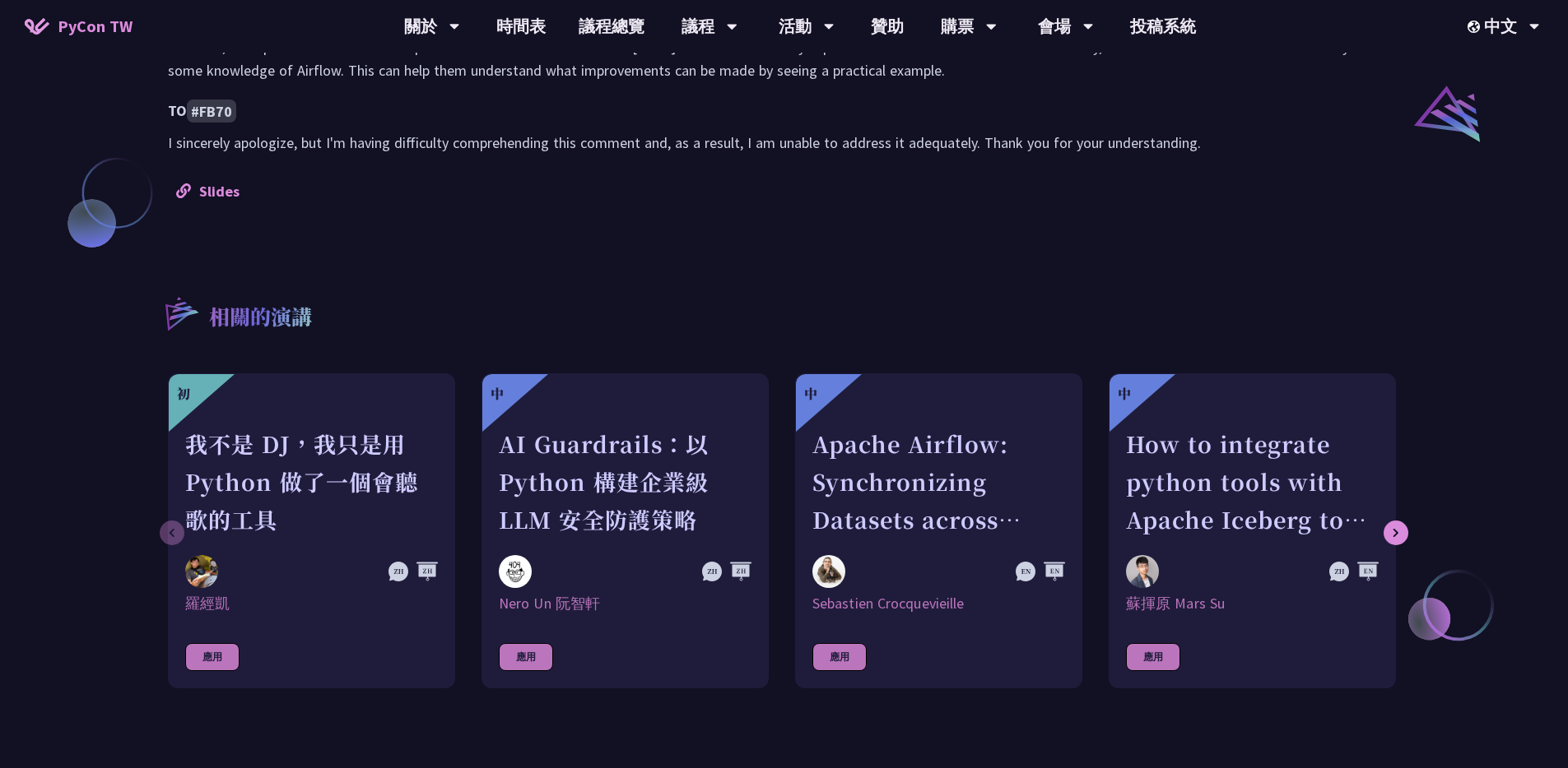
scroll to position [0, 0]
